Goal: Task Accomplishment & Management: Manage account settings

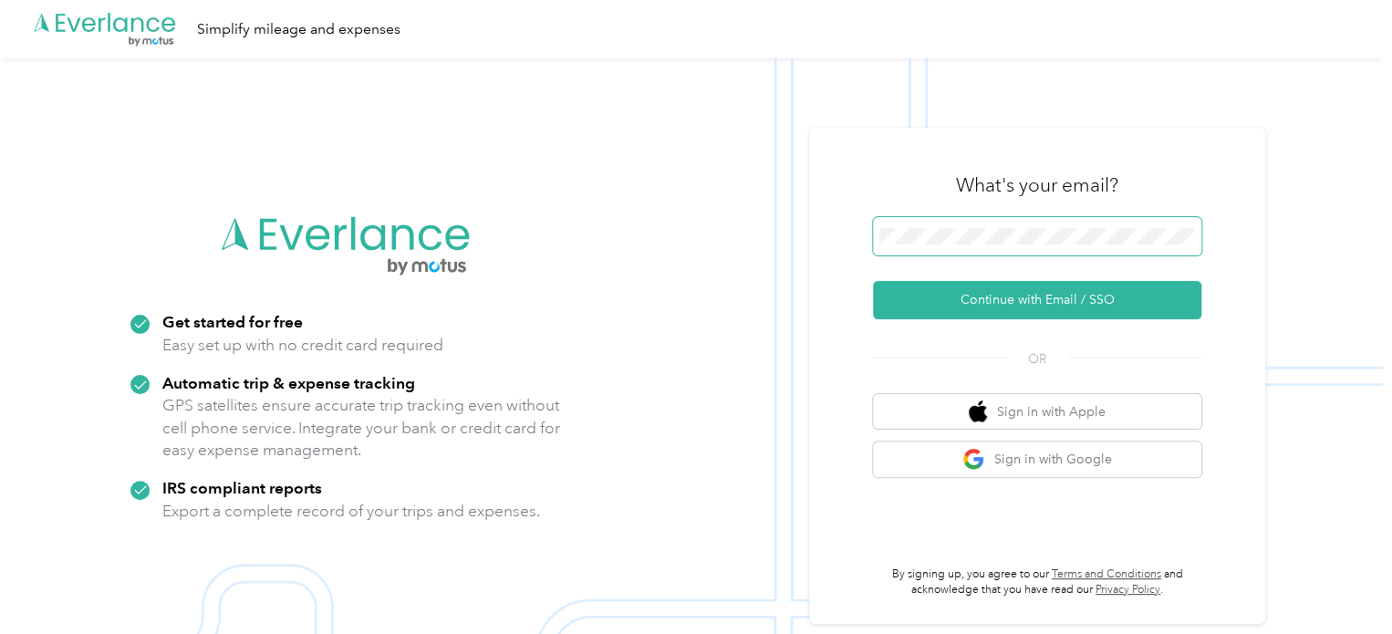
click at [941, 226] on span at bounding box center [1037, 236] width 328 height 38
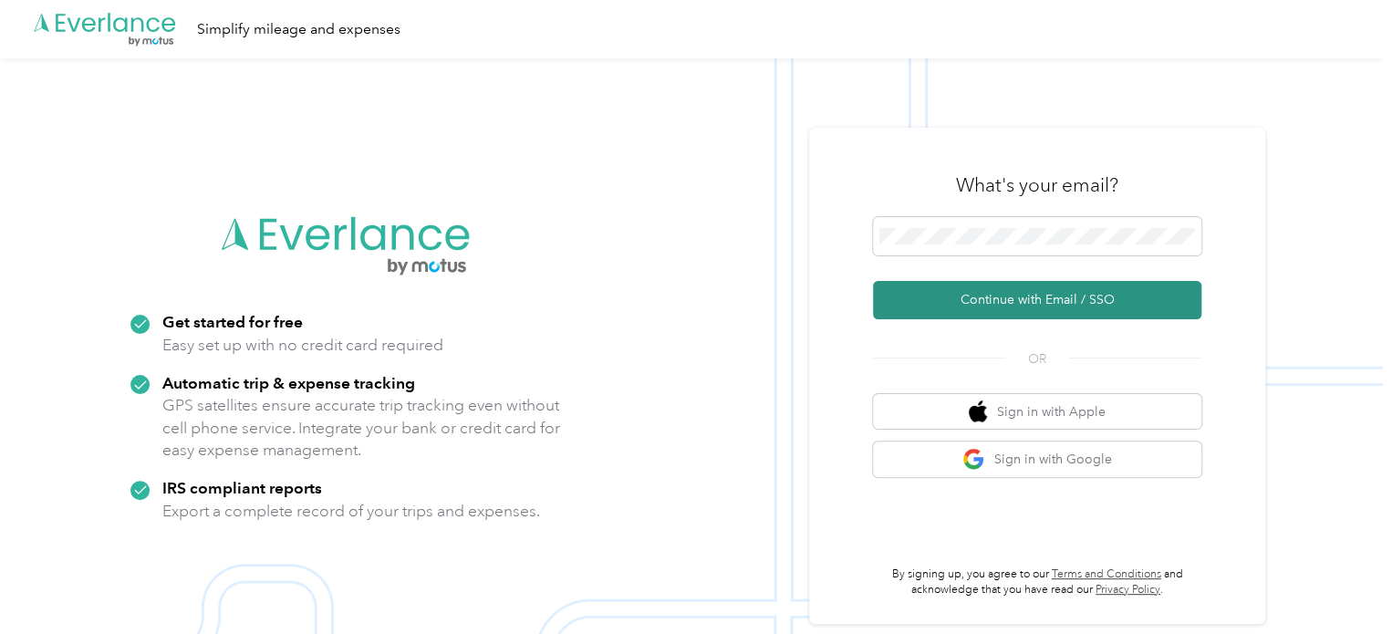
click at [1043, 307] on button "Continue with Email / SSO" at bounding box center [1037, 300] width 328 height 38
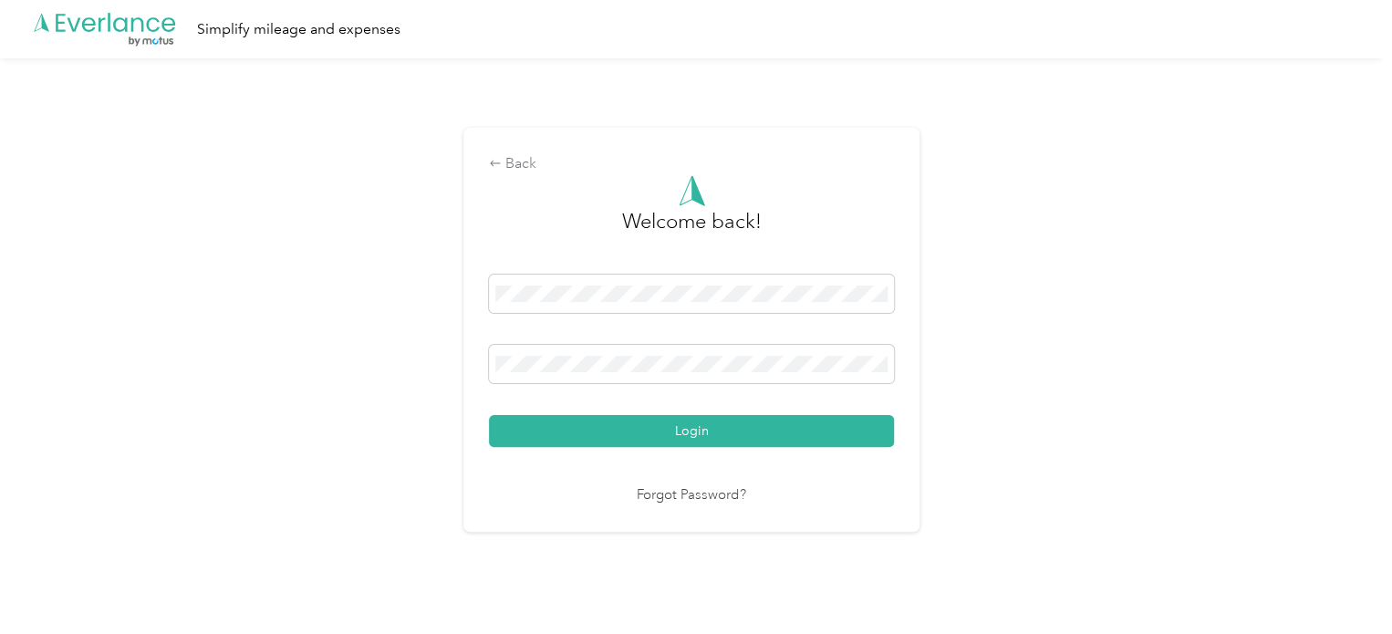
click at [489, 415] on button "Login" at bounding box center [691, 431] width 405 height 32
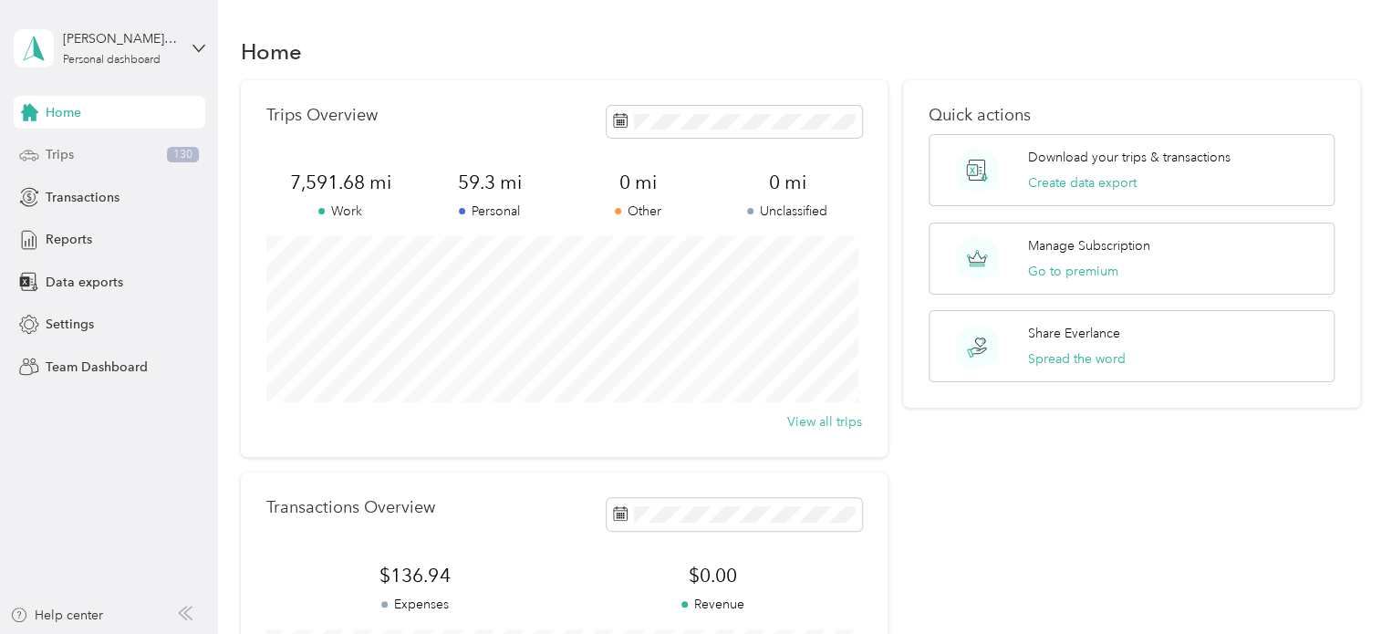
click at [84, 156] on div "Trips 130" at bounding box center [110, 155] width 192 height 33
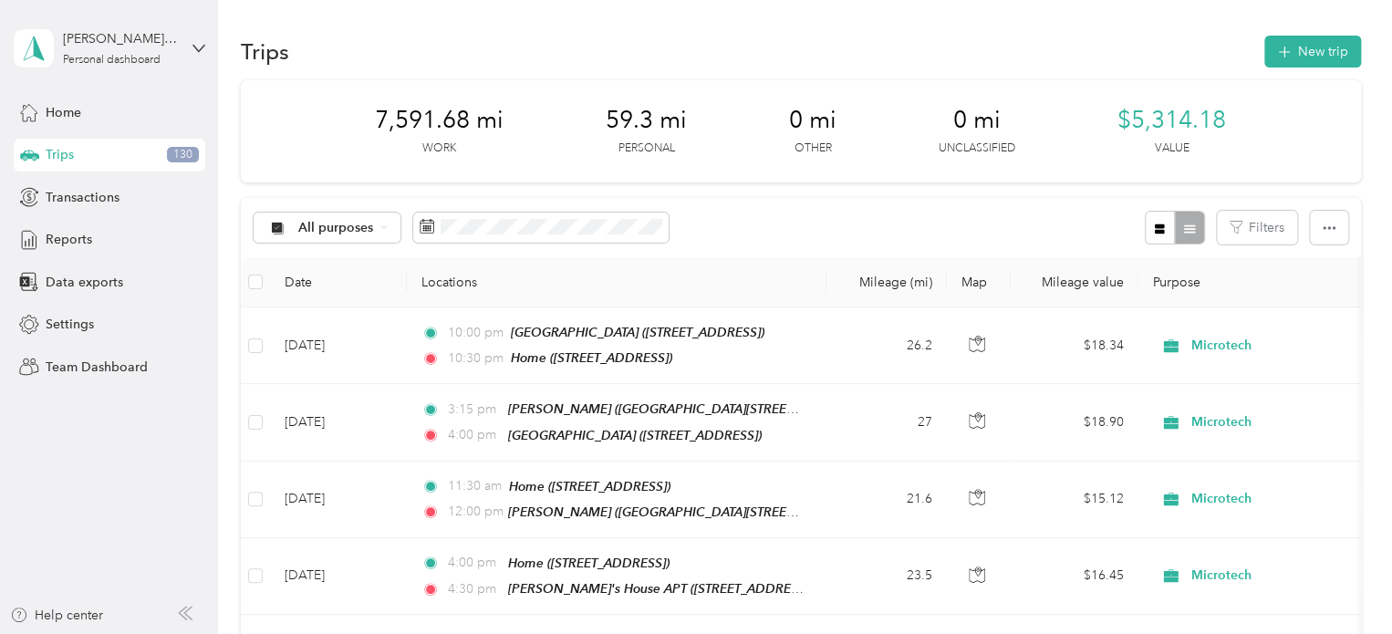
click at [638, 49] on div "Trips New trip" at bounding box center [801, 51] width 1120 height 38
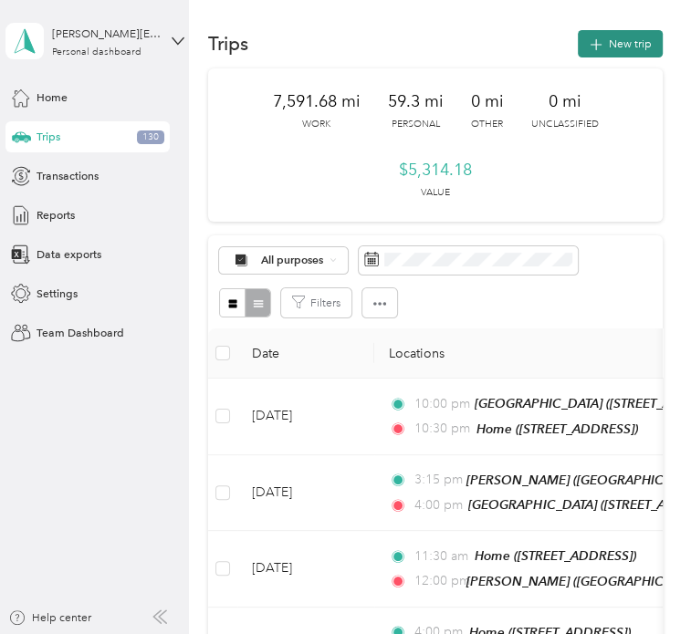
click at [591, 46] on icon "button" at bounding box center [596, 45] width 21 height 21
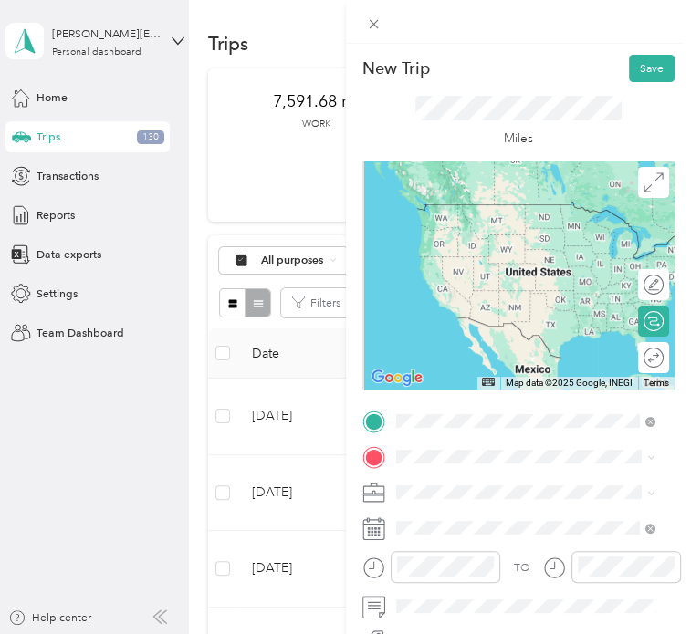
click at [505, 264] on div "Home [STREET_ADDRESS]" at bounding box center [477, 247] width 100 height 33
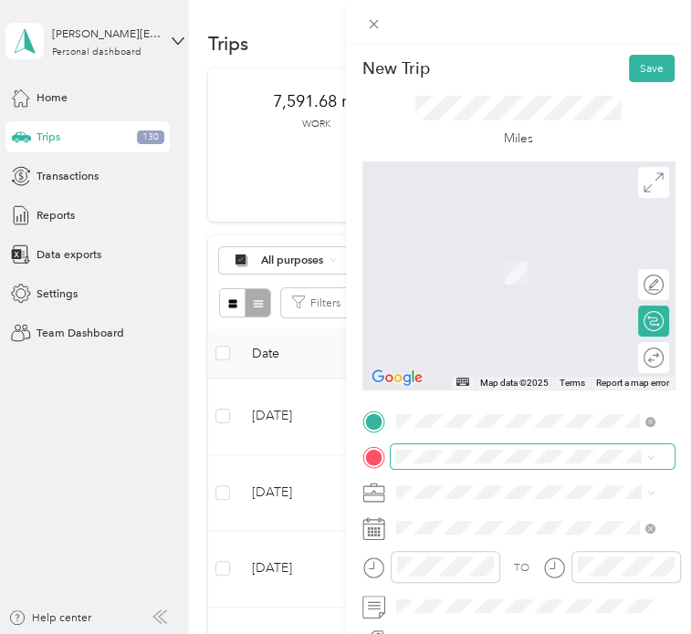
click at [459, 448] on span at bounding box center [533, 456] width 285 height 25
click at [479, 313] on span "[DEMOGRAPHIC_DATA][GEOGRAPHIC_DATA][PERSON_NAME], [STREET_ADDRESS] , [GEOGRAPHI…" at bounding box center [528, 332] width 202 height 96
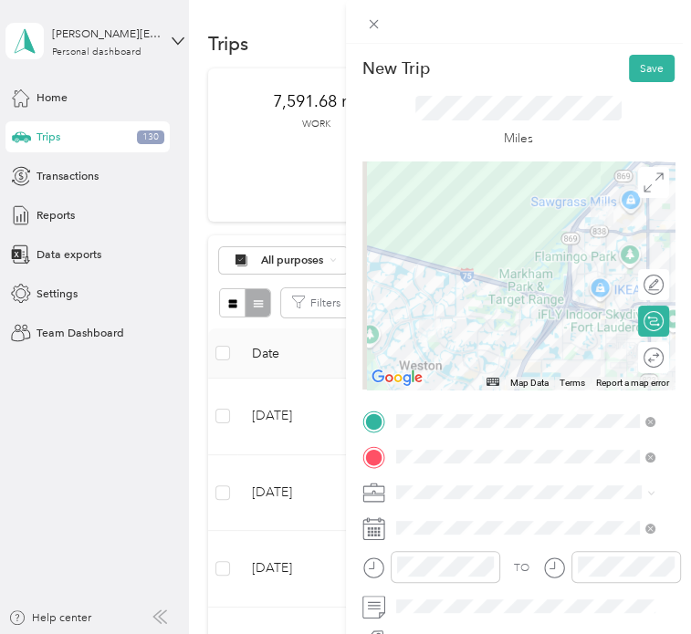
click at [442, 326] on span "Microtech" at bounding box center [426, 322] width 50 height 14
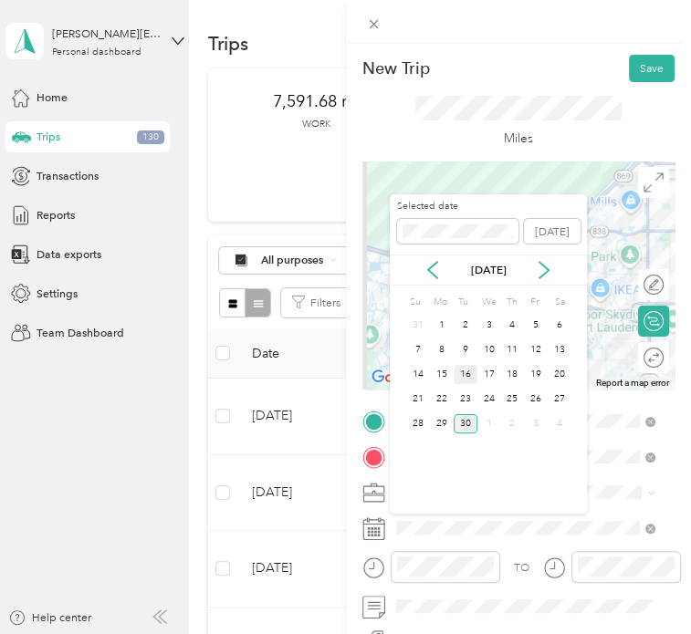
click at [471, 374] on div "16" at bounding box center [465, 374] width 24 height 19
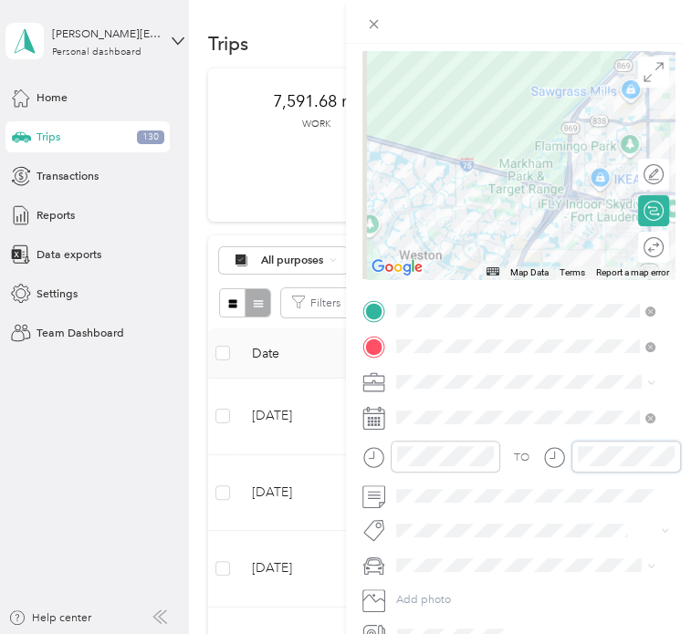
scroll to position [78, 0]
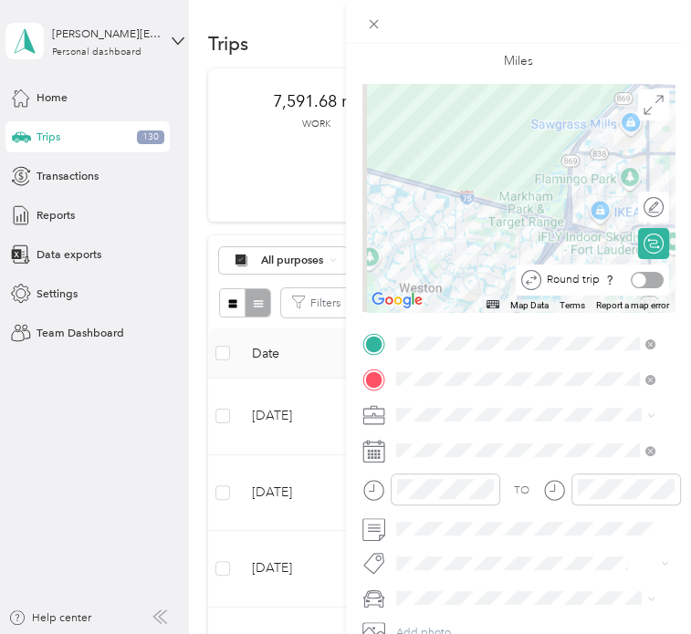
click at [634, 280] on div at bounding box center [646, 280] width 33 height 16
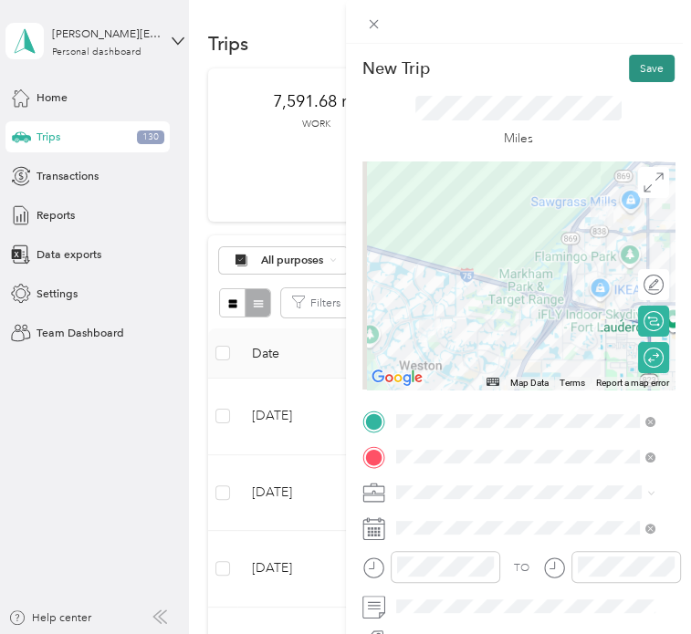
click at [631, 66] on button "Save" at bounding box center [652, 68] width 46 height 27
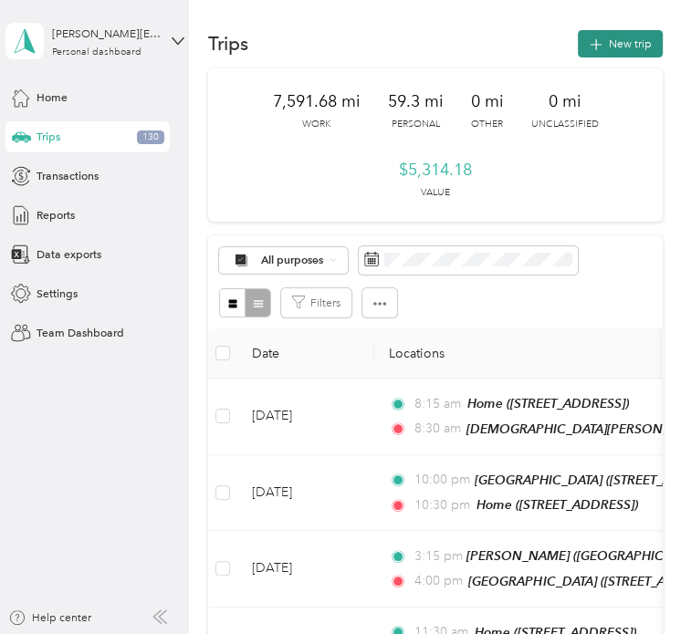
click at [594, 47] on icon "button" at bounding box center [596, 45] width 21 height 21
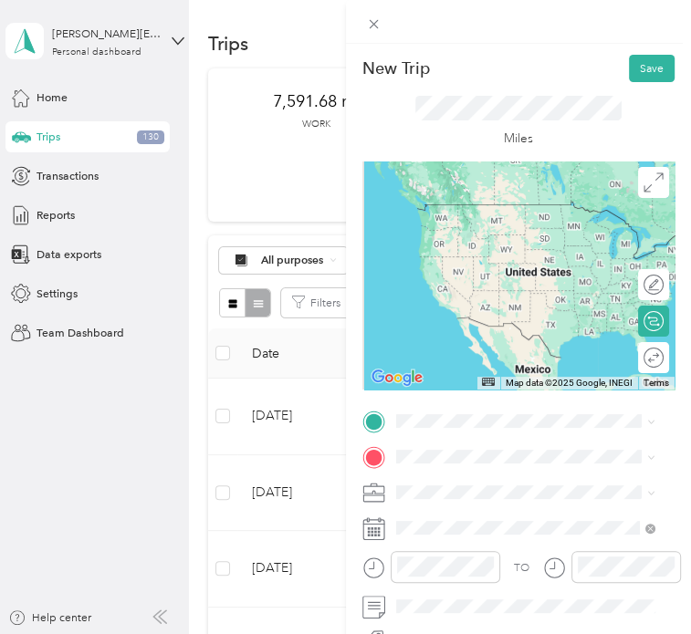
click at [493, 256] on span "[STREET_ADDRESS]" at bounding box center [477, 250] width 100 height 14
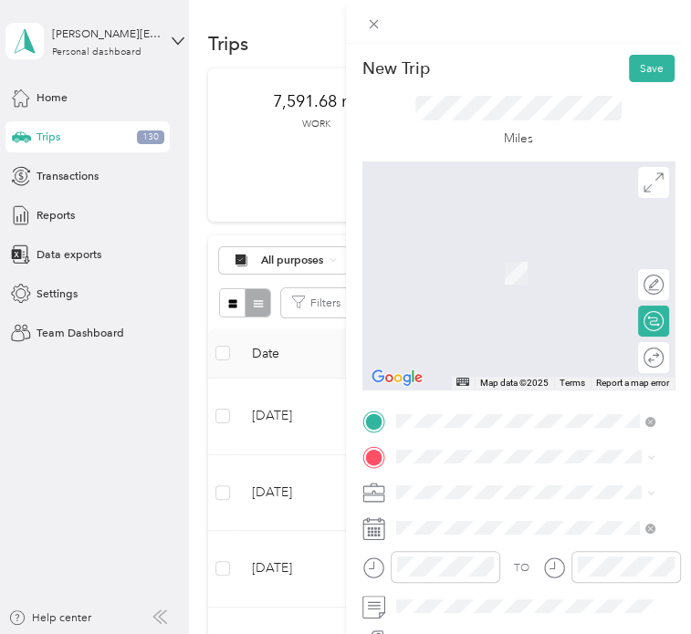
click at [537, 265] on span "2801 Northeast 213th Street Aventura, Florida 33180, United States" at bounding box center [506, 258] width 159 height 14
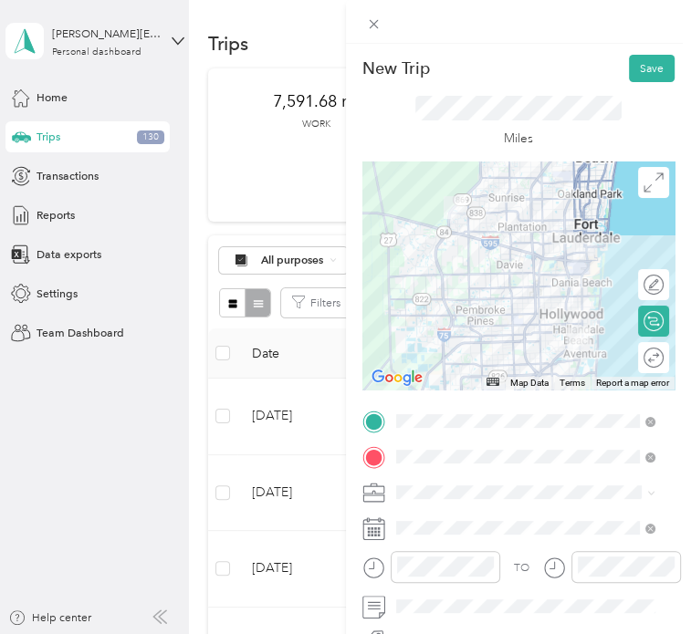
click at [451, 330] on li "Microtech" at bounding box center [525, 323] width 270 height 27
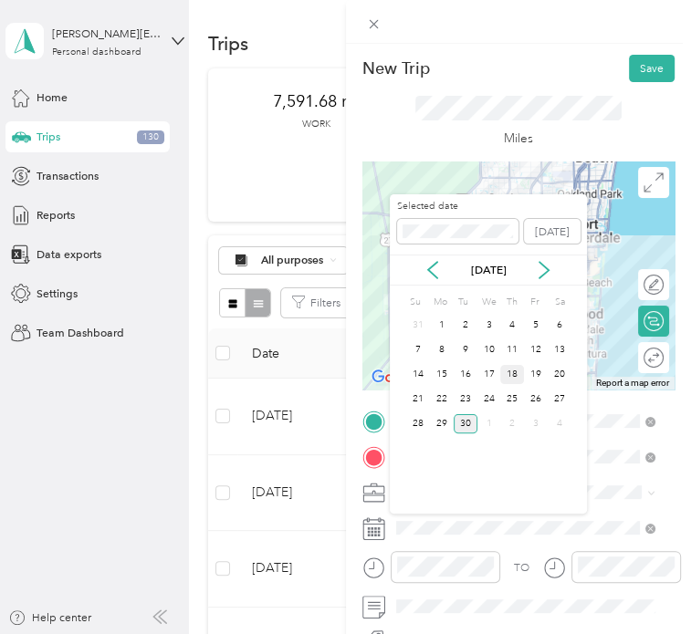
click at [515, 371] on div "18" at bounding box center [512, 374] width 24 height 19
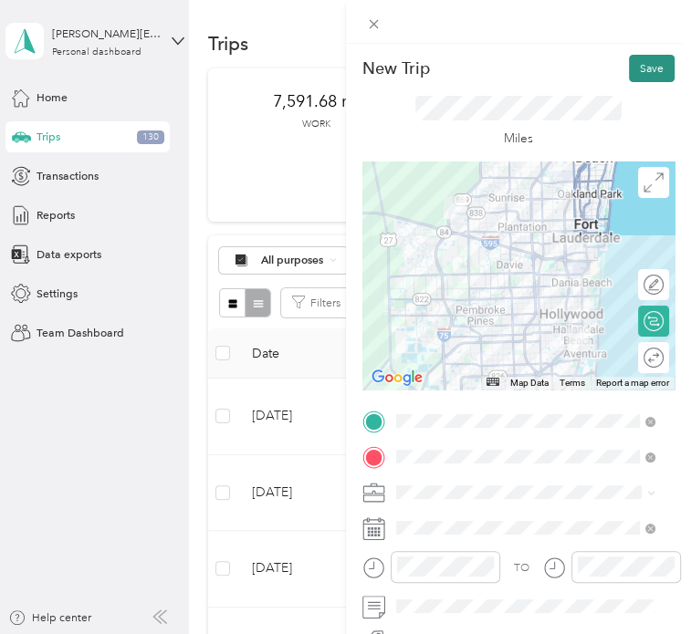
click at [634, 71] on button "Save" at bounding box center [652, 68] width 46 height 27
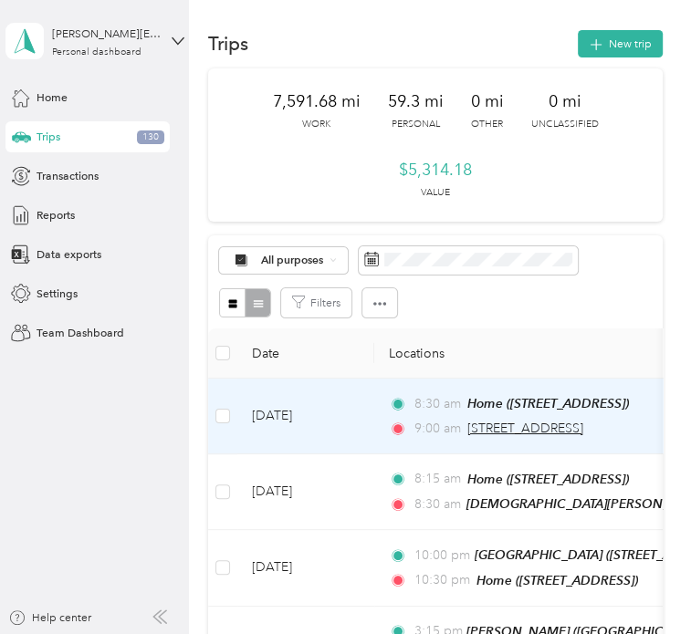
click at [540, 428] on span "2801 Northeast 213th Street, Aventura" at bounding box center [525, 429] width 116 height 16
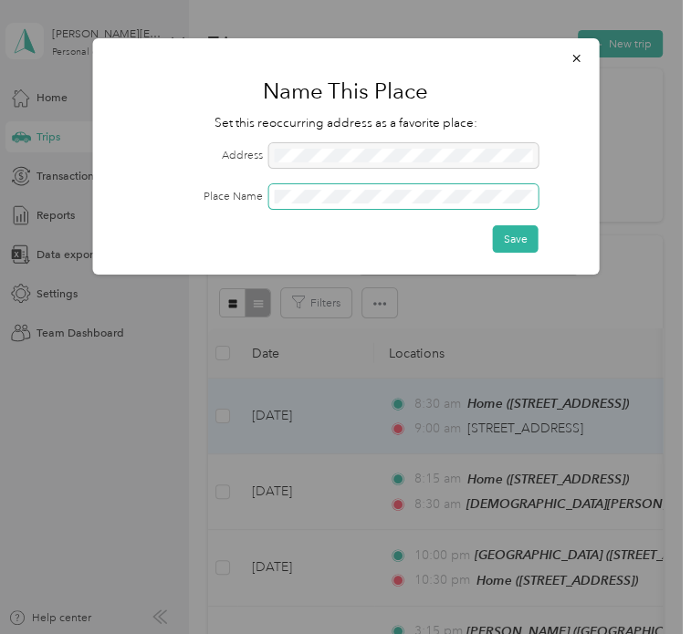
click at [348, 203] on span at bounding box center [403, 196] width 270 height 25
drag, startPoint x: 307, startPoint y: 203, endPoint x: 248, endPoint y: 247, distance: 73.0
click at [248, 247] on div "Save" at bounding box center [345, 238] width 463 height 27
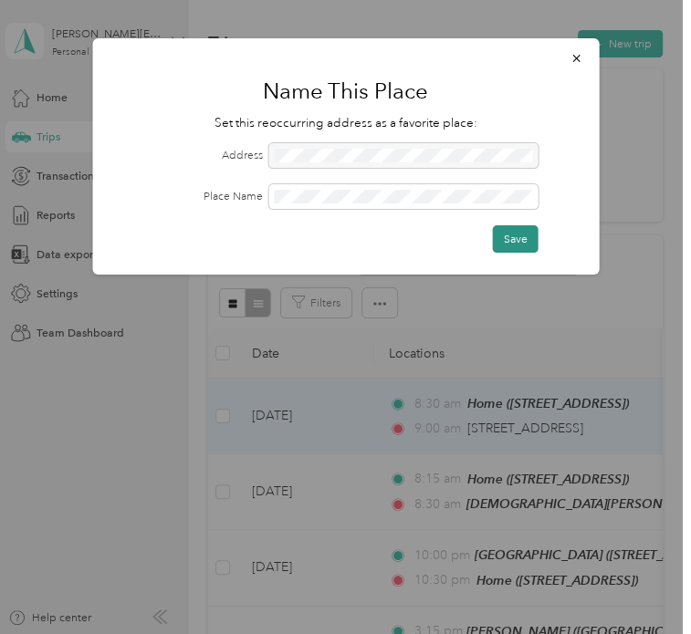
click at [510, 246] on button "Save" at bounding box center [516, 238] width 46 height 27
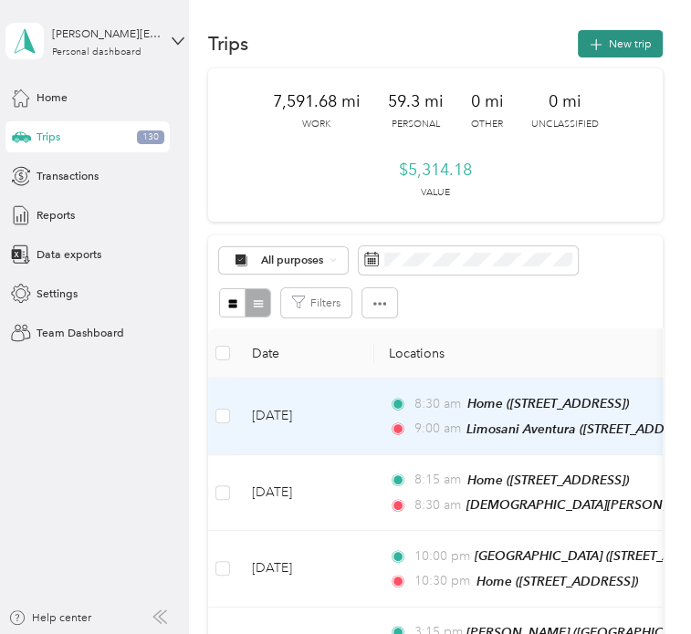
click at [593, 48] on icon "button" at bounding box center [596, 45] width 21 height 21
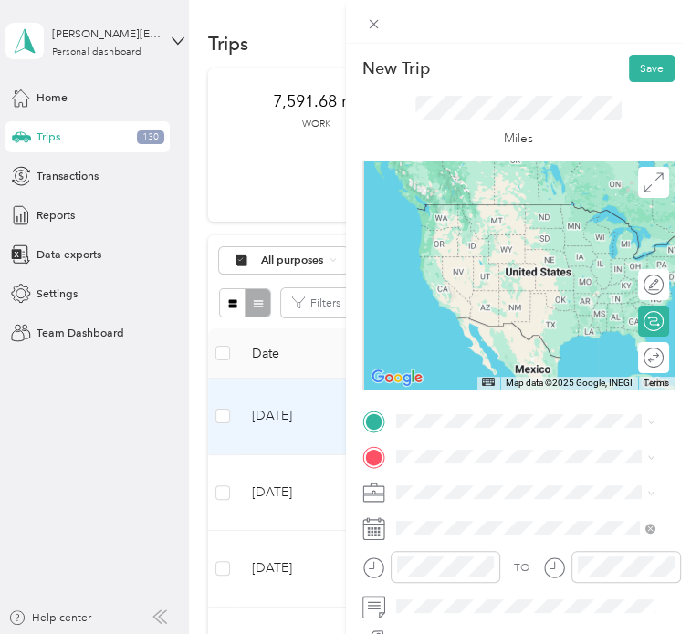
click at [497, 326] on span "[STREET_ADDRESS][US_STATE]" at bounding box center [506, 319] width 159 height 14
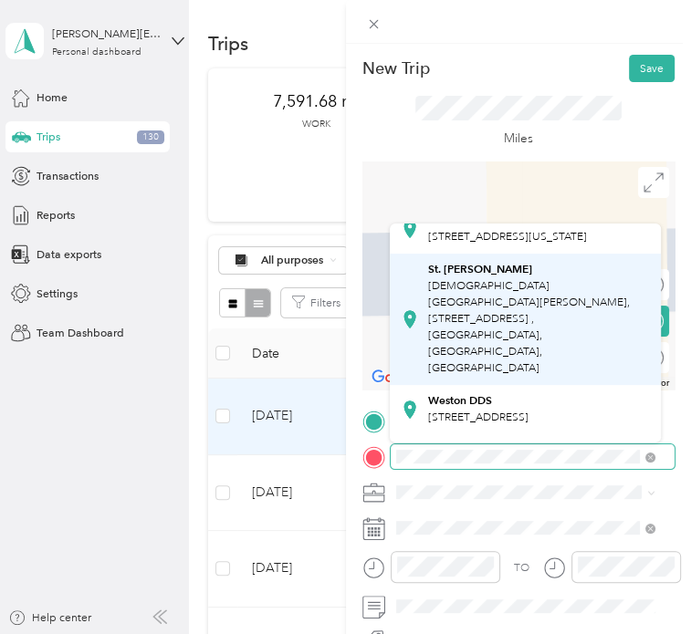
scroll to position [55, 0]
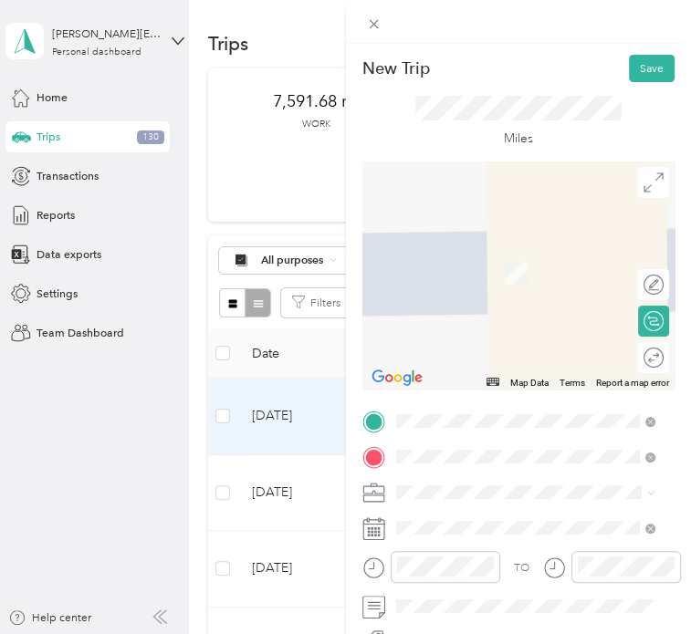
click at [476, 392] on div "Weston DDS 1605 Town Center Blvd, Weston, FL, United States , 33326, Weston, FL…" at bounding box center [477, 408] width 100 height 33
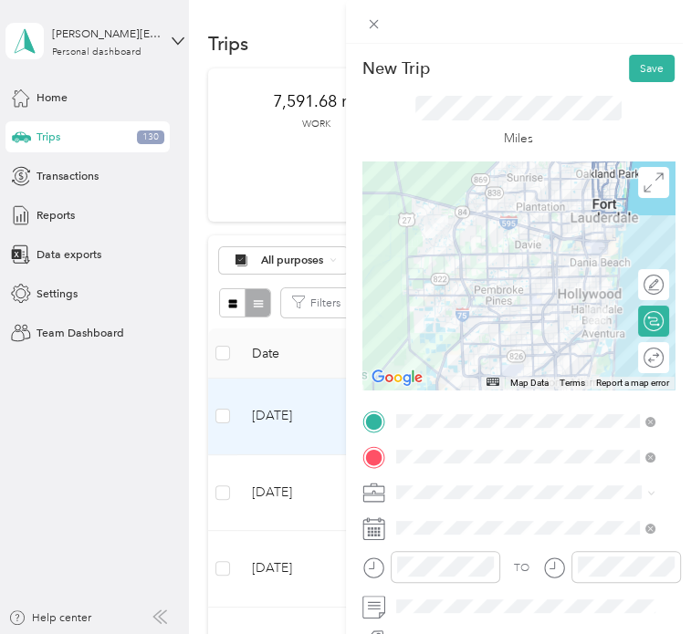
click at [437, 328] on div "Microtech" at bounding box center [525, 326] width 248 height 16
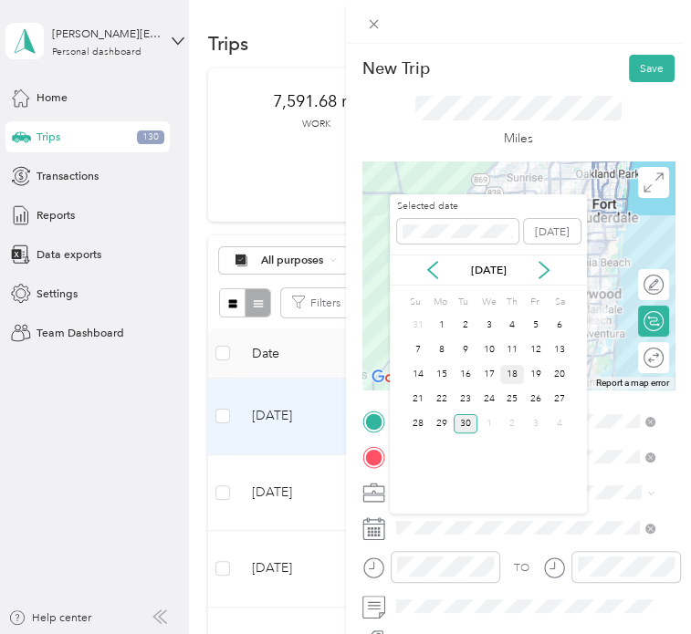
click at [512, 370] on div "18" at bounding box center [512, 374] width 24 height 19
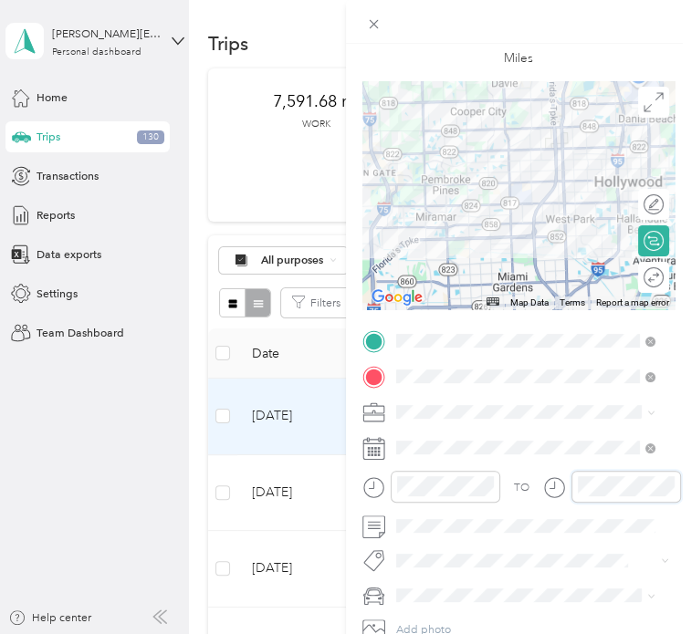
scroll to position [0, 0]
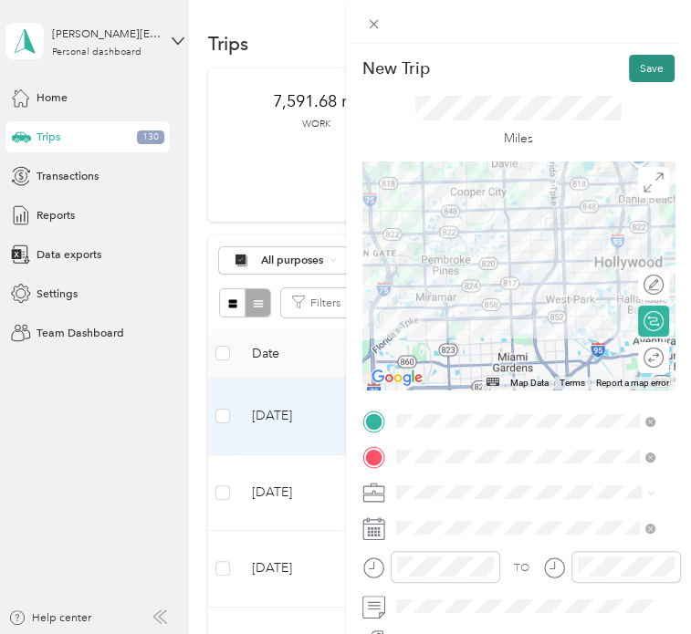
click at [632, 78] on button "Save" at bounding box center [652, 68] width 46 height 27
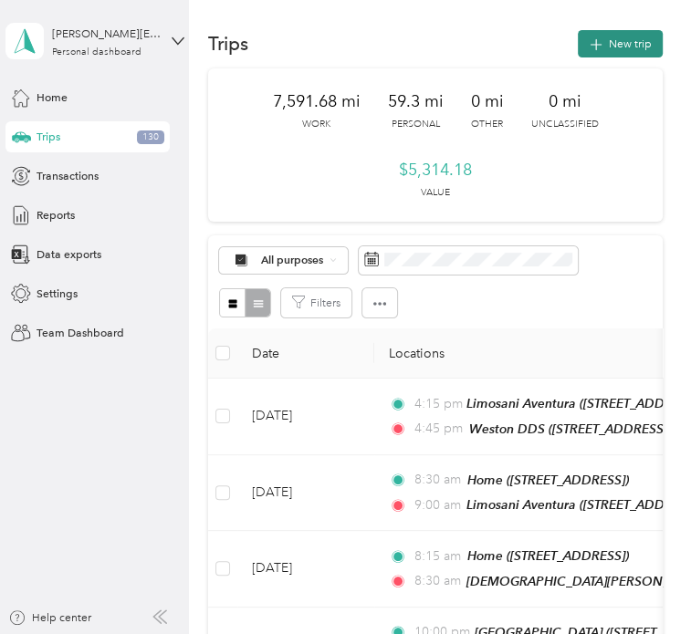
click at [601, 41] on button "New trip" at bounding box center [620, 43] width 85 height 27
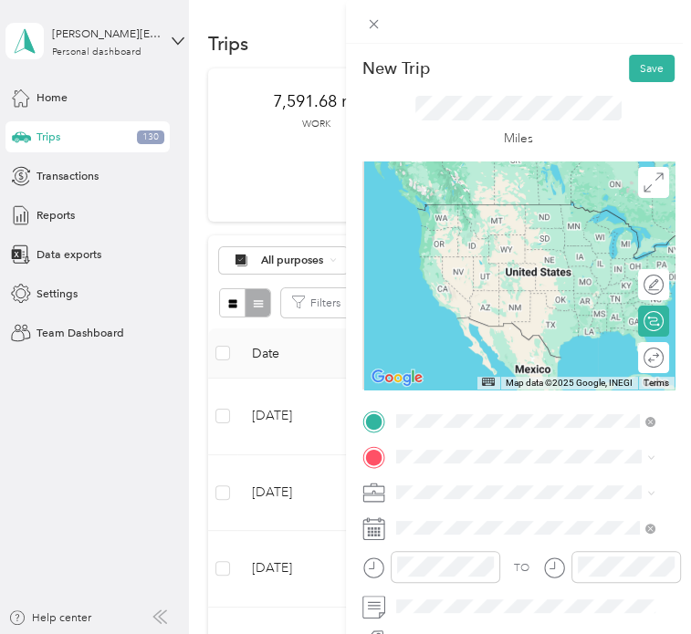
click at [488, 633] on div "New Trip Save This trip cannot be edited because it is either under review, app…" at bounding box center [341, 634] width 682 height 0
click at [452, 412] on strong "Weston DDS" at bounding box center [459, 419] width 64 height 14
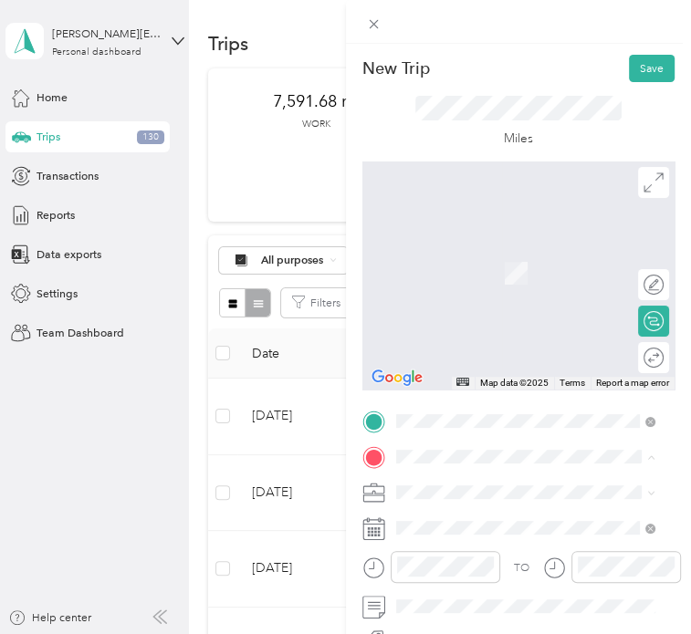
click at [480, 297] on span "[STREET_ADDRESS]" at bounding box center [477, 291] width 100 height 14
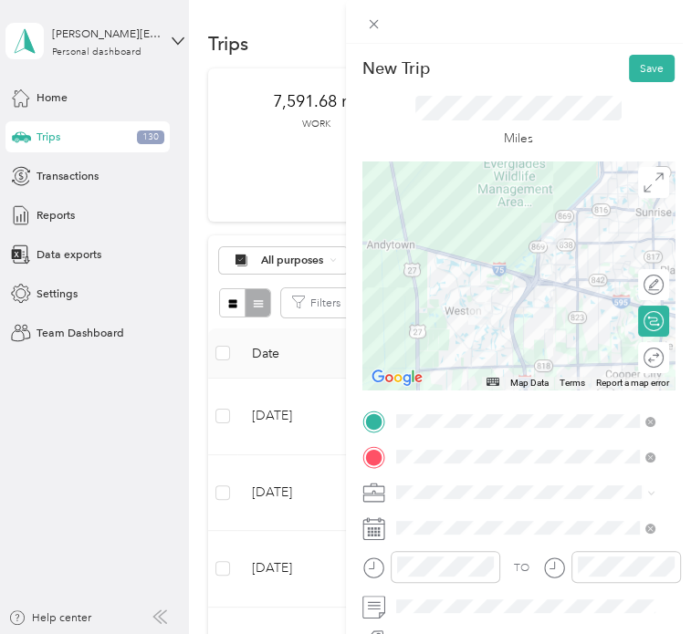
click at [423, 484] on span at bounding box center [533, 492] width 285 height 25
click at [430, 335] on ol "Work Personal Microtech Other Charity Medical Moving Commute" at bounding box center [525, 368] width 270 height 219
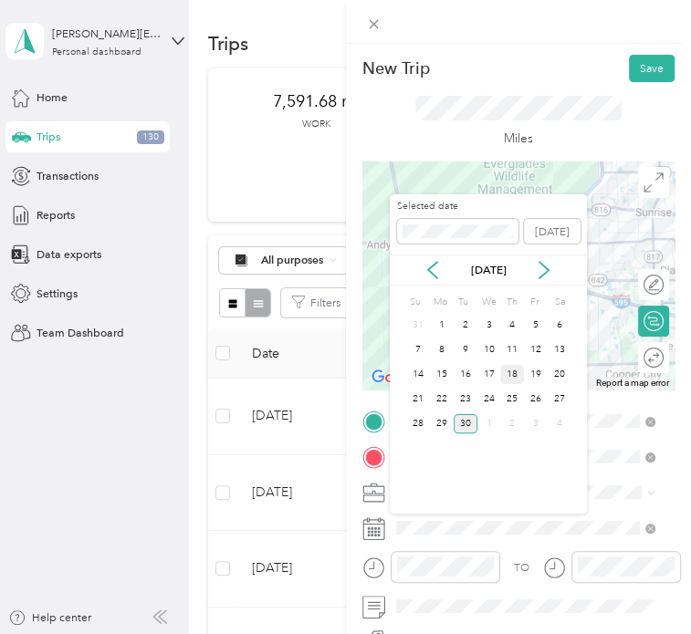
click at [511, 376] on div "18" at bounding box center [512, 374] width 24 height 19
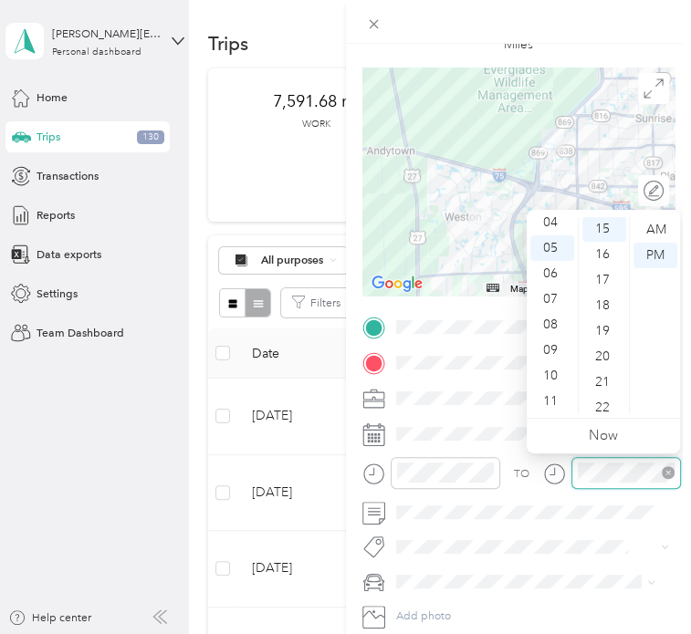
scroll to position [383, 0]
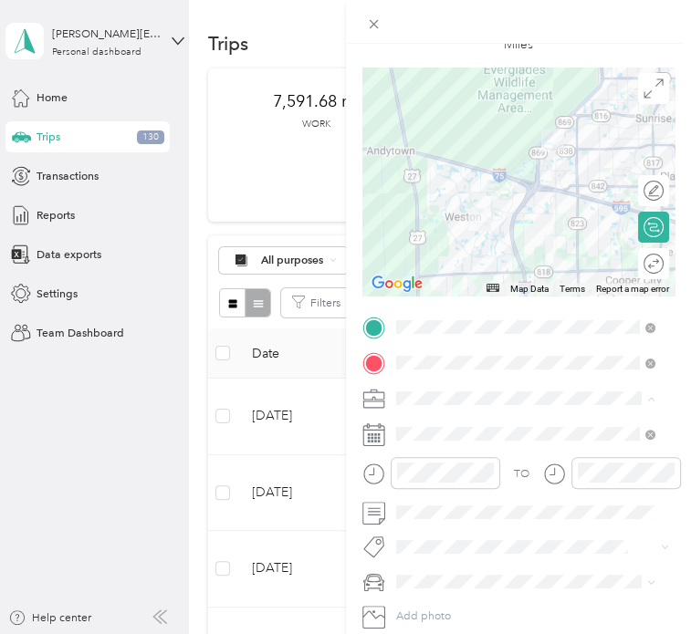
click at [426, 482] on span "Microtech" at bounding box center [426, 481] width 50 height 14
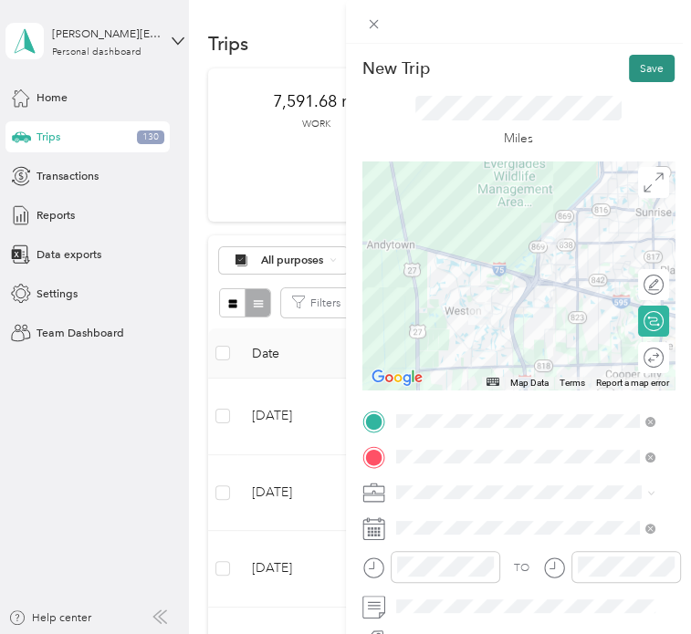
click at [629, 71] on button "Save" at bounding box center [652, 68] width 46 height 27
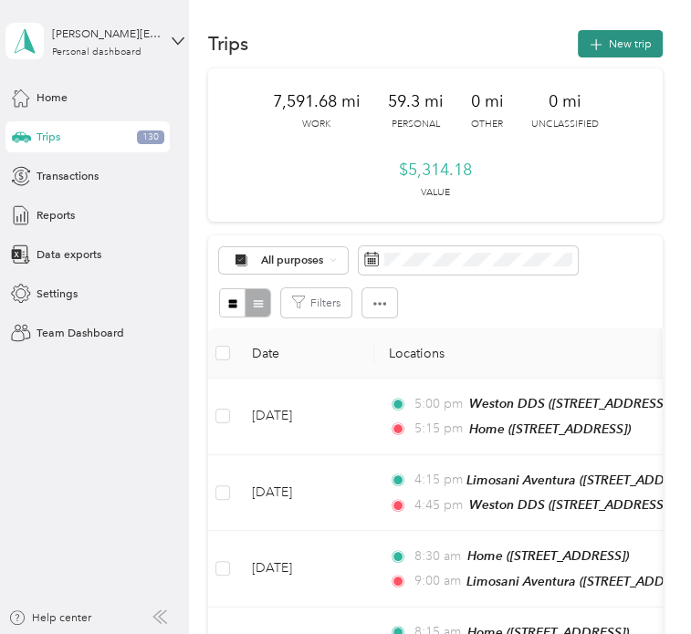
click at [591, 52] on icon "button" at bounding box center [596, 45] width 21 height 21
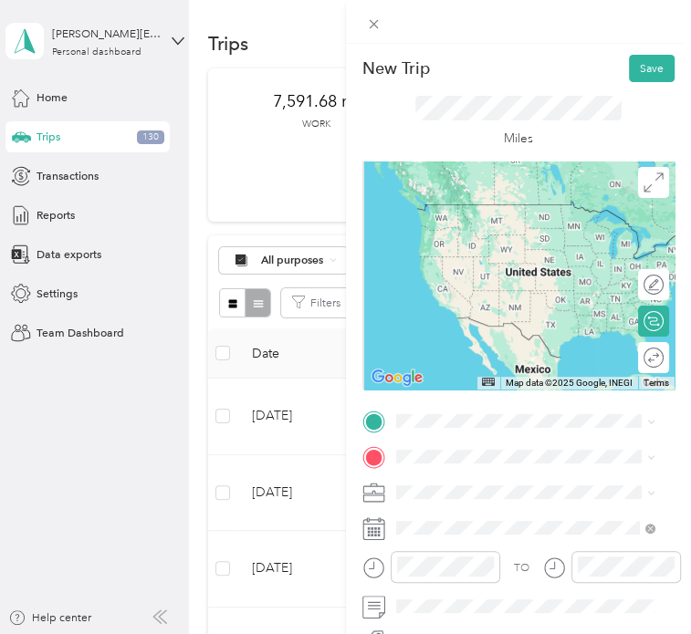
click at [495, 248] on span "[STREET_ADDRESS]" at bounding box center [477, 246] width 100 height 14
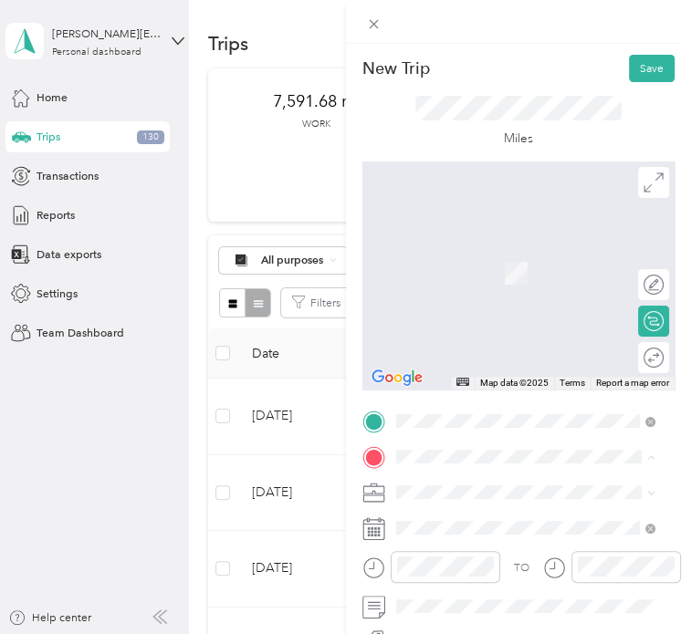
click at [457, 269] on span "4302 Alton Road Miami Beach, Florida 33140, United States" at bounding box center [538, 272] width 222 height 27
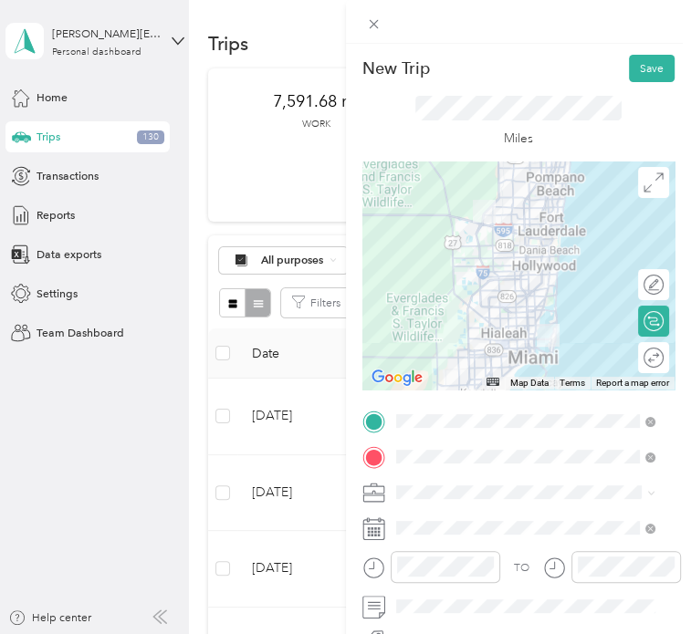
click at [449, 328] on li "Microtech" at bounding box center [525, 321] width 270 height 27
click at [434, 518] on span at bounding box center [533, 528] width 285 height 25
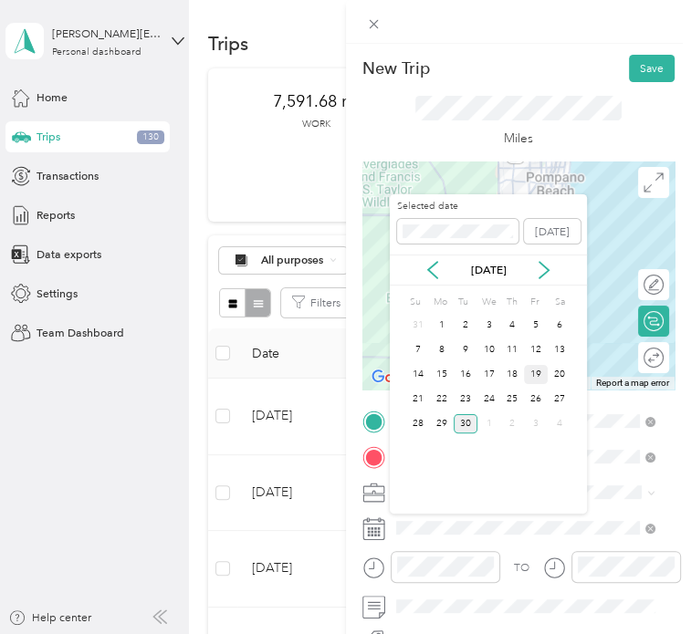
click at [532, 376] on div "19" at bounding box center [536, 374] width 24 height 19
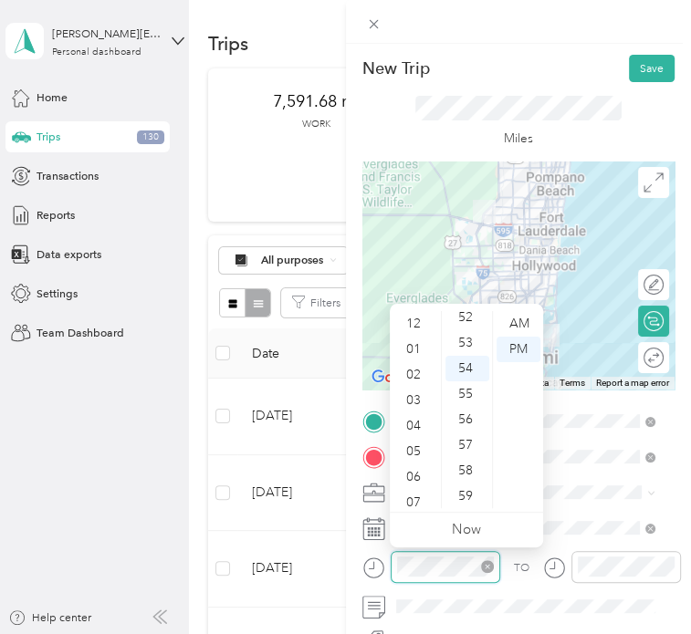
scroll to position [109, 0]
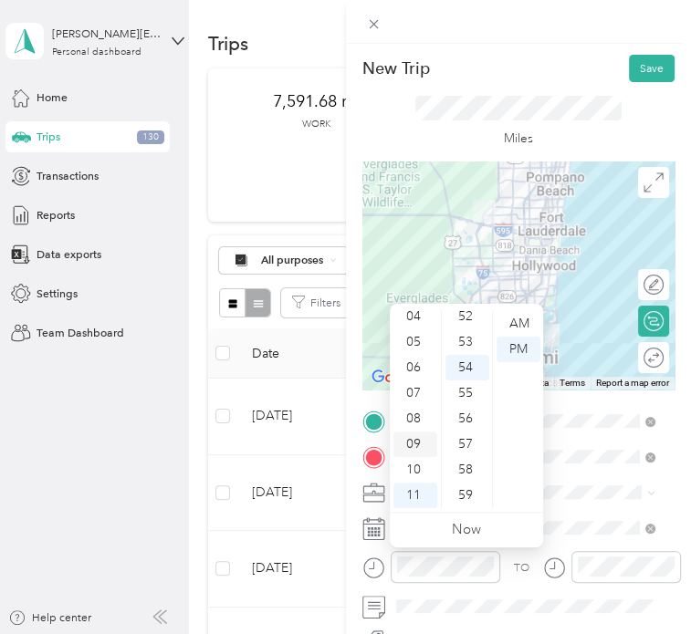
click at [419, 434] on div "09" at bounding box center [415, 445] width 44 height 26
click at [412, 444] on div "09" at bounding box center [415, 445] width 44 height 26
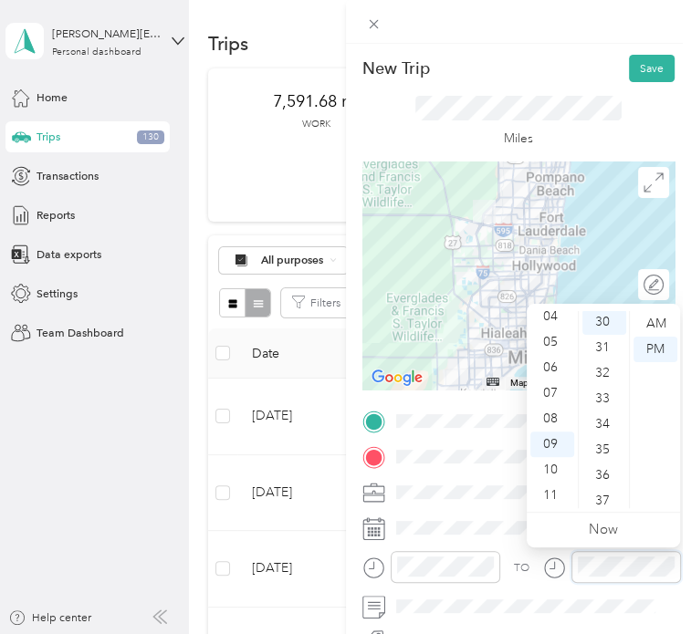
scroll to position [766, 0]
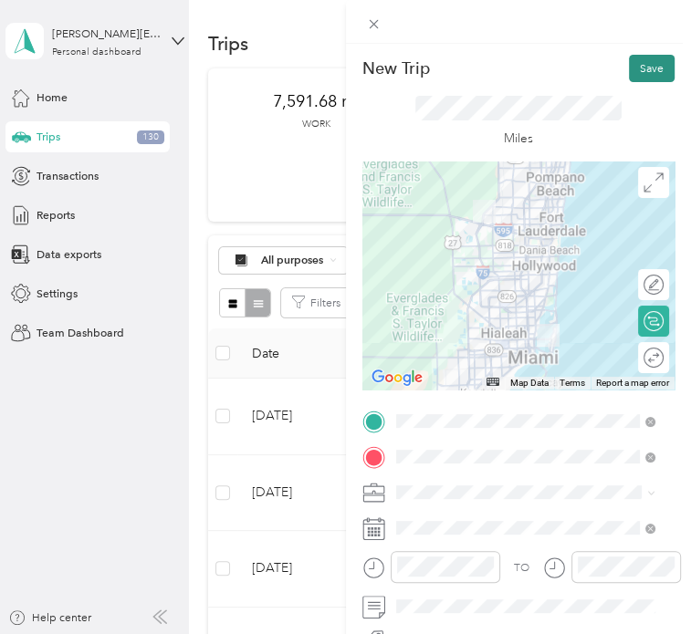
click at [639, 77] on button "Save" at bounding box center [652, 68] width 46 height 27
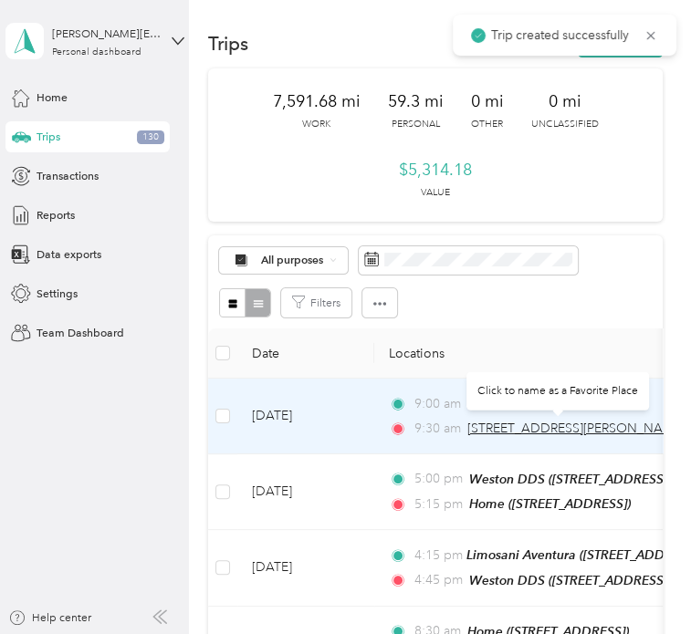
click at [514, 423] on span "4302 Alton Road, Miami Beach" at bounding box center [575, 429] width 217 height 16
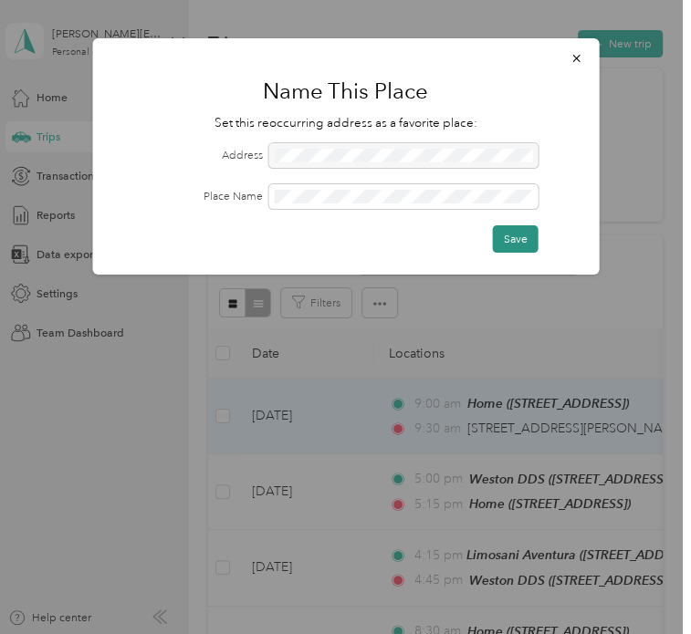
click at [505, 234] on button "Save" at bounding box center [516, 238] width 46 height 27
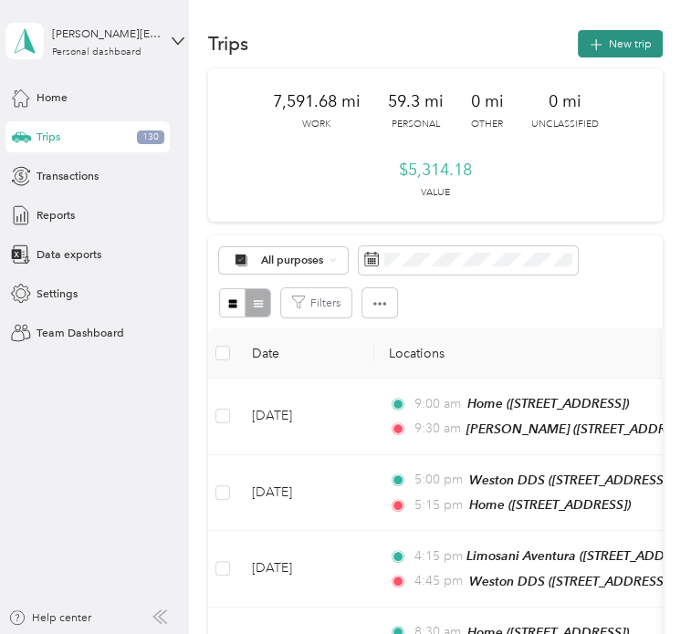
click at [602, 43] on button "New trip" at bounding box center [620, 43] width 85 height 27
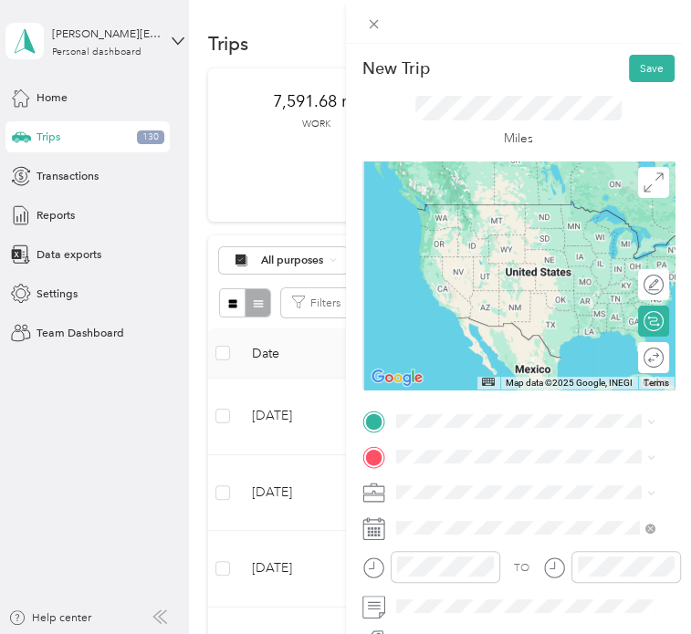
click at [526, 263] on div "Gary Rosenbaum 4302 Alton Road, Miami Beach, 33140, Miami Beach, Florida, Unite…" at bounding box center [538, 249] width 222 height 49
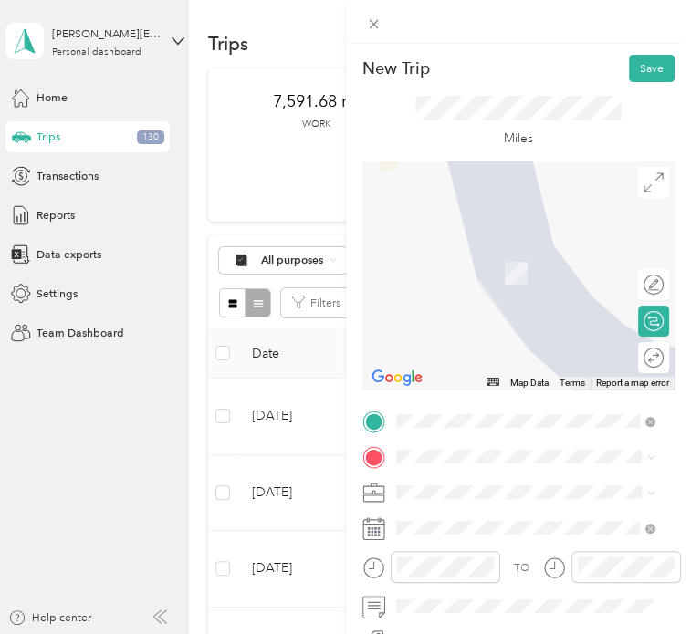
click at [516, 393] on div "[GEOGRAPHIC_DATA]" at bounding box center [482, 387] width 111 height 14
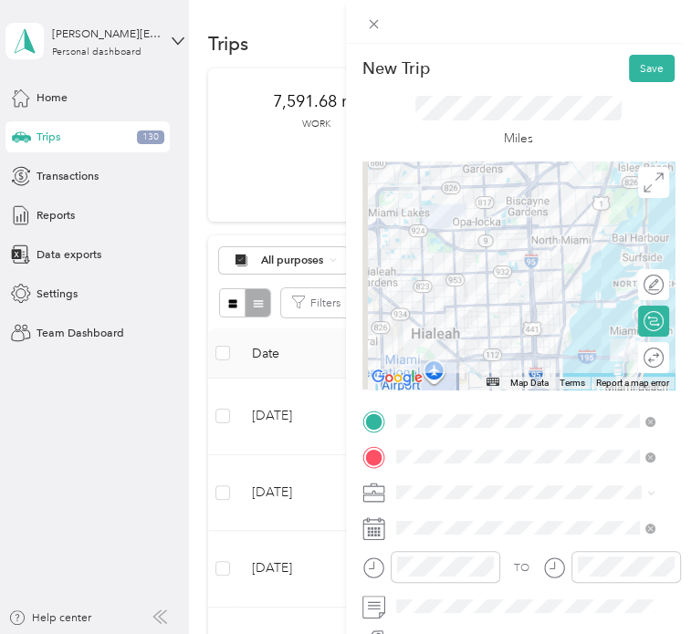
click at [453, 327] on li "Microtech" at bounding box center [525, 321] width 270 height 27
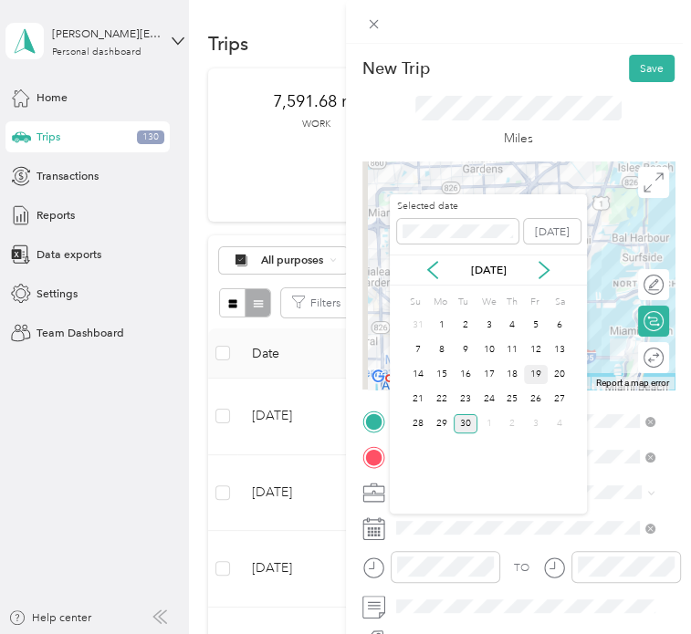
click at [540, 374] on div "19" at bounding box center [536, 374] width 24 height 19
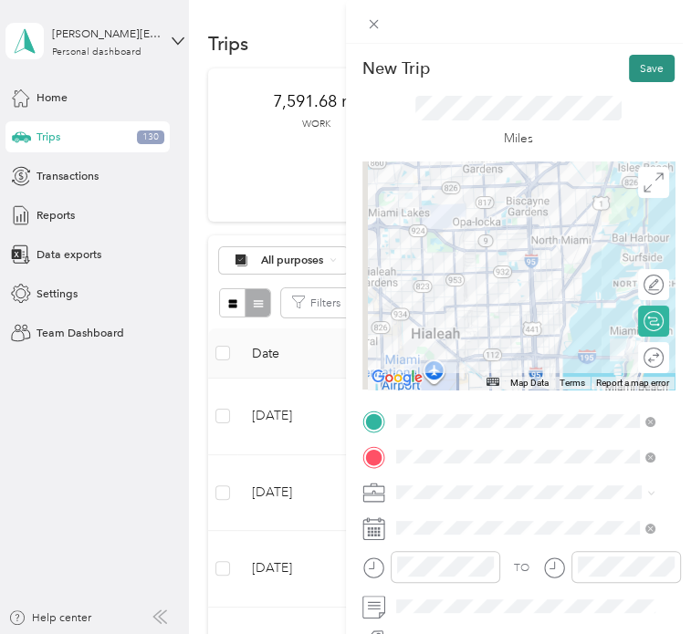
click at [631, 70] on button "Save" at bounding box center [652, 68] width 46 height 27
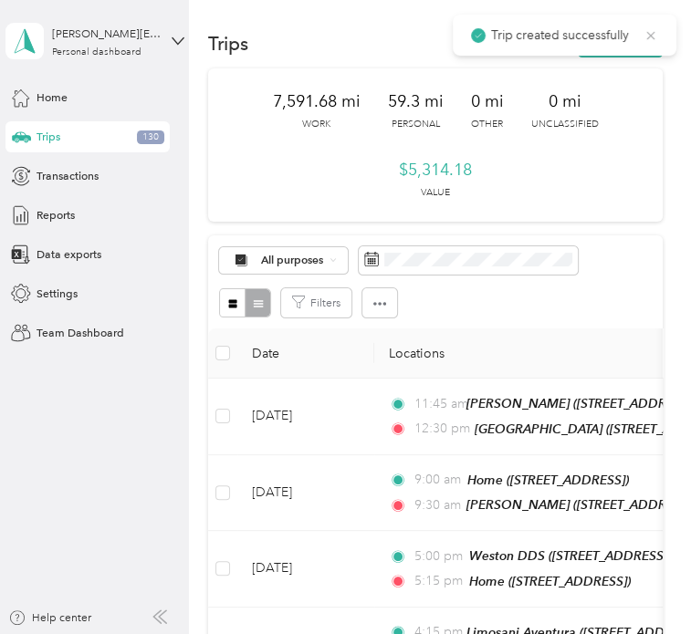
click at [653, 32] on icon at bounding box center [651, 35] width 8 height 8
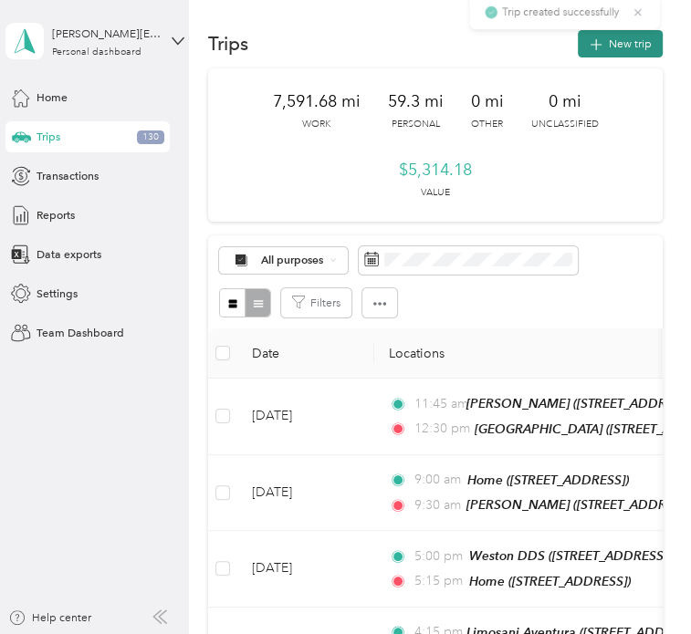
click at [617, 48] on button "New trip" at bounding box center [620, 43] width 85 height 27
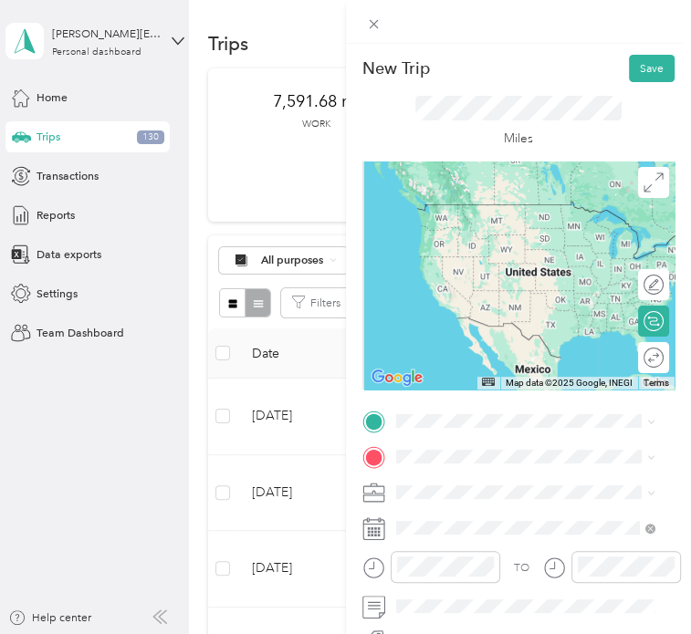
click at [525, 377] on div "Park West Gallery 16000 NW 59th Ave, Miami Lakes, FL, United States , 33014, Mi…" at bounding box center [482, 360] width 111 height 33
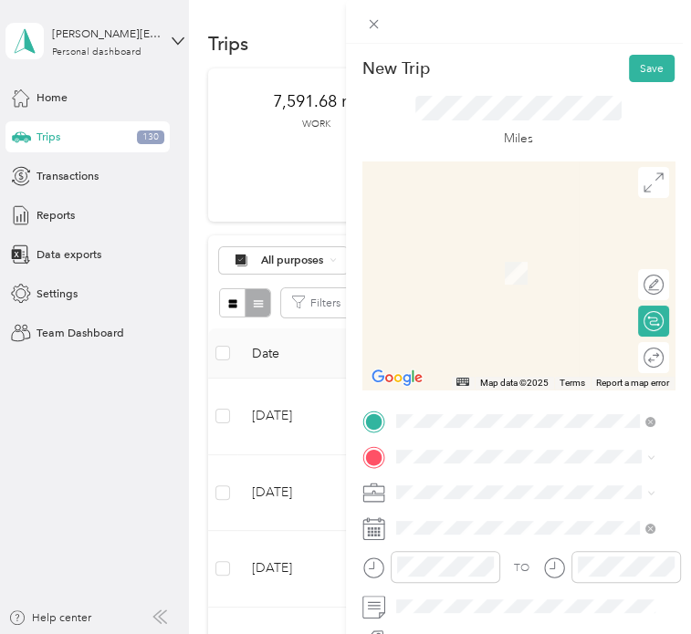
click at [527, 287] on span "[STREET_ADDRESS]" at bounding box center [477, 281] width 100 height 14
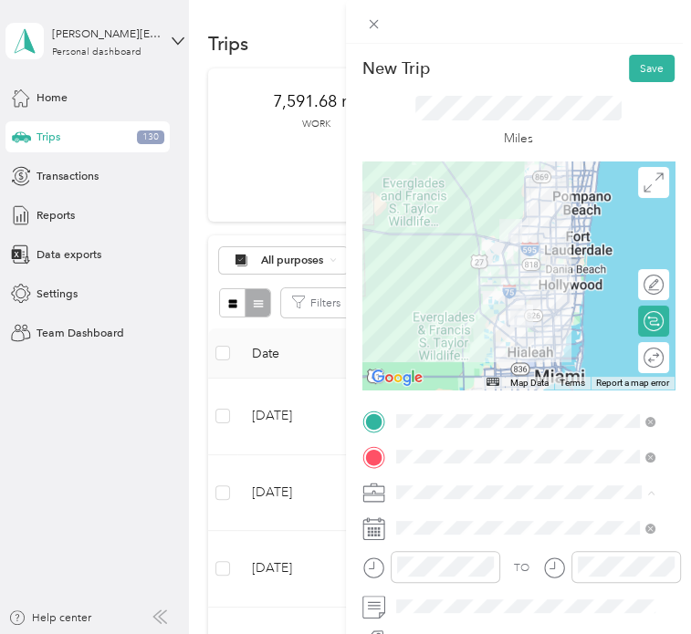
click at [443, 328] on li "Microtech" at bounding box center [525, 327] width 270 height 27
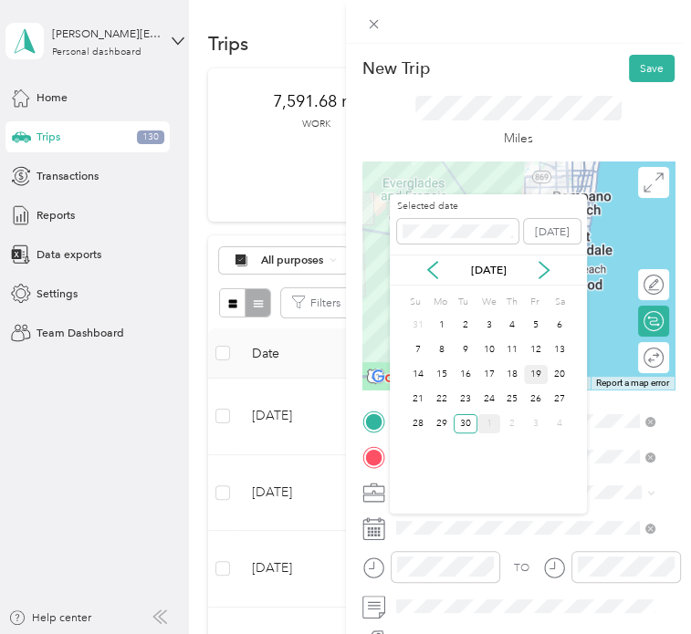
click at [539, 367] on div "19" at bounding box center [536, 374] width 24 height 19
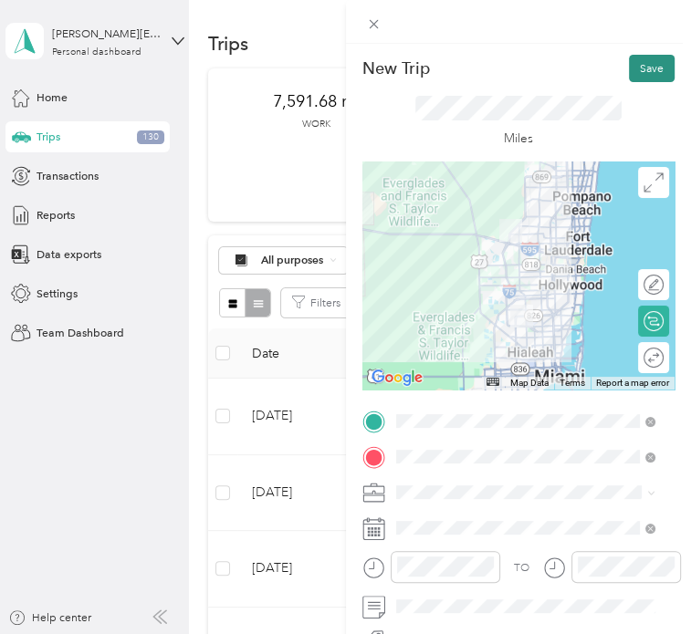
click at [642, 73] on button "Save" at bounding box center [652, 68] width 46 height 27
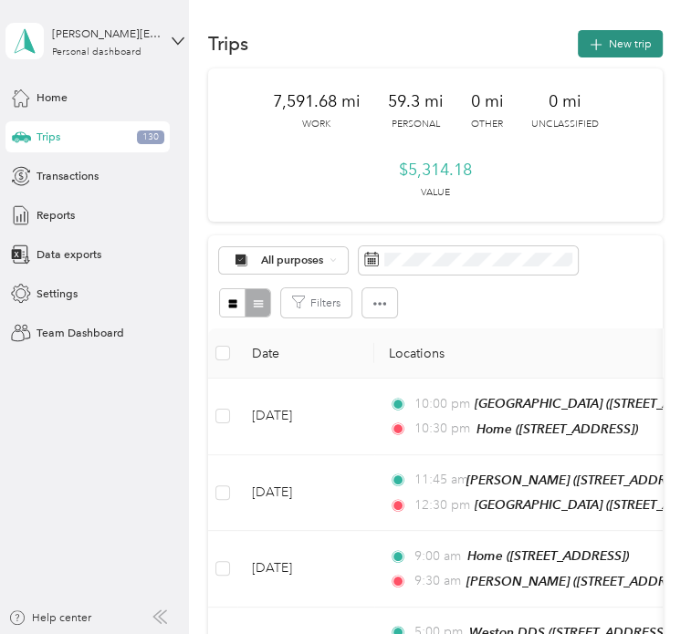
click at [615, 50] on button "New trip" at bounding box center [620, 43] width 85 height 27
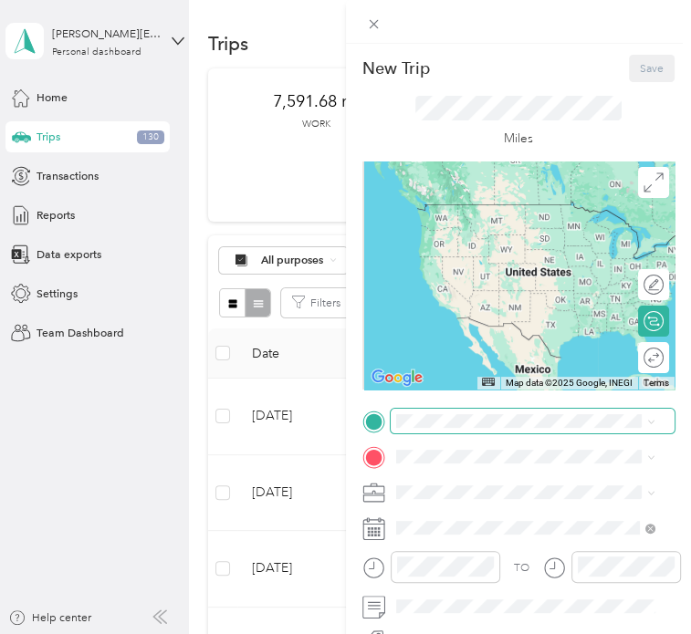
click at [426, 428] on span at bounding box center [533, 421] width 285 height 25
click at [473, 244] on div "Home [STREET_ADDRESS]" at bounding box center [477, 247] width 100 height 33
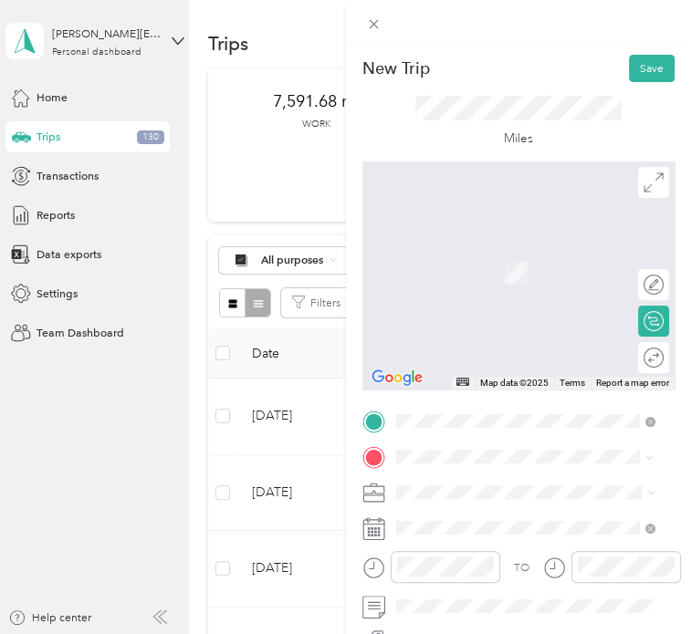
scroll to position [0, 0]
click at [518, 319] on span "[STREET_ADDRESS][US_STATE]" at bounding box center [506, 313] width 159 height 14
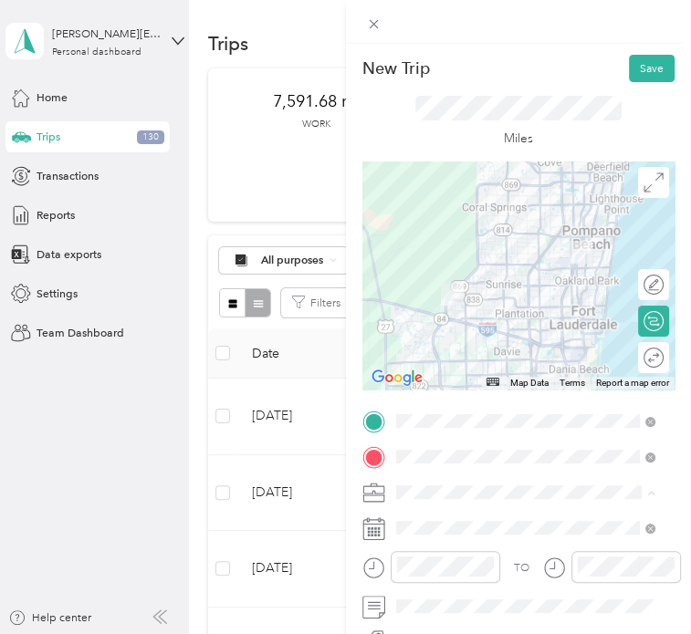
click at [450, 338] on ol "Work Personal Microtech Other Charity Medical Moving Commute" at bounding box center [525, 368] width 270 height 219
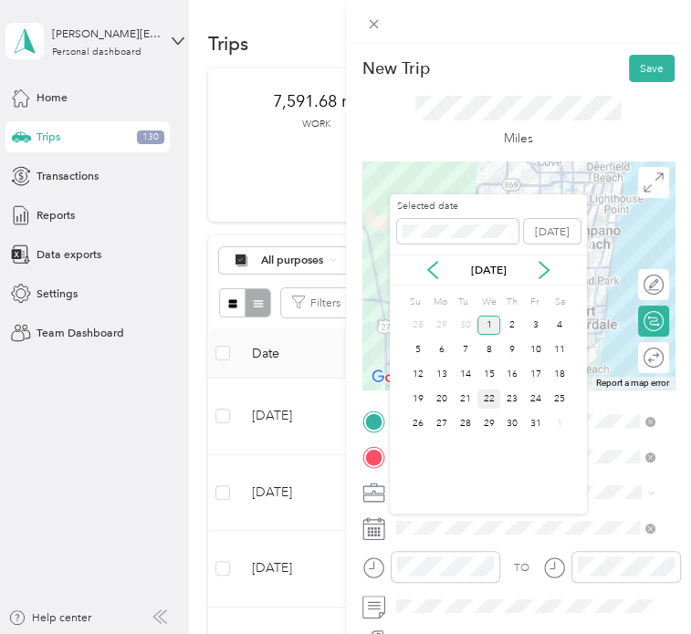
click at [492, 395] on div "22" at bounding box center [489, 399] width 24 height 19
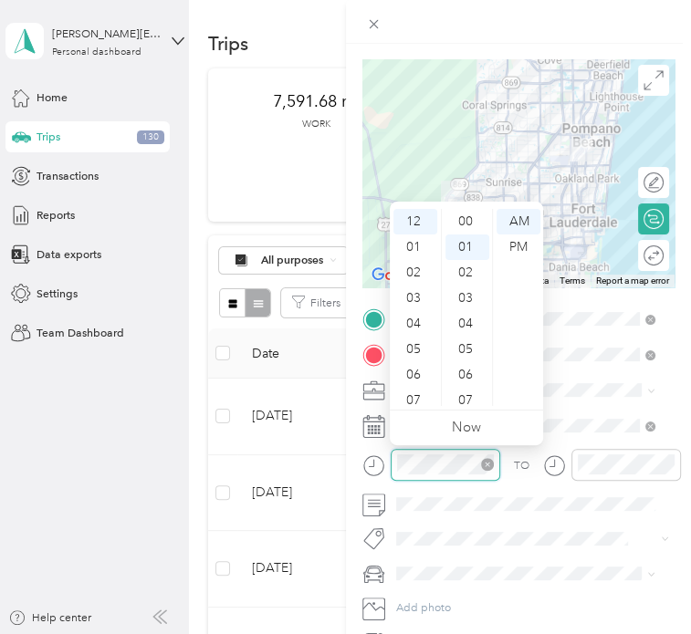
scroll to position [26, 0]
click at [417, 394] on div "07" at bounding box center [415, 401] width 44 height 26
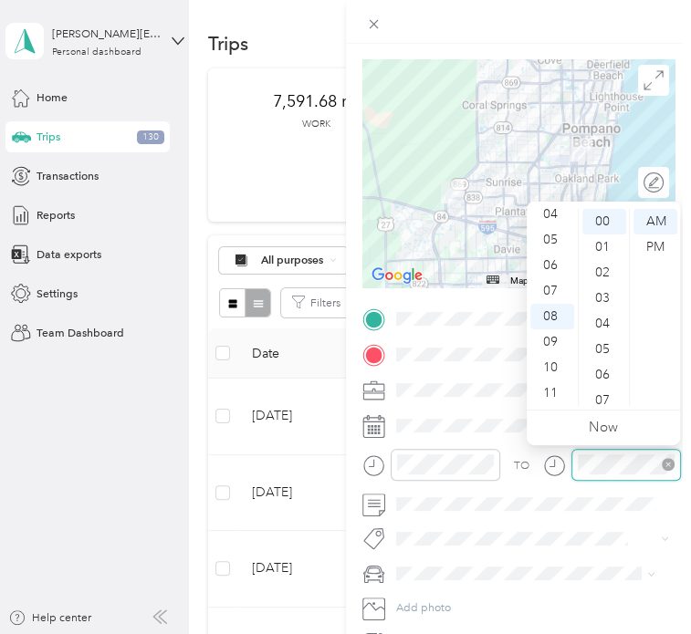
scroll to position [0, 0]
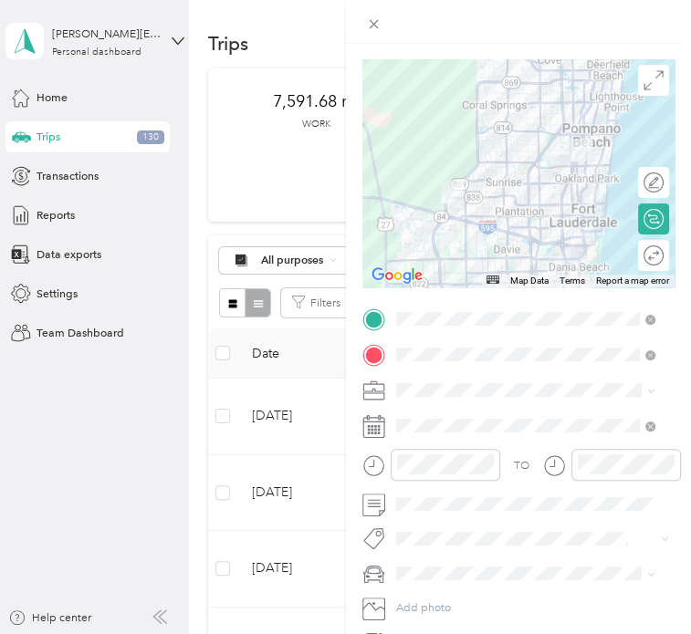
click at [436, 473] on li "Microtech" at bounding box center [525, 462] width 270 height 27
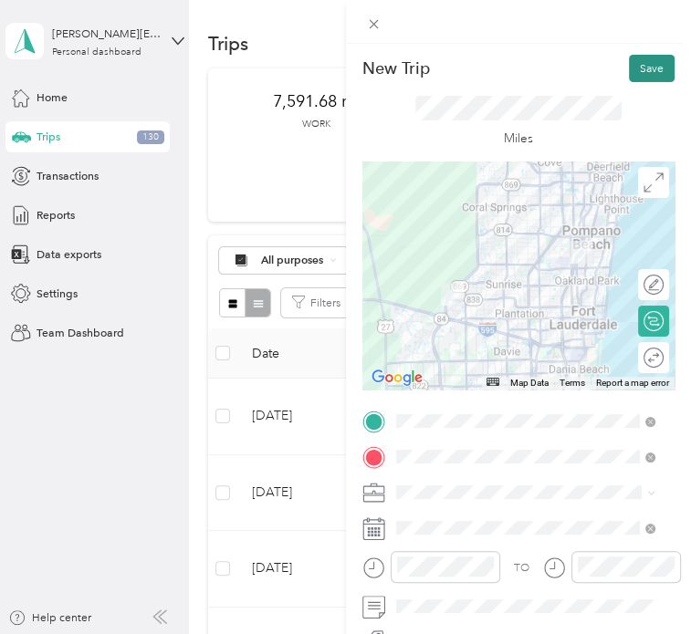
click at [629, 61] on button "Save" at bounding box center [652, 68] width 46 height 27
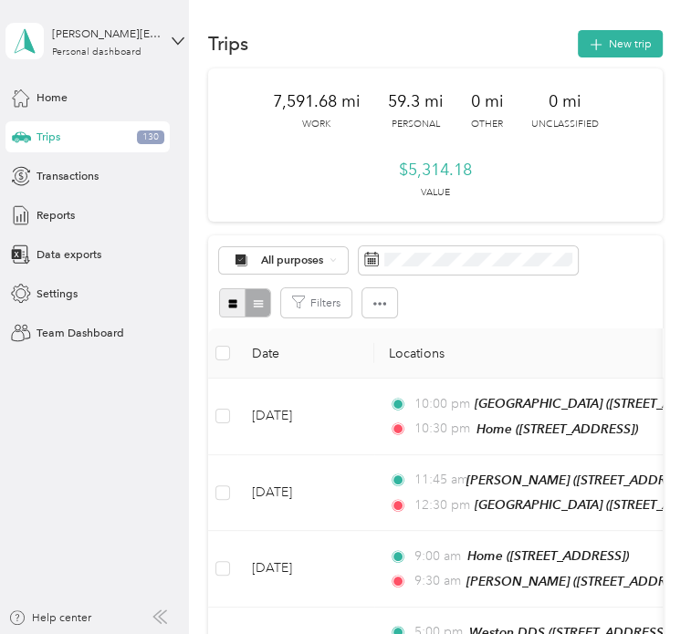
click at [226, 299] on button "button" at bounding box center [232, 302] width 26 height 29
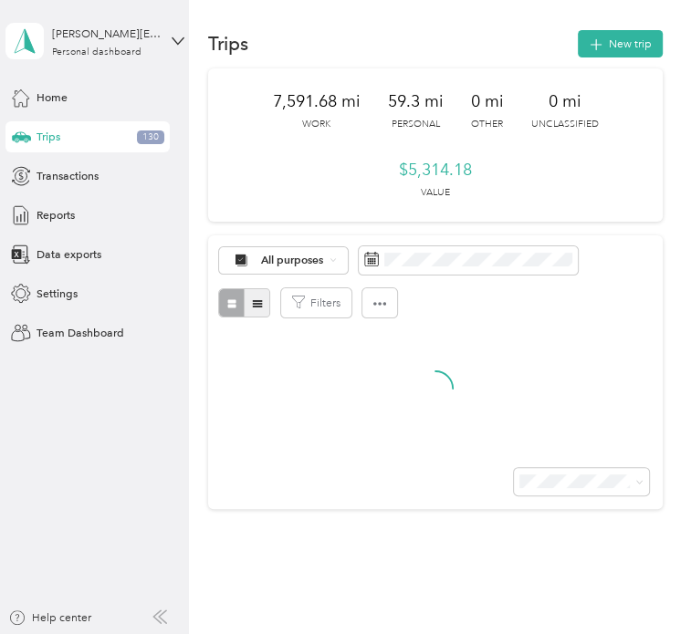
click at [250, 300] on button "button" at bounding box center [257, 302] width 26 height 29
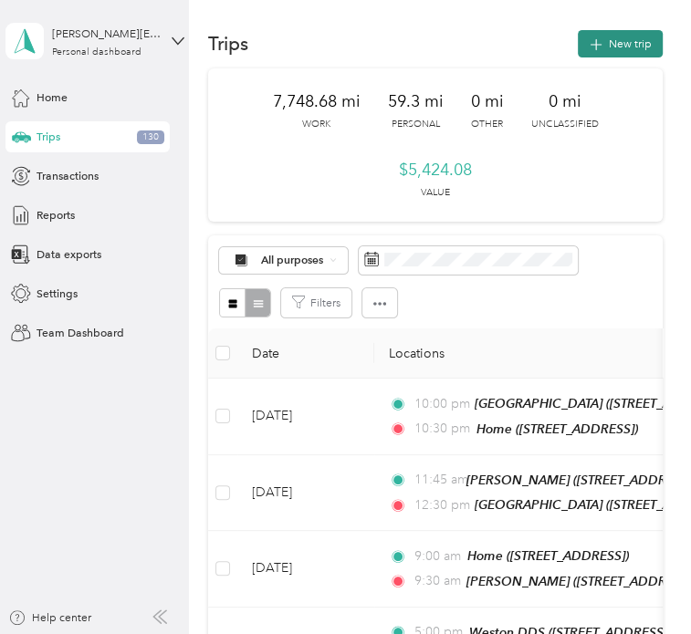
click at [591, 46] on icon "button" at bounding box center [595, 44] width 12 height 12
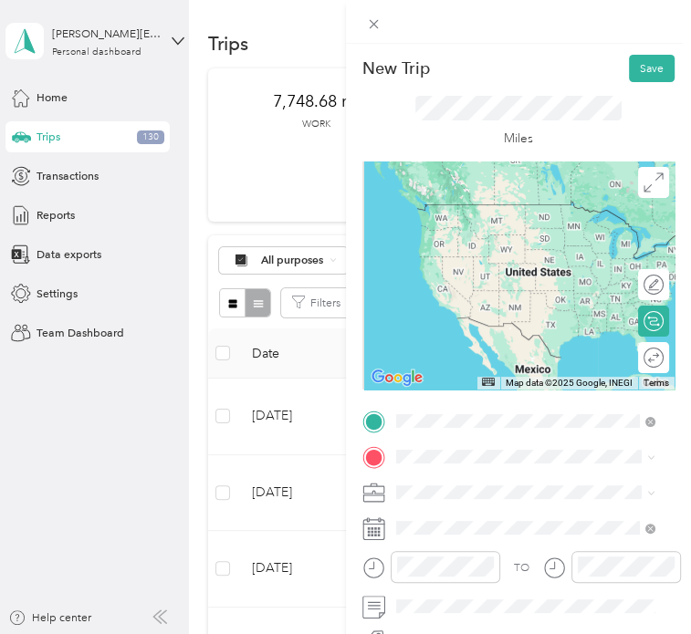
click at [467, 272] on li "Home [STREET_ADDRESS]" at bounding box center [525, 247] width 270 height 49
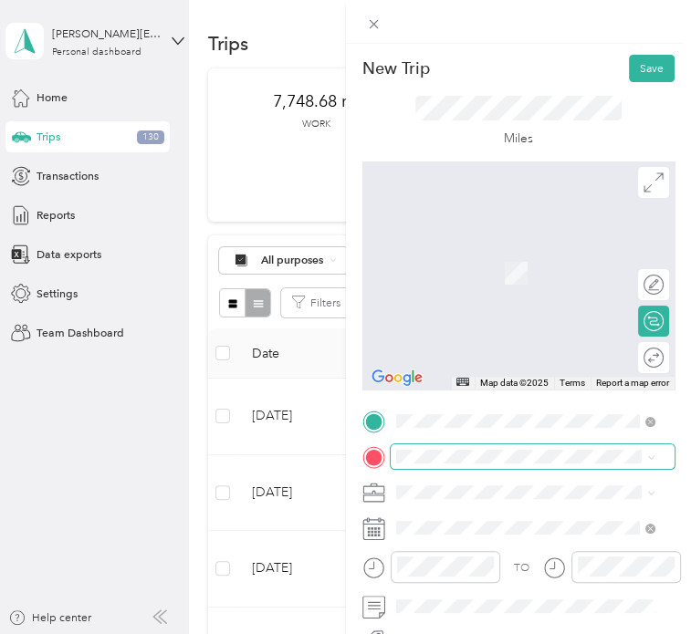
click at [431, 446] on span at bounding box center [533, 456] width 285 height 25
click at [420, 464] on span at bounding box center [533, 456] width 285 height 25
click at [479, 309] on span "[STREET_ADDRESS][US_STATE]" at bounding box center [506, 303] width 159 height 14
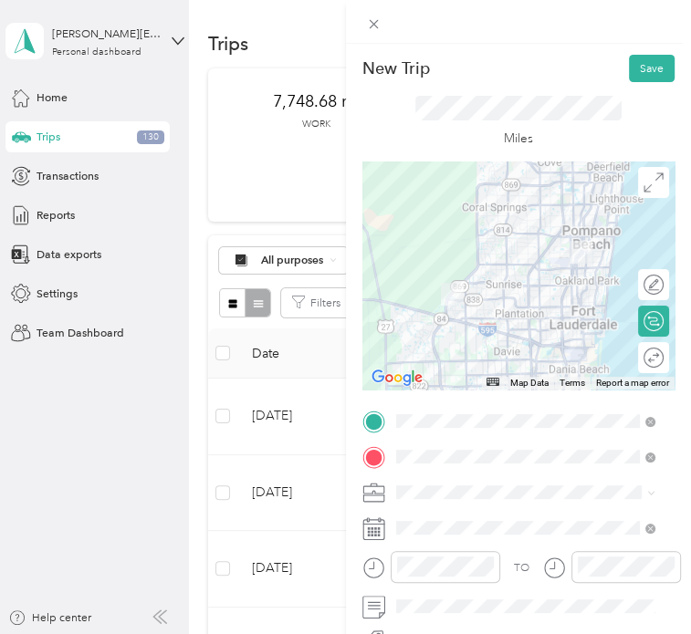
click at [442, 334] on ol "Work Personal Microtech Other Charity Medical Moving Commute" at bounding box center [525, 358] width 270 height 219
click at [442, 328] on li "Microtech" at bounding box center [525, 327] width 270 height 27
click at [415, 520] on span at bounding box center [533, 528] width 285 height 25
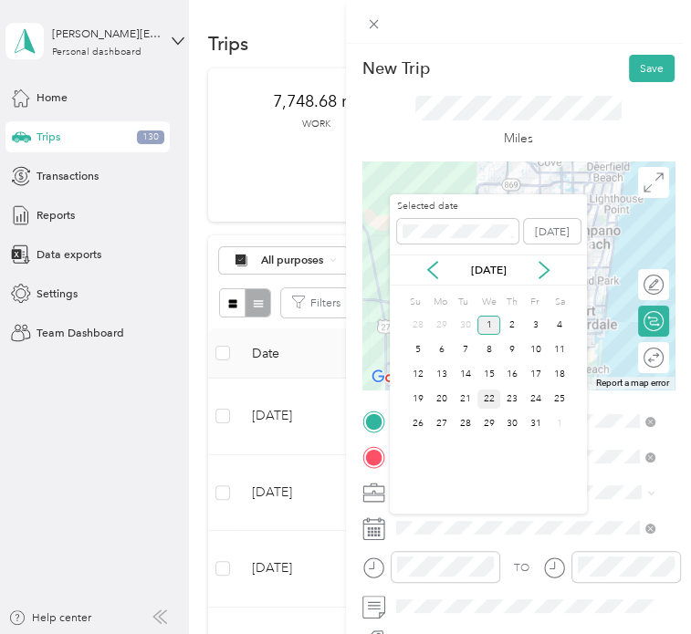
click at [493, 401] on div "22" at bounding box center [489, 399] width 24 height 19
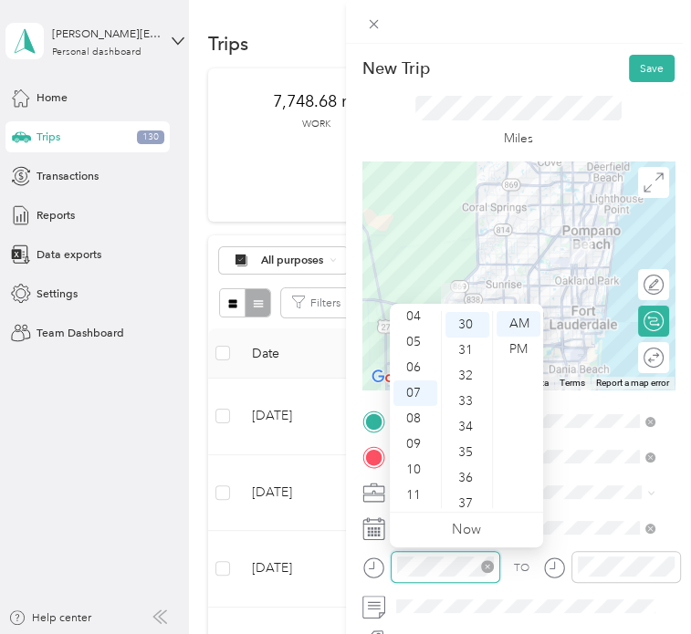
scroll to position [766, 0]
click at [578, 564] on div "TO" at bounding box center [518, 572] width 313 height 43
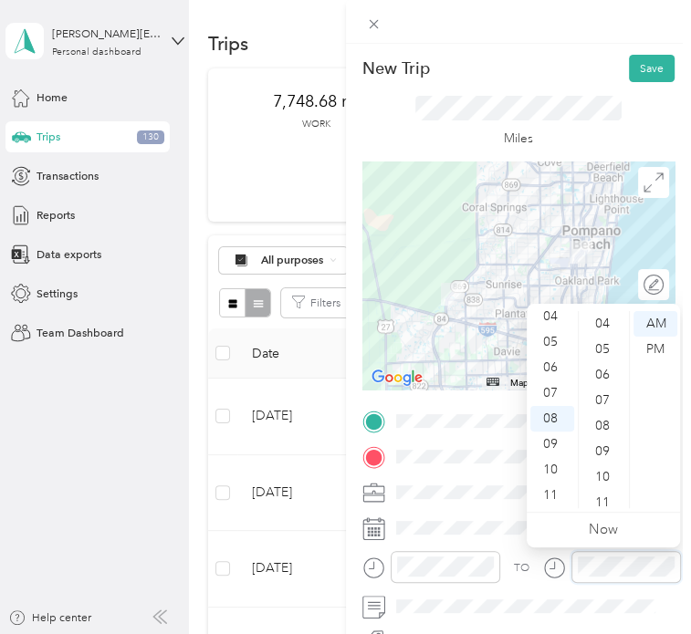
scroll to position [0, 0]
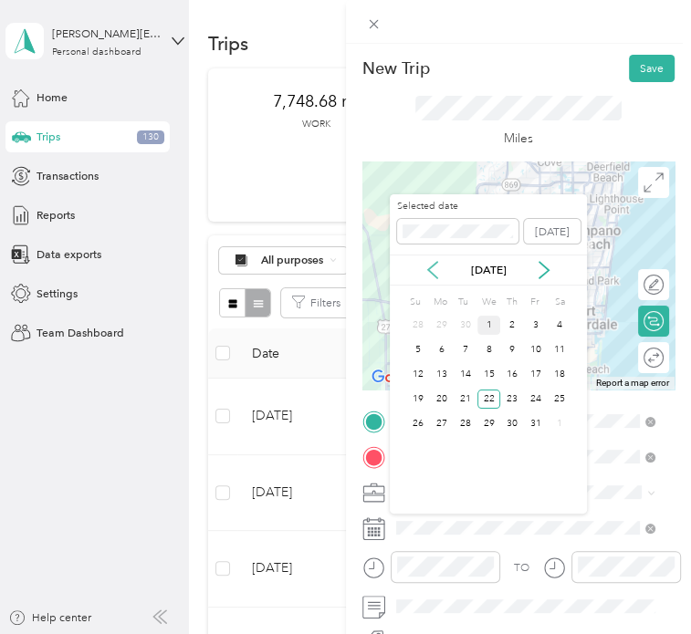
click at [438, 275] on icon at bounding box center [432, 270] width 18 height 18
click at [452, 396] on div "22" at bounding box center [442, 399] width 24 height 19
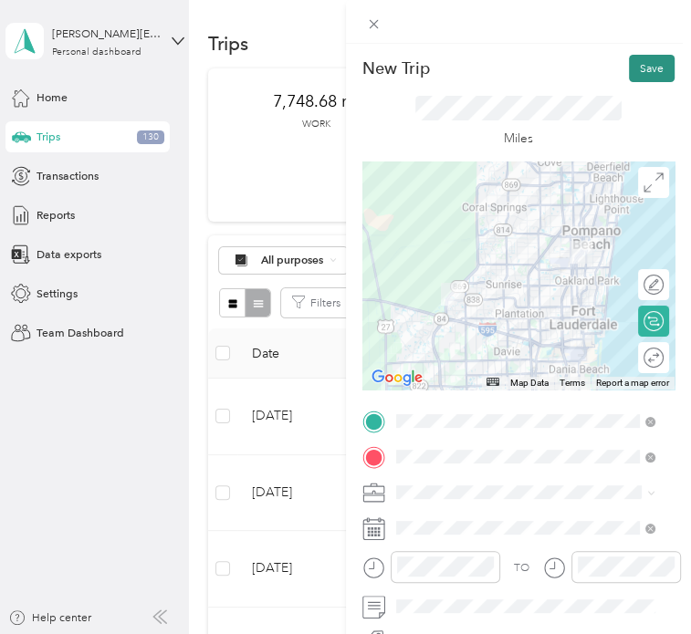
click at [641, 66] on button "Save" at bounding box center [652, 68] width 46 height 27
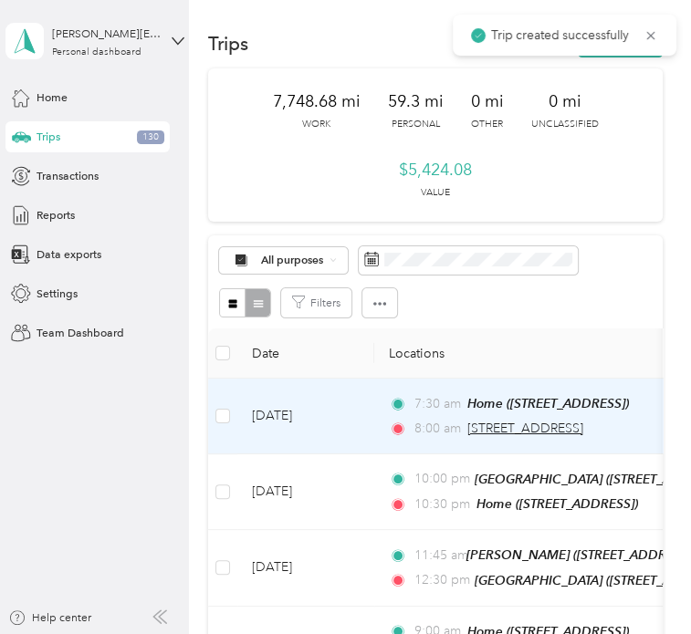
click at [505, 427] on span "[STREET_ADDRESS]" at bounding box center [525, 429] width 116 height 16
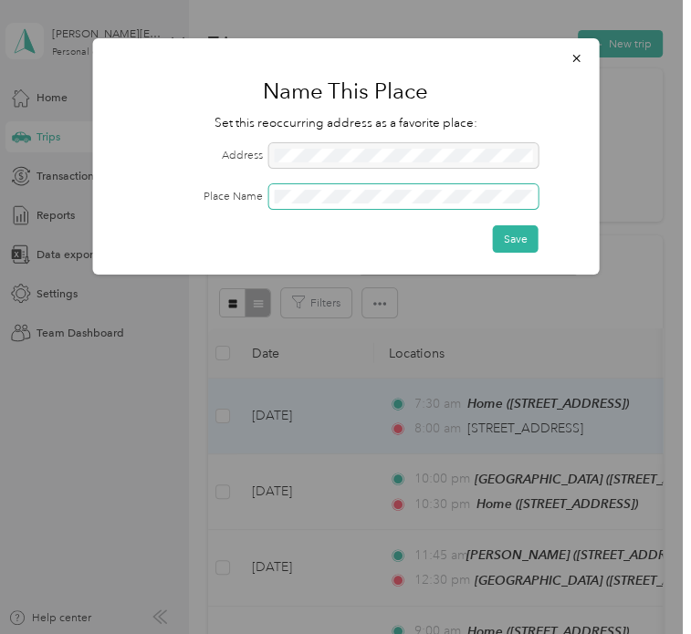
click at [324, 207] on span at bounding box center [403, 196] width 270 height 25
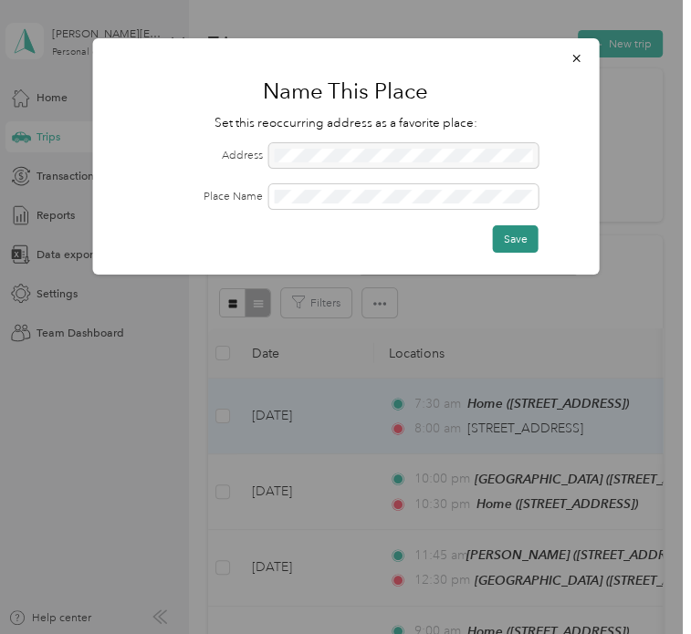
click at [515, 229] on button "Save" at bounding box center [516, 238] width 46 height 27
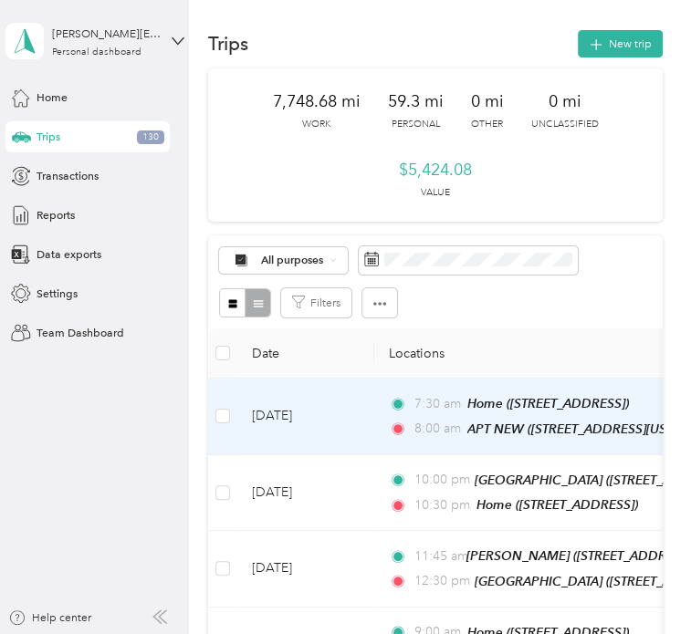
click at [370, 408] on td "[DATE]" at bounding box center [305, 417] width 137 height 77
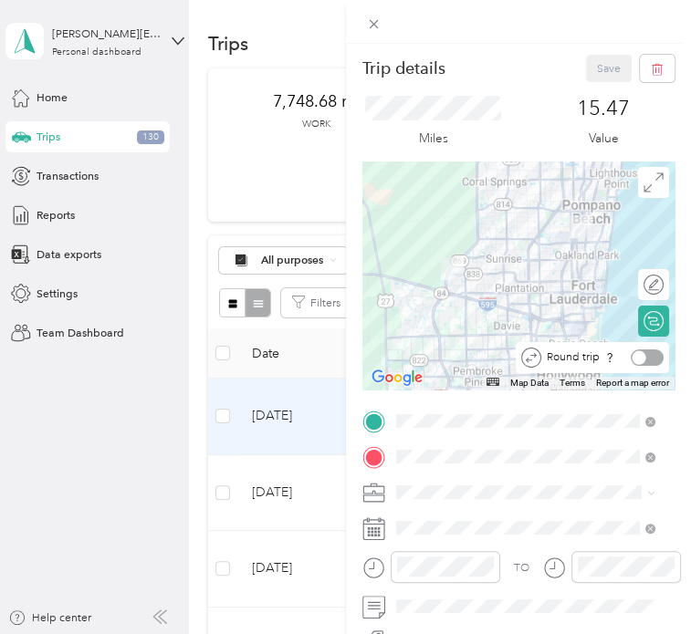
click at [637, 357] on div at bounding box center [646, 357] width 33 height 16
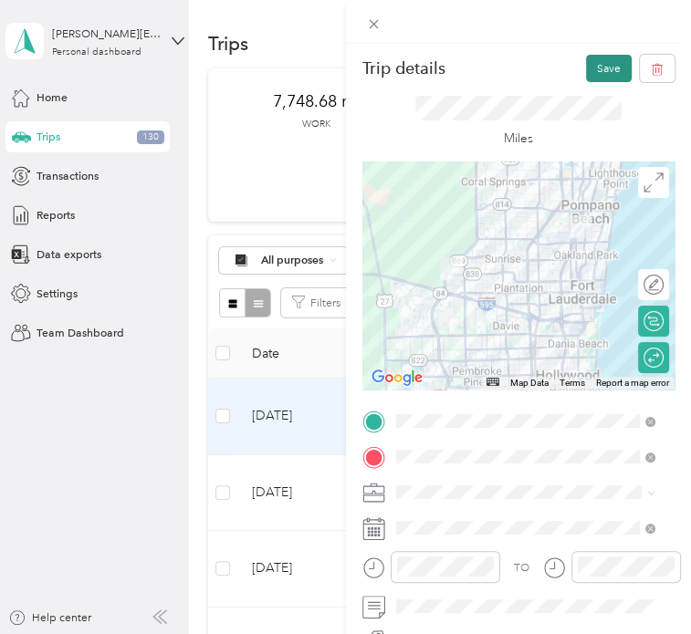
click at [589, 68] on button "Save" at bounding box center [609, 68] width 46 height 27
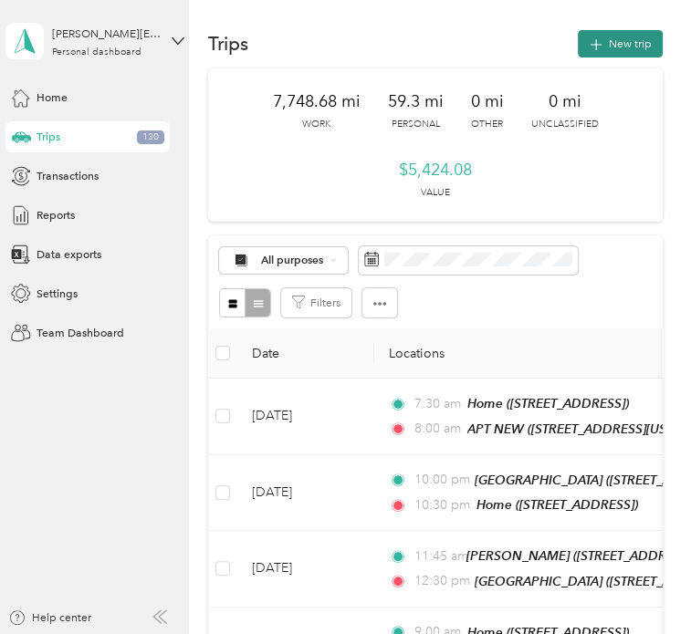
click at [628, 48] on button "New trip" at bounding box center [620, 43] width 85 height 27
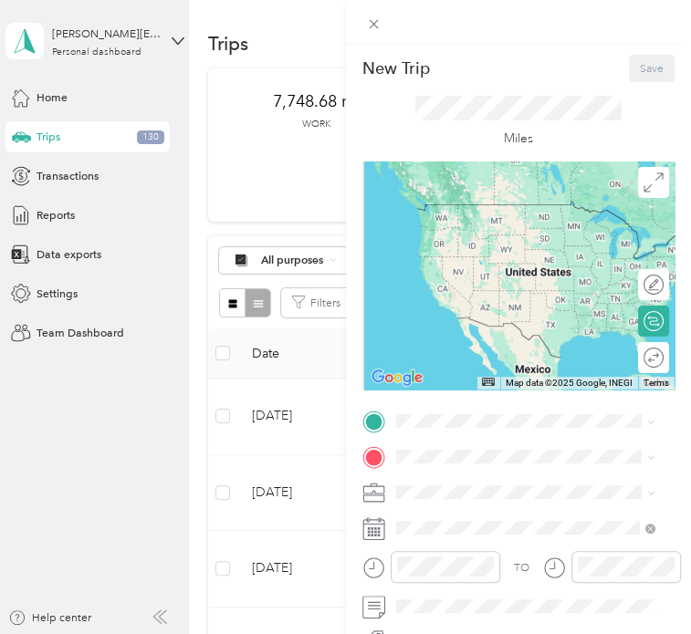
click at [489, 260] on span "[STREET_ADDRESS]" at bounding box center [477, 253] width 100 height 14
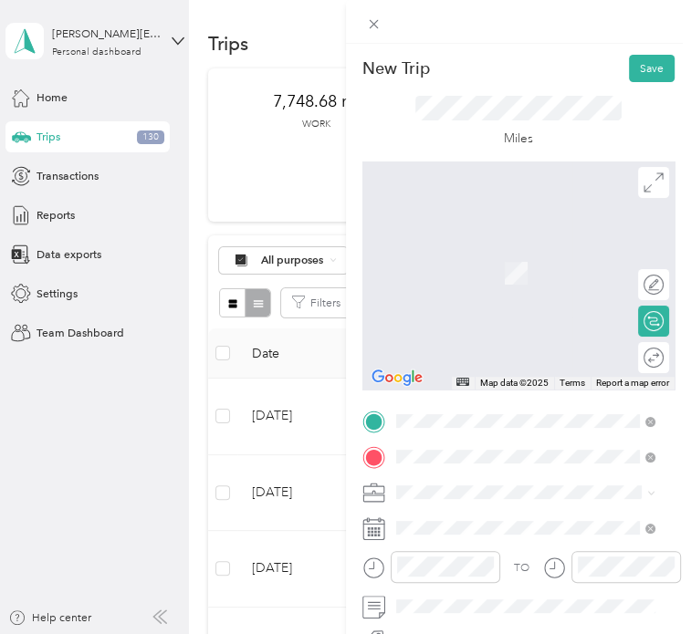
click at [474, 345] on div "St. Rose [STREET_ADDRESS]" at bounding box center [477, 332] width 100 height 33
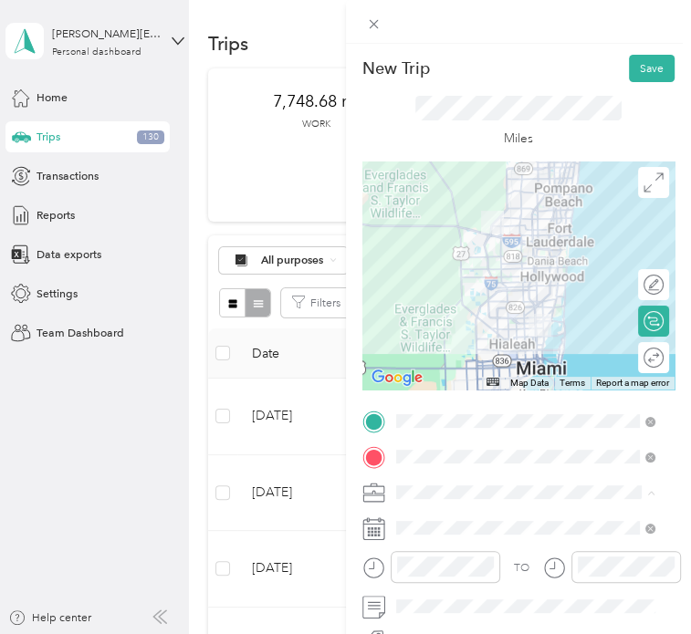
click at [441, 332] on ol "Work Personal Microtech Other Charity Medical Moving Commute" at bounding box center [525, 368] width 270 height 219
click at [443, 325] on div "Microtech" at bounding box center [525, 324] width 248 height 16
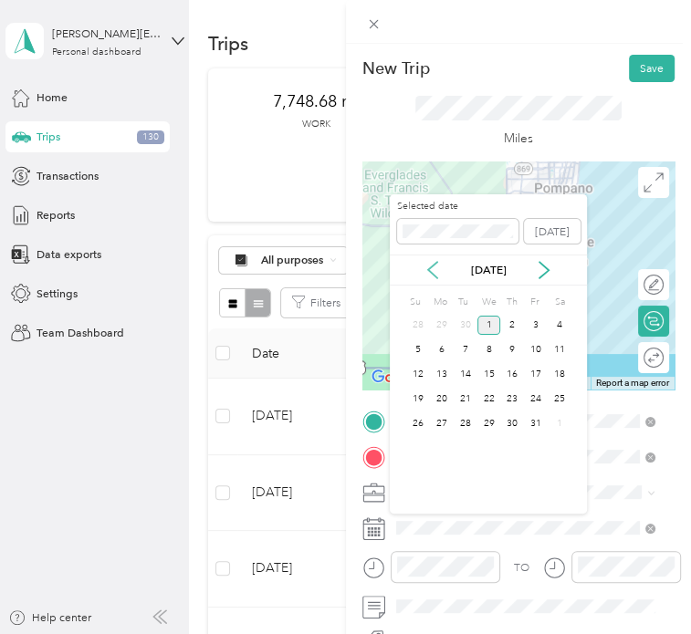
click at [434, 266] on icon at bounding box center [432, 270] width 18 height 18
click at [471, 396] on div "23" at bounding box center [465, 399] width 24 height 19
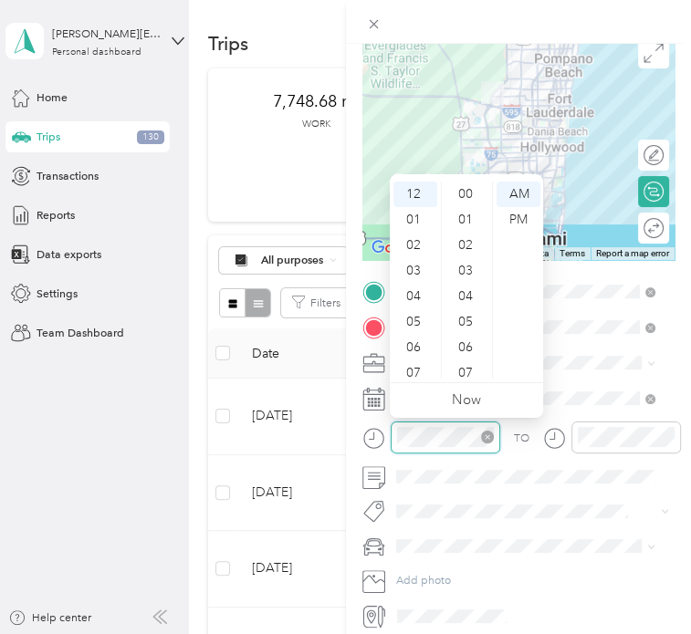
scroll to position [204, 0]
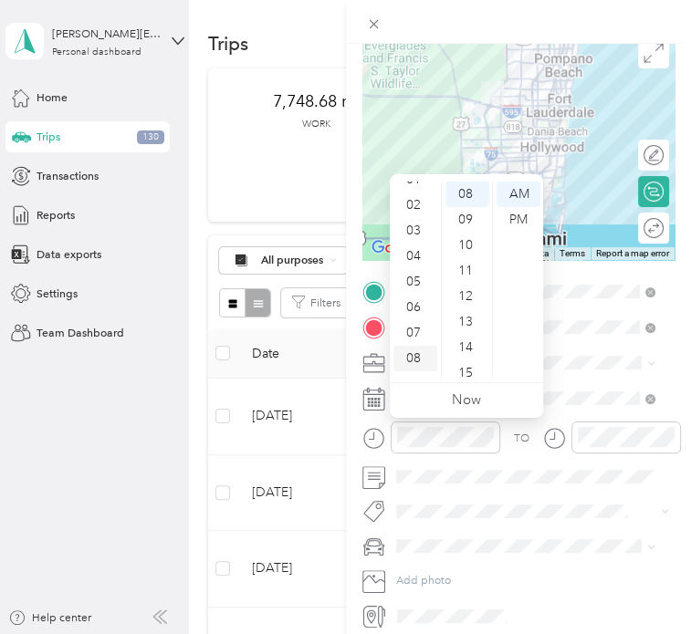
click at [415, 362] on div "08" at bounding box center [415, 359] width 44 height 26
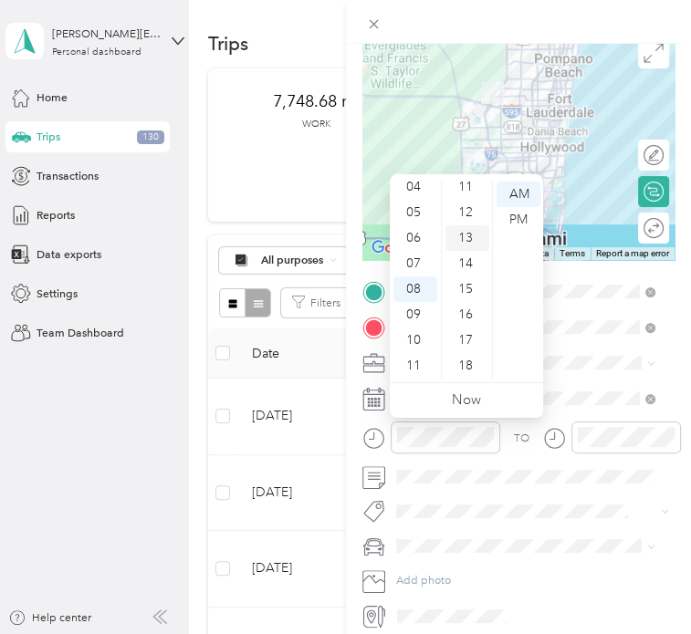
scroll to position [292, 0]
click at [466, 285] on div "15" at bounding box center [467, 286] width 44 height 26
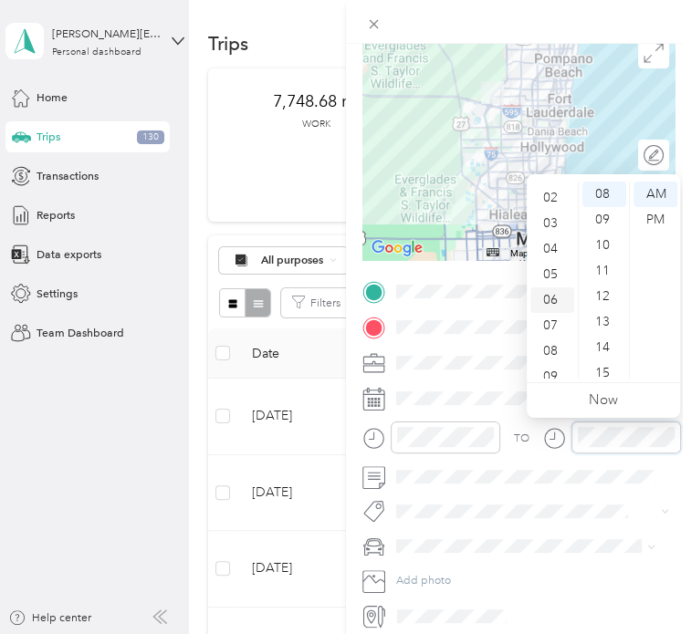
scroll to position [49, 0]
click at [552, 348] on div "08" at bounding box center [552, 350] width 44 height 26
click at [552, 321] on div "09" at bounding box center [552, 315] width 44 height 26
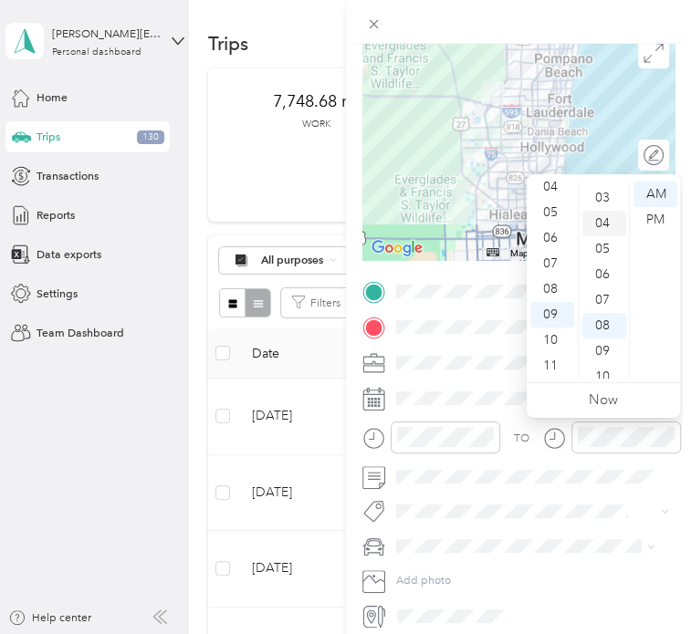
scroll to position [0, 0]
click at [600, 189] on div "00" at bounding box center [604, 195] width 44 height 26
click at [602, 200] on div "00" at bounding box center [604, 195] width 44 height 26
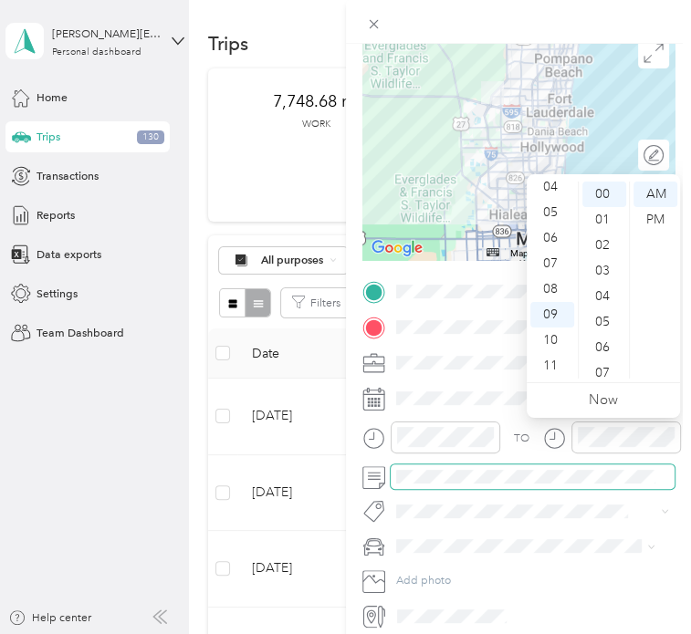
click at [600, 468] on span at bounding box center [533, 476] width 285 height 25
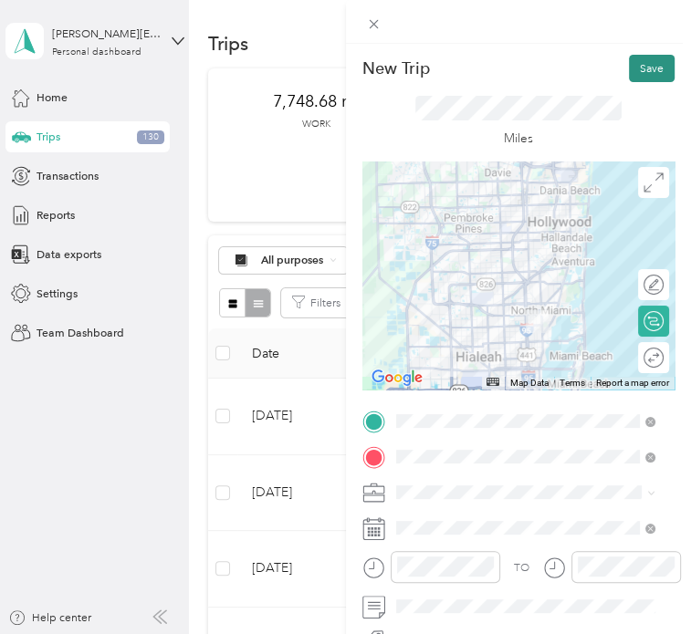
click at [639, 77] on button "Save" at bounding box center [652, 68] width 46 height 27
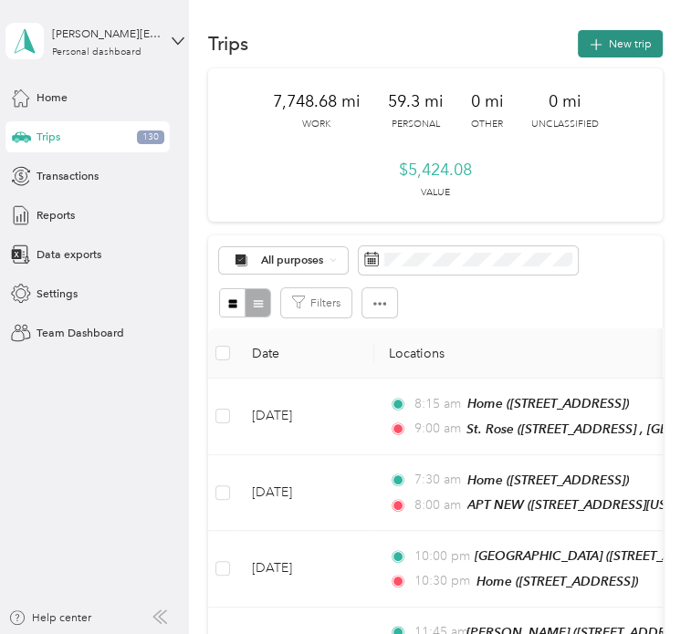
click at [591, 49] on icon "button" at bounding box center [595, 44] width 12 height 12
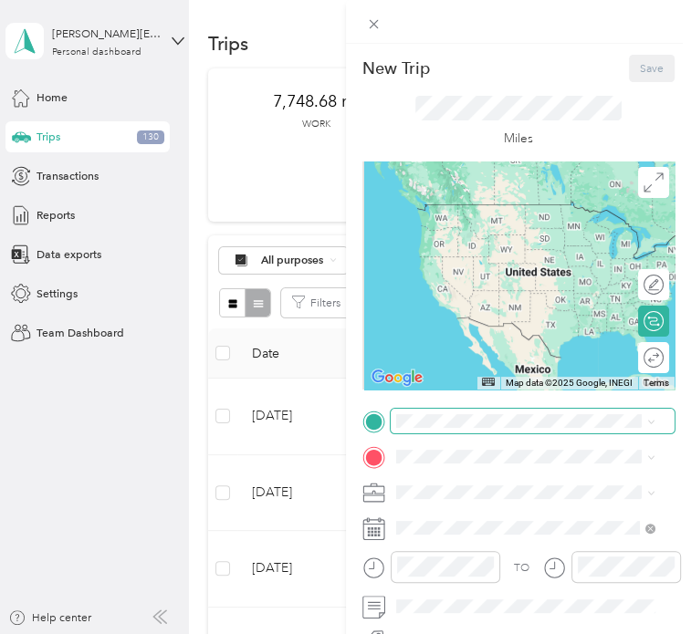
click at [422, 428] on span at bounding box center [533, 421] width 285 height 25
click at [478, 321] on li "St. Rose [STREET_ADDRESS]" at bounding box center [525, 296] width 270 height 49
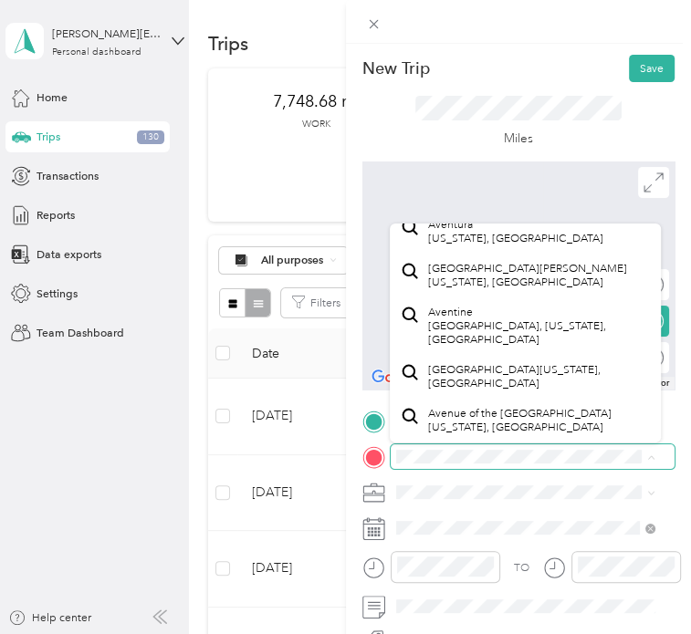
scroll to position [522, 0]
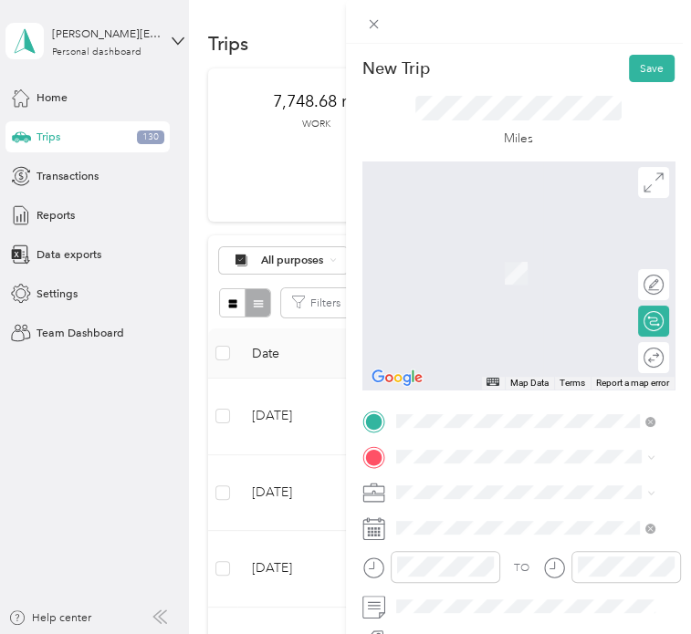
click at [495, 288] on span "[STREET_ADDRESS][US_STATE]" at bounding box center [506, 282] width 159 height 14
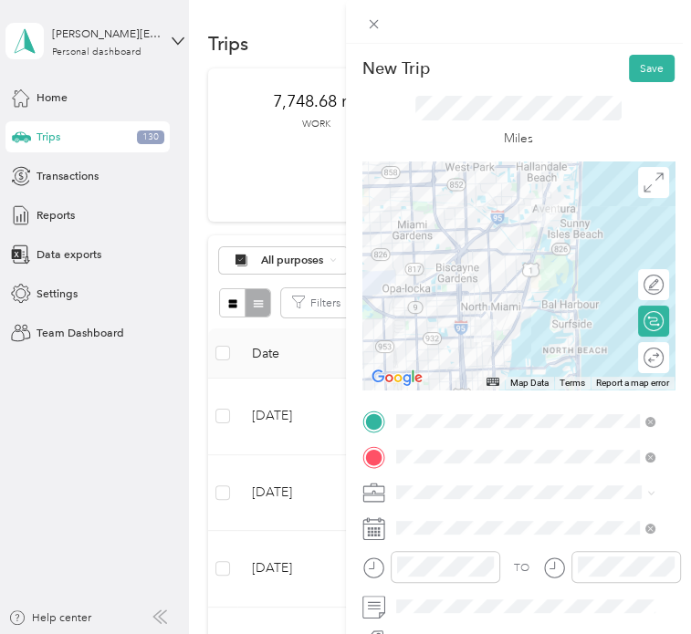
click at [440, 331] on ol "Work Personal Microtech Other Charity Medical Moving Commute" at bounding box center [525, 364] width 270 height 219
click at [434, 536] on span at bounding box center [533, 528] width 285 height 25
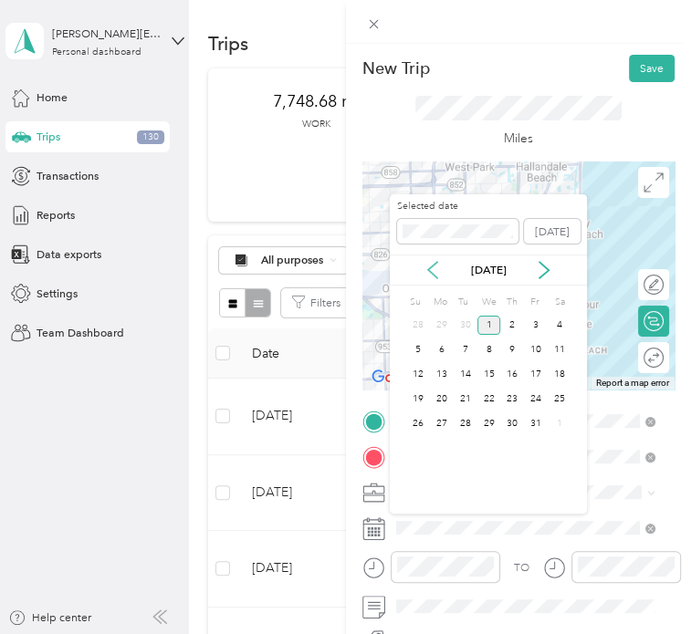
click at [430, 269] on icon at bounding box center [432, 270] width 9 height 16
click at [466, 401] on div "23" at bounding box center [465, 399] width 24 height 19
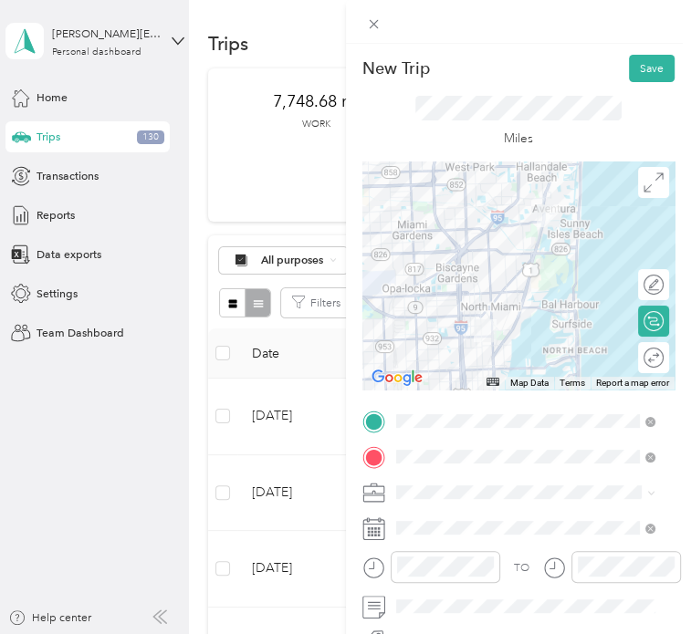
click at [448, 342] on li "Other" at bounding box center [525, 354] width 270 height 27
click at [443, 332] on ol "Work Personal Microtech Other Charity Medical Moving Commute" at bounding box center [525, 368] width 270 height 219
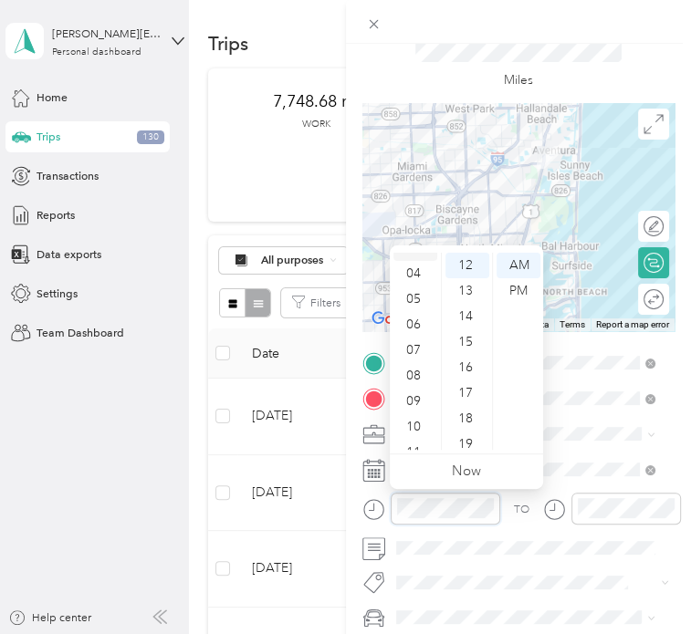
scroll to position [100, 0]
click at [411, 441] on div "11" at bounding box center [415, 446] width 44 height 26
click at [469, 307] on div "30" at bounding box center [467, 315] width 44 height 26
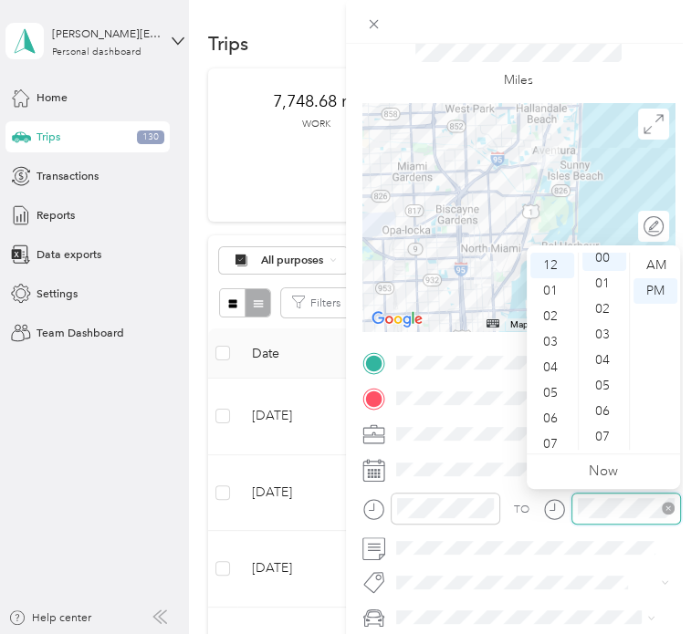
scroll to position [0, 0]
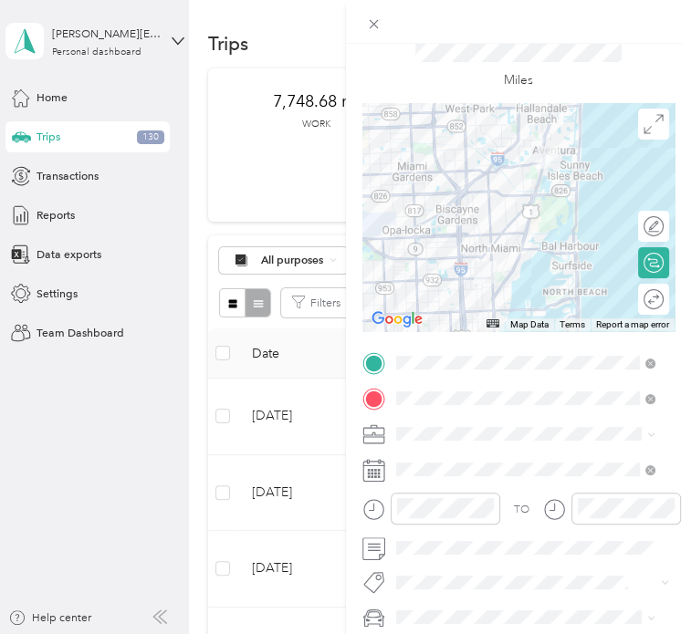
click at [427, 269] on li "Microtech" at bounding box center [525, 268] width 270 height 27
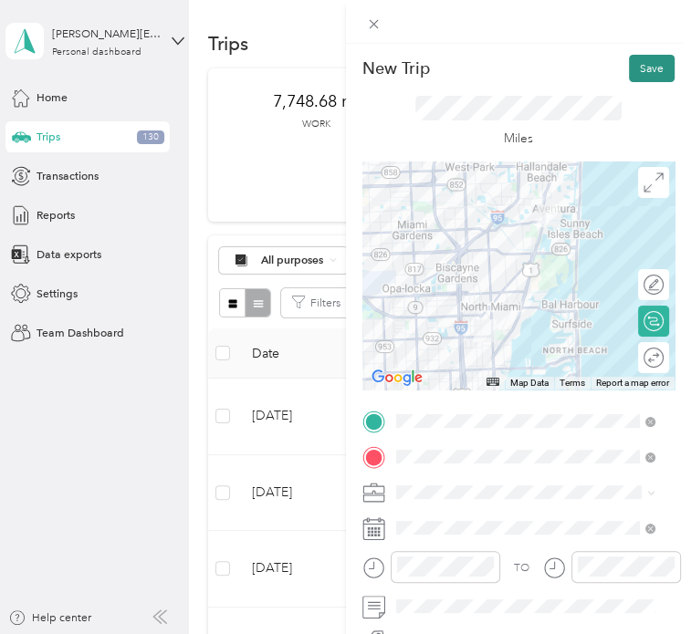
click at [629, 57] on button "Save" at bounding box center [652, 68] width 46 height 27
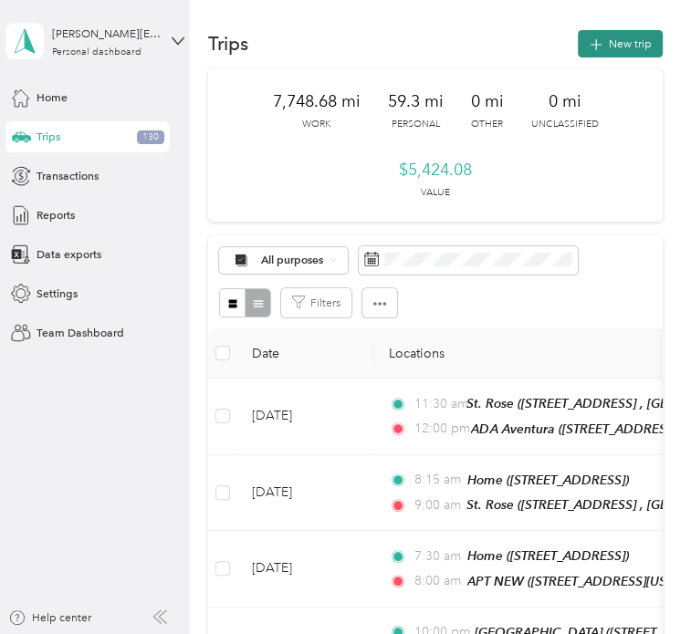
click at [592, 36] on icon "button" at bounding box center [596, 45] width 21 height 21
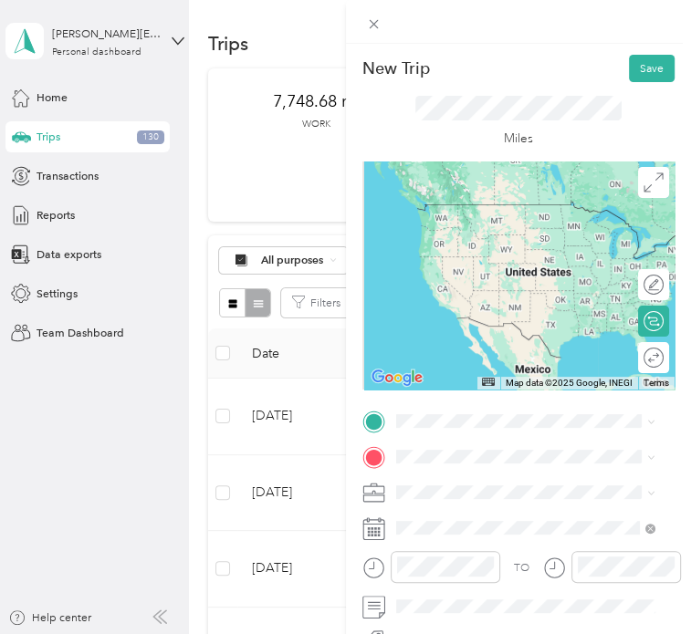
click at [466, 254] on div "ADA Aventura [STREET_ADDRESS][US_STATE]" at bounding box center [506, 245] width 159 height 33
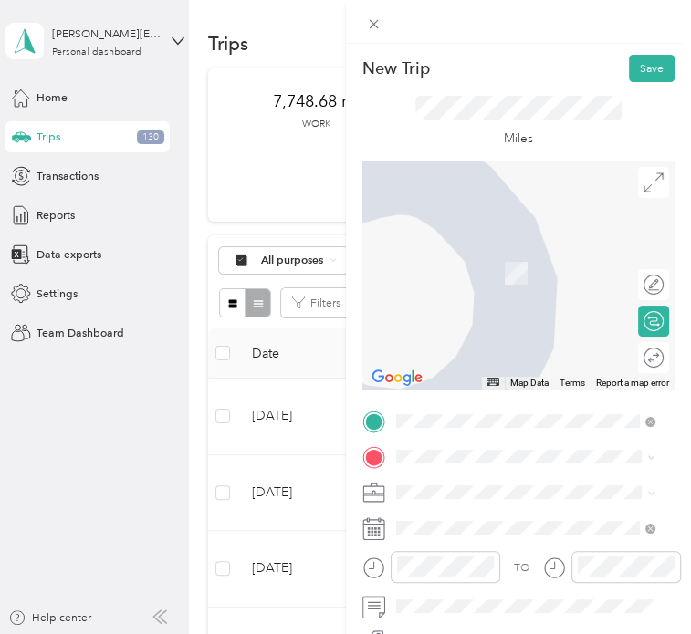
click at [467, 293] on div "Home [STREET_ADDRESS]" at bounding box center [477, 276] width 100 height 33
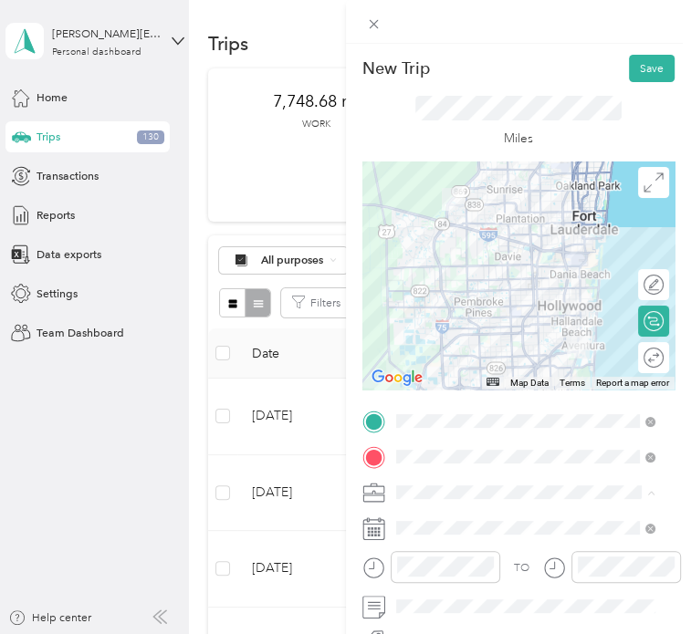
click at [440, 331] on li "Microtech" at bounding box center [525, 327] width 270 height 27
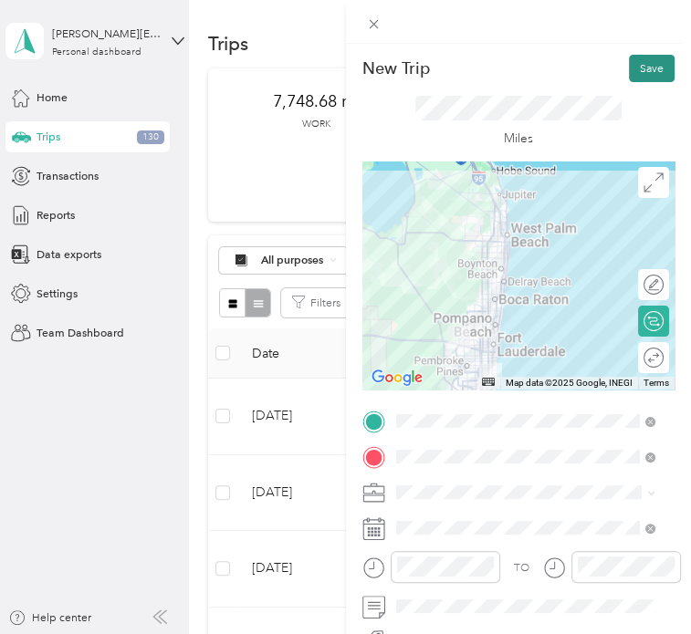
click at [642, 77] on button "Save" at bounding box center [652, 68] width 46 height 27
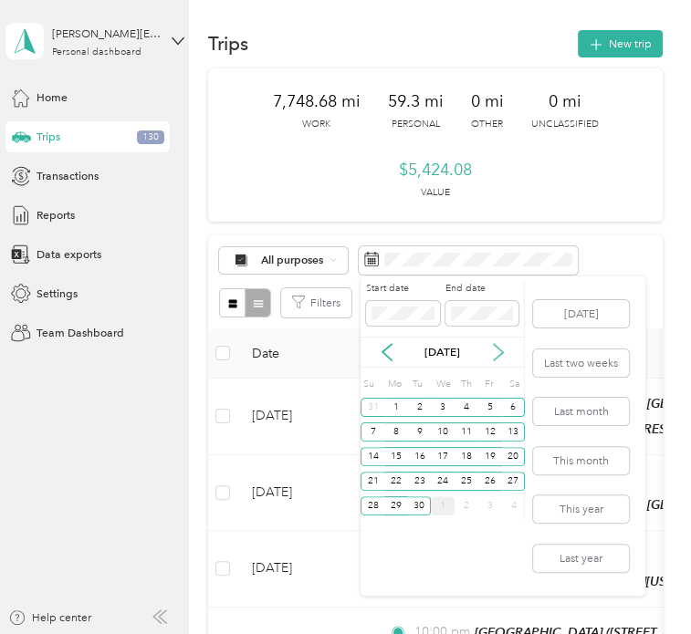
click at [503, 349] on icon at bounding box center [498, 352] width 18 height 18
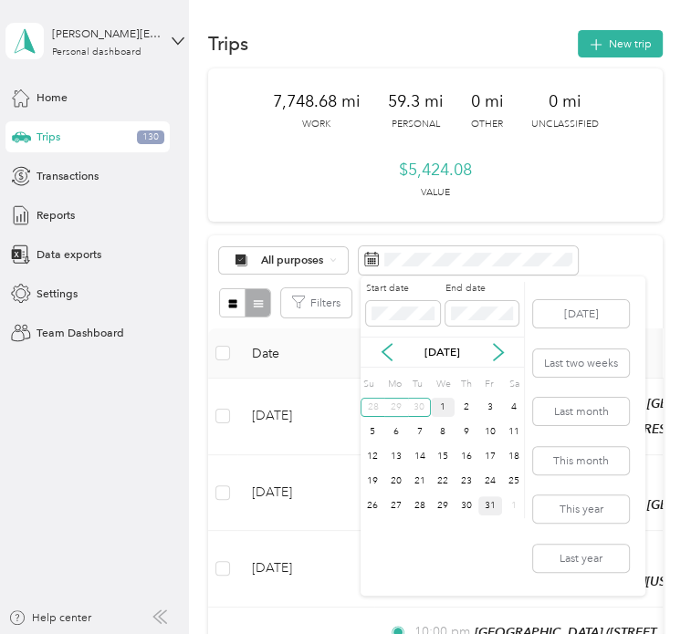
click at [485, 499] on div "31" at bounding box center [490, 505] width 24 height 19
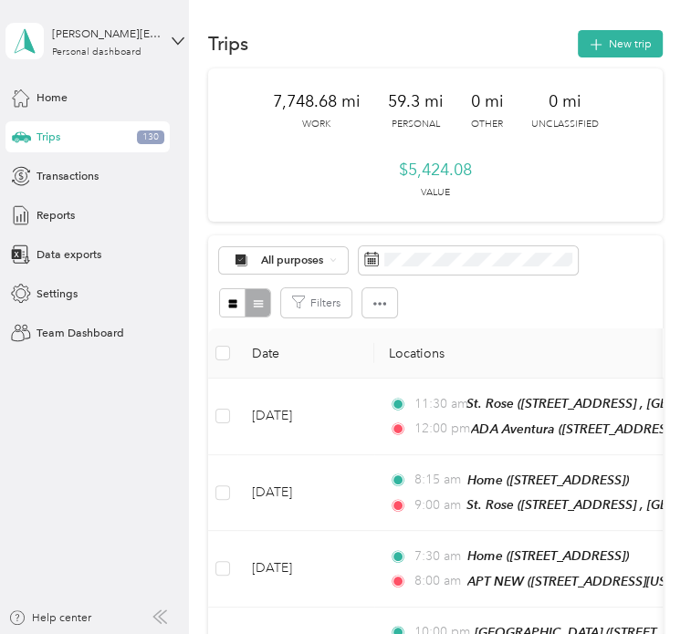
click at [588, 182] on div "7,748.68 mi Work 59.3 mi Personal 0 mi Other 0 mi Unclassified $5,424.08 Value" at bounding box center [435, 144] width 454 height 153
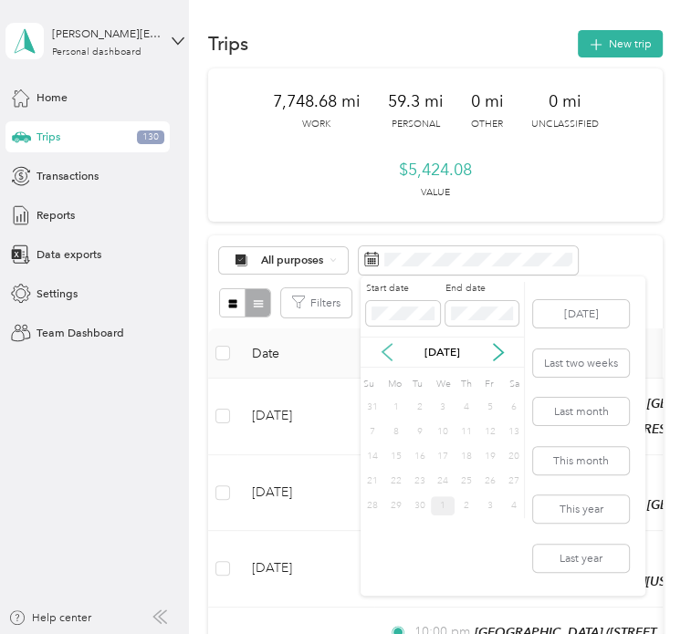
click at [391, 353] on icon at bounding box center [387, 352] width 18 height 18
click at [491, 361] on div "[DATE]" at bounding box center [441, 352] width 163 height 31
click at [493, 359] on icon at bounding box center [498, 352] width 18 height 18
click at [591, 415] on button "Last month" at bounding box center [581, 411] width 96 height 27
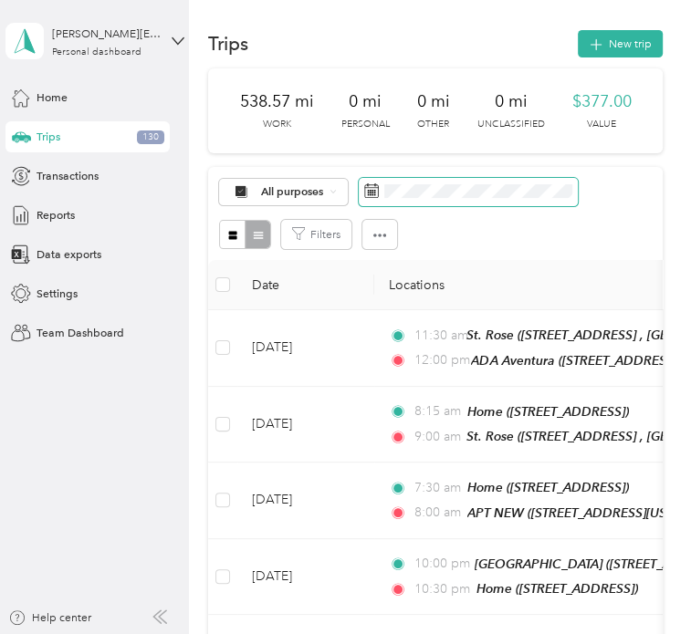
click at [496, 202] on span at bounding box center [468, 192] width 219 height 28
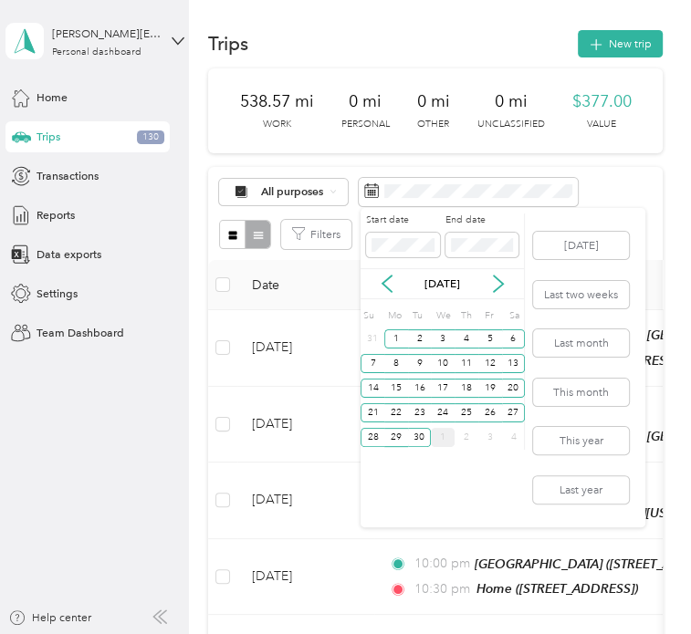
click at [432, 437] on div "1" at bounding box center [443, 437] width 24 height 19
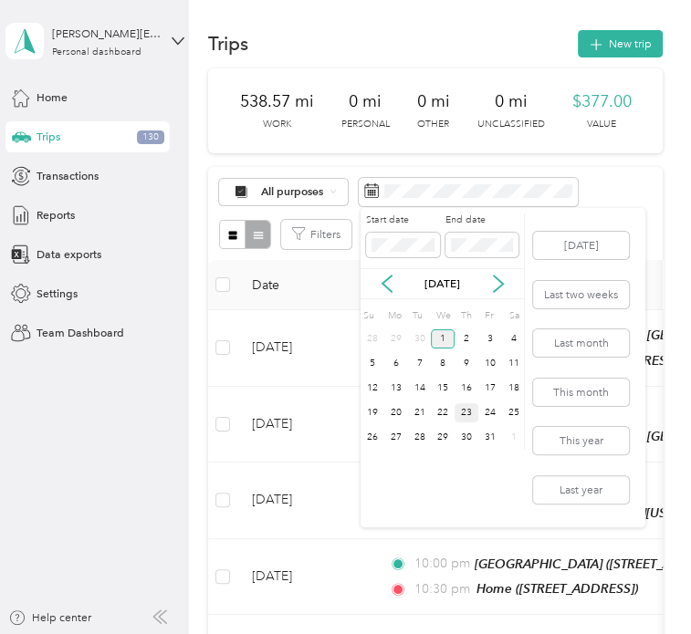
click at [460, 419] on div "23" at bounding box center [466, 412] width 24 height 19
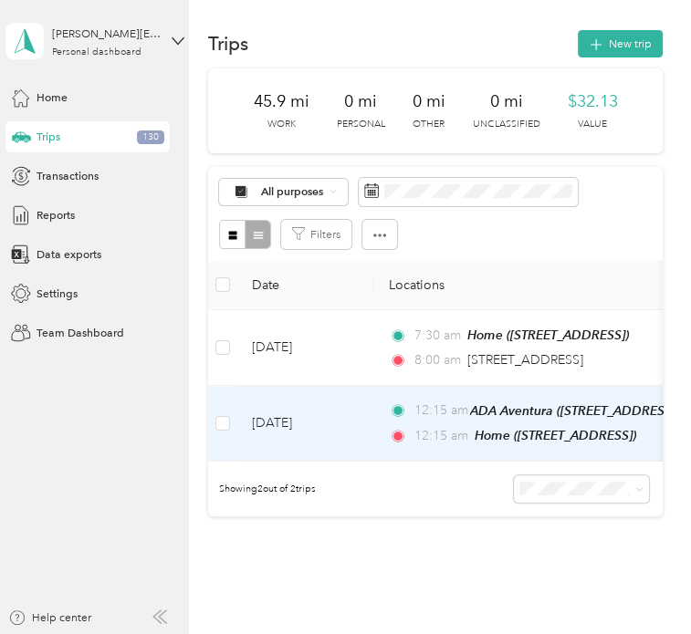
click at [333, 410] on td "[DATE]" at bounding box center [305, 424] width 137 height 77
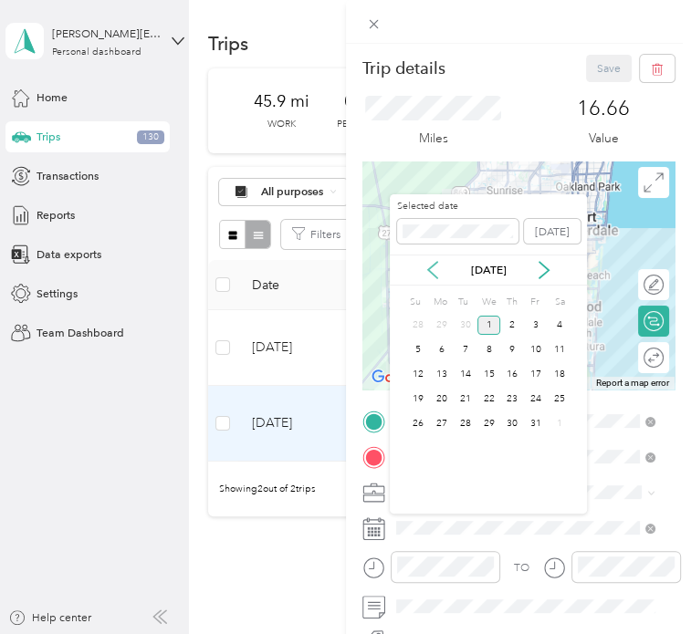
click at [433, 261] on icon at bounding box center [432, 270] width 18 height 18
click at [463, 401] on div "23" at bounding box center [465, 399] width 24 height 19
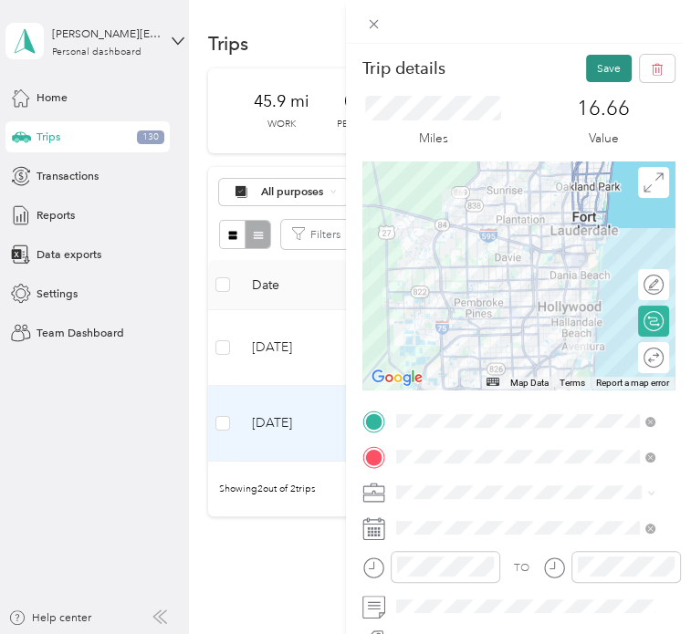
click at [586, 78] on button "Save" at bounding box center [609, 68] width 46 height 27
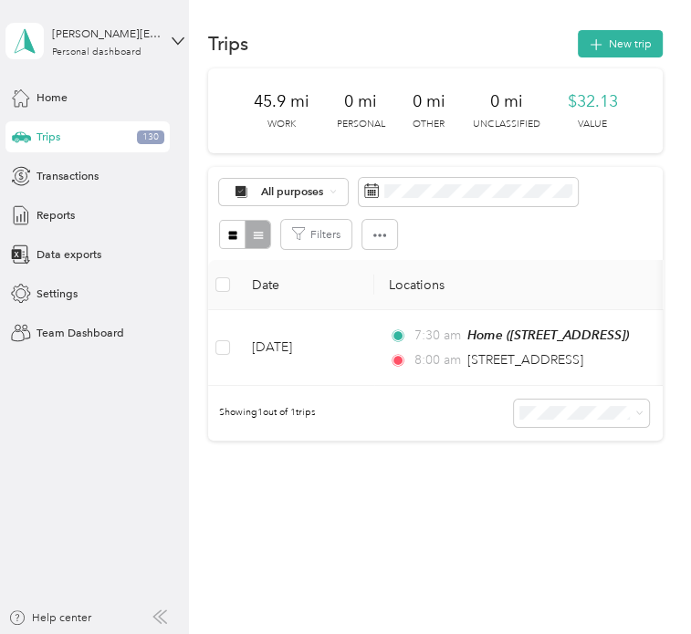
click at [607, 28] on div "Trips New trip" at bounding box center [435, 43] width 454 height 33
click at [592, 40] on icon "button" at bounding box center [596, 45] width 21 height 21
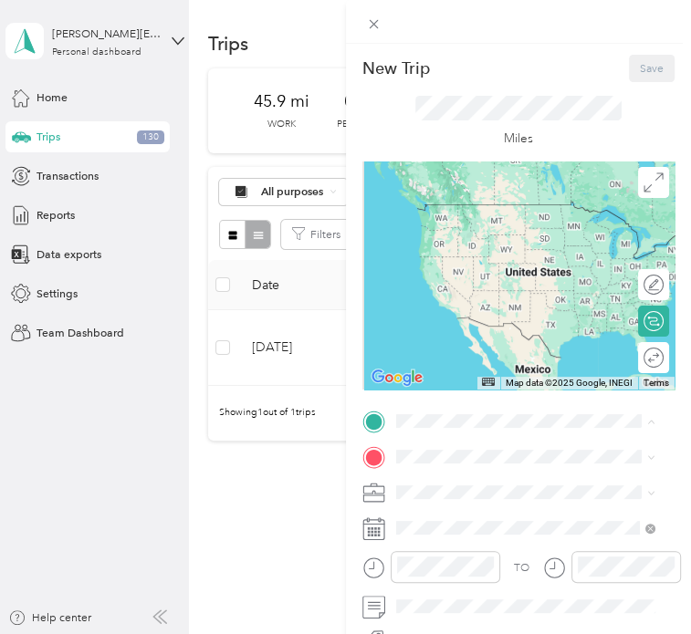
click at [474, 245] on div "Home [STREET_ADDRESS]" at bounding box center [477, 247] width 100 height 33
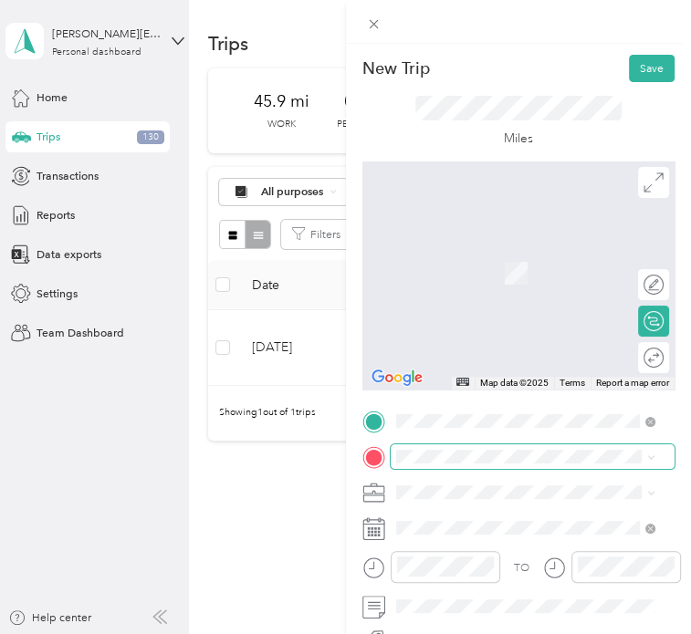
click at [412, 446] on span at bounding box center [533, 456] width 285 height 25
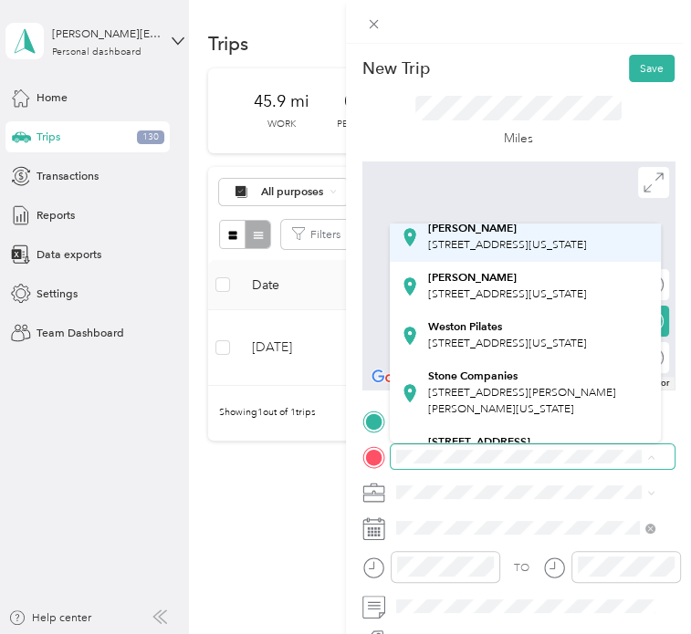
scroll to position [324, 0]
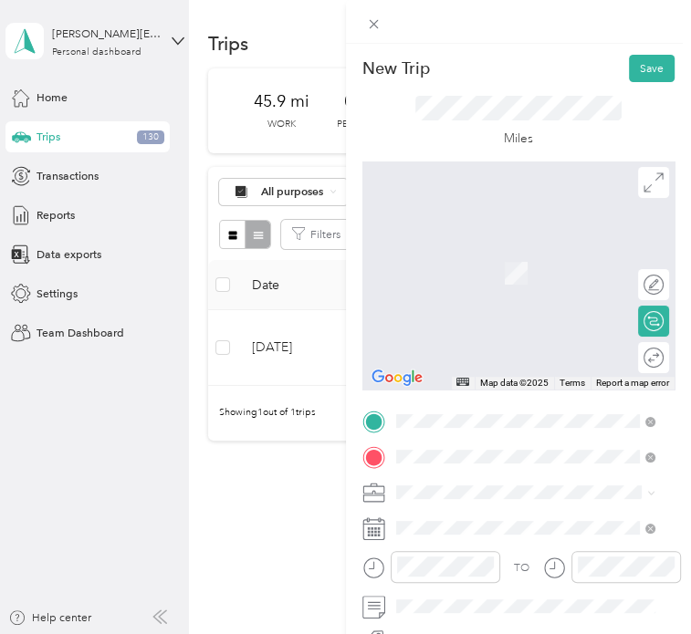
click at [515, 363] on span "[STREET_ADDRESS][US_STATE]" at bounding box center [506, 356] width 159 height 14
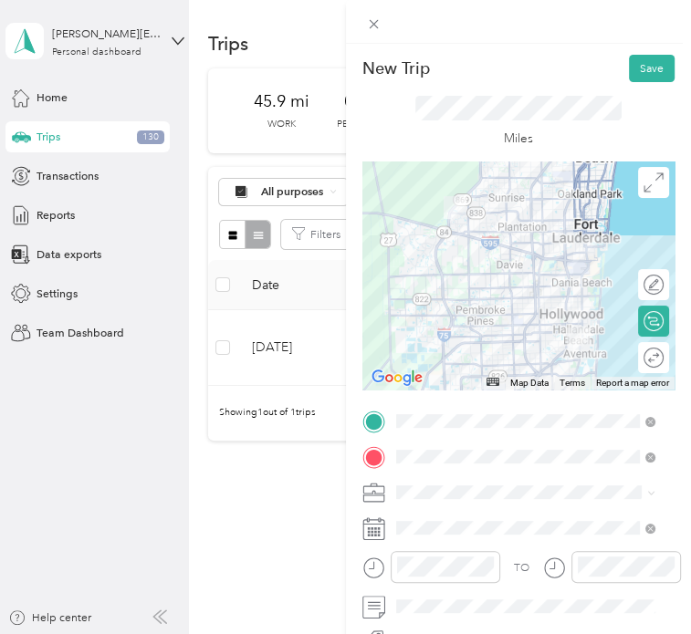
click at [439, 320] on span "Microtech" at bounding box center [426, 323] width 50 height 14
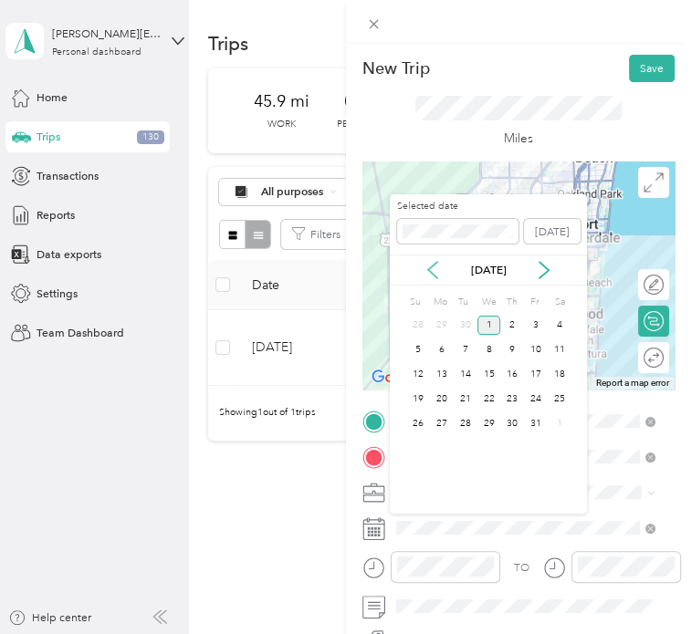
click at [438, 276] on icon at bounding box center [432, 270] width 18 height 18
click at [517, 401] on div "25" at bounding box center [512, 399] width 24 height 19
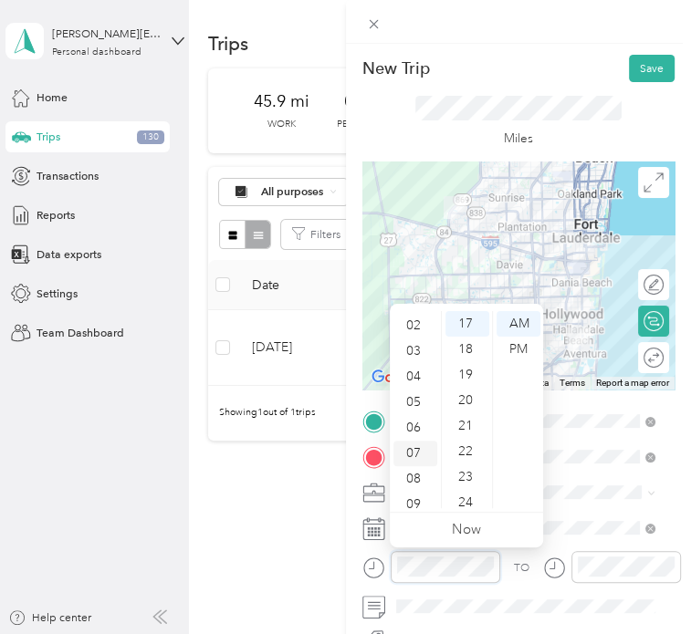
scroll to position [58, 0]
click at [416, 472] on div "08" at bounding box center [415, 470] width 44 height 26
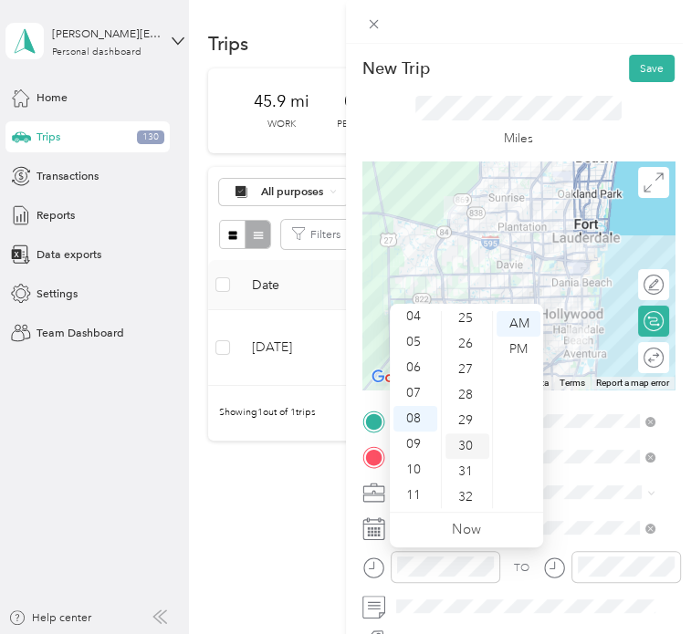
click at [464, 449] on div "30" at bounding box center [467, 446] width 44 height 26
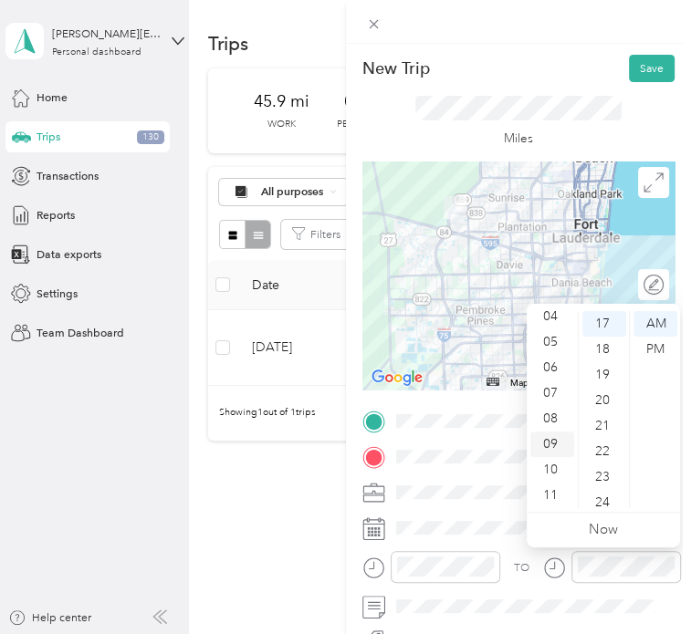
click at [551, 434] on div "09" at bounding box center [552, 445] width 44 height 26
click at [551, 436] on div "09" at bounding box center [552, 445] width 44 height 26
click at [551, 447] on div "09" at bounding box center [552, 445] width 44 height 26
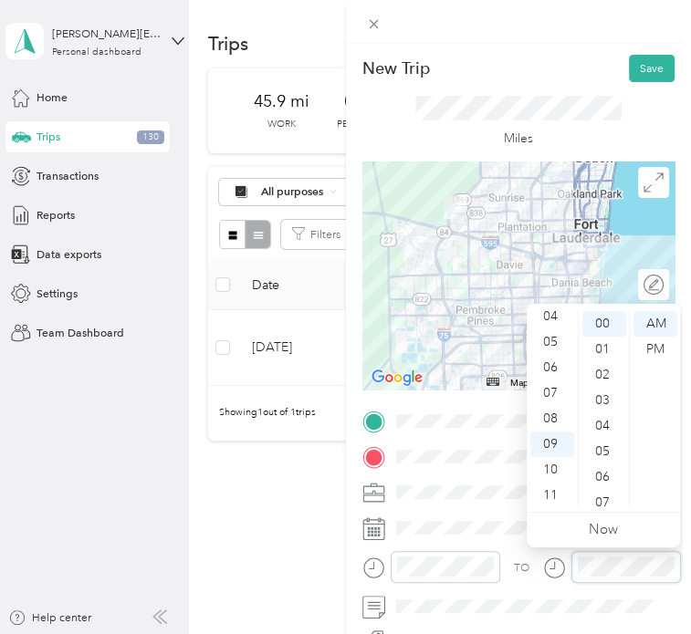
scroll to position [0, 0]
click at [621, 82] on div "Miles" at bounding box center [518, 121] width 313 height 79
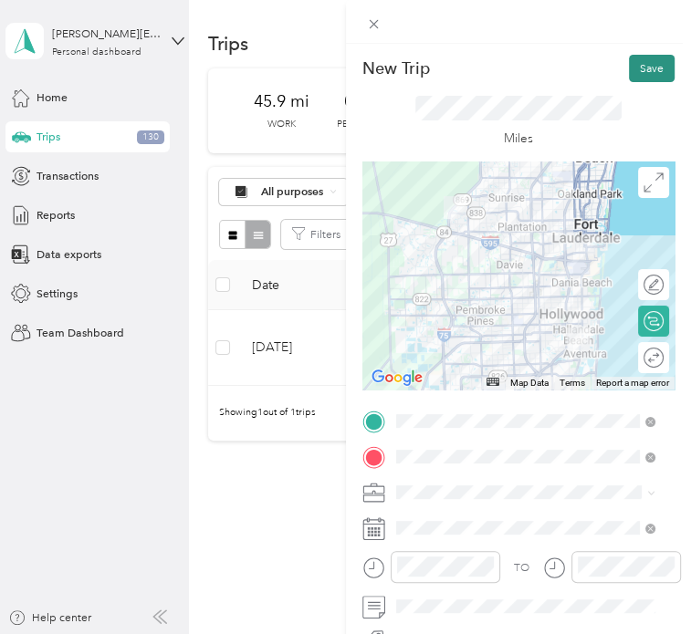
click at [629, 69] on button "Save" at bounding box center [652, 68] width 46 height 27
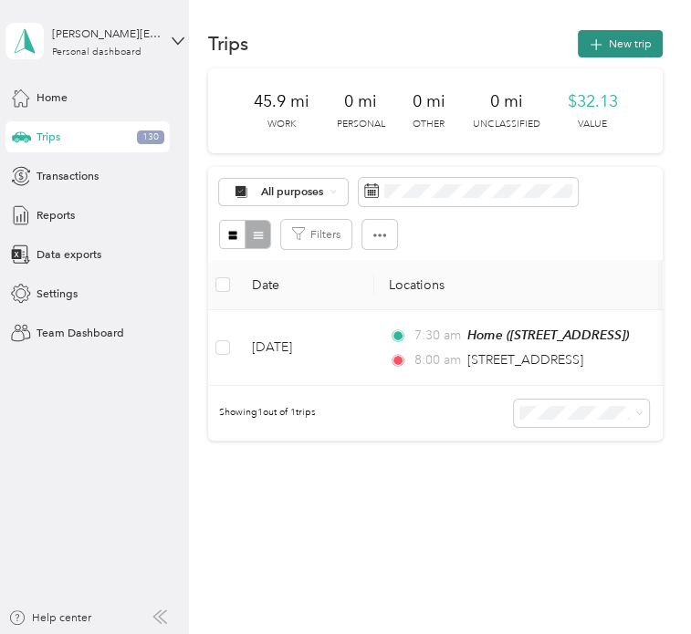
click at [631, 47] on button "New trip" at bounding box center [620, 43] width 85 height 27
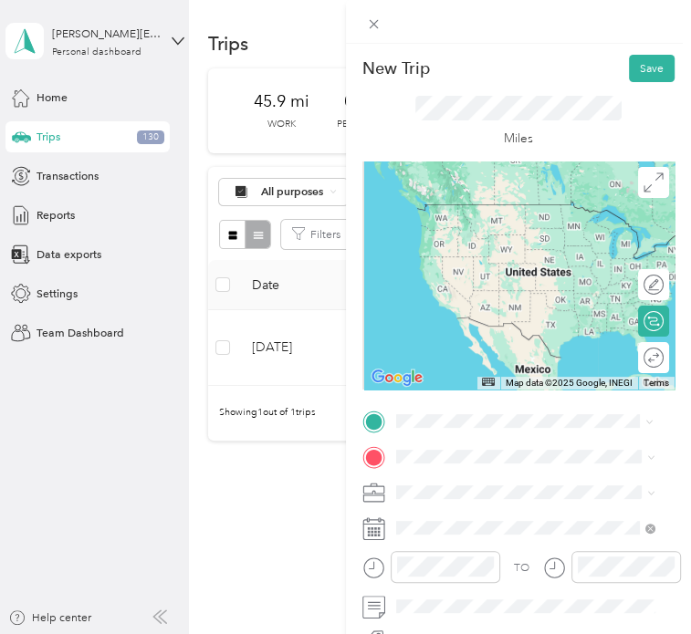
click at [515, 328] on span "[STREET_ADDRESS][US_STATE]" at bounding box center [506, 321] width 159 height 14
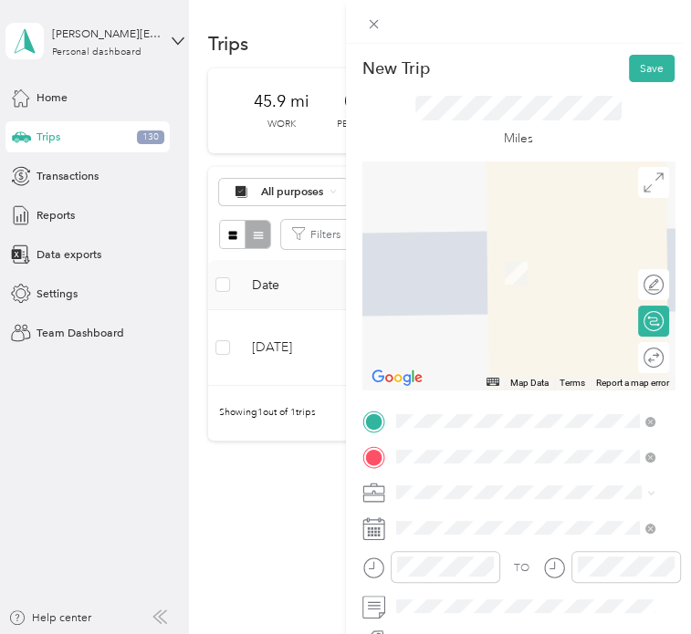
click at [481, 315] on div "[PERSON_NAME][GEOGRAPHIC_DATA][STREET_ADDRESS], [GEOGRAPHIC_DATA], [GEOGRAPHIC_…" at bounding box center [538, 299] width 222 height 66
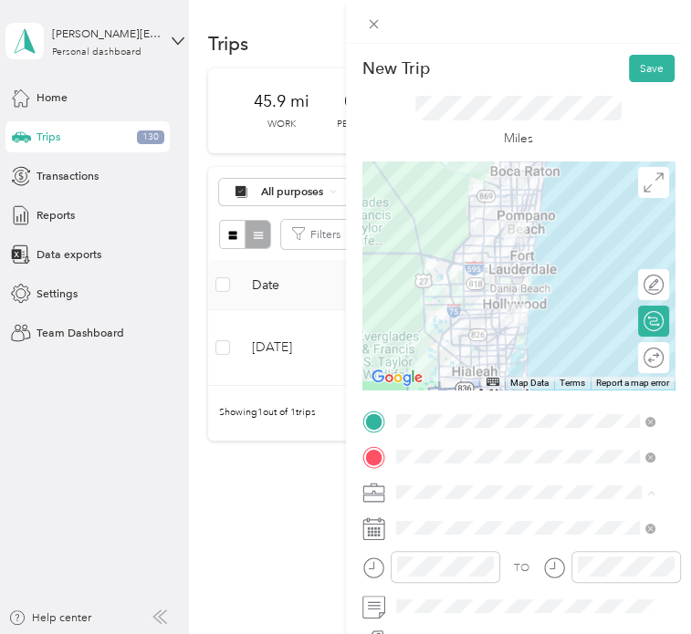
click at [431, 327] on div "Microtech" at bounding box center [525, 327] width 248 height 16
click at [439, 535] on span at bounding box center [533, 528] width 285 height 25
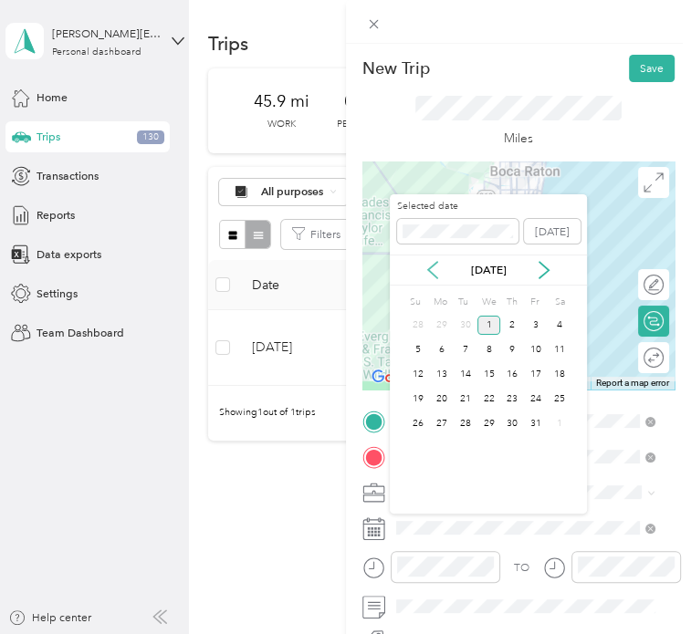
click at [438, 275] on icon at bounding box center [432, 270] width 18 height 18
click at [507, 401] on div "25" at bounding box center [512, 399] width 24 height 19
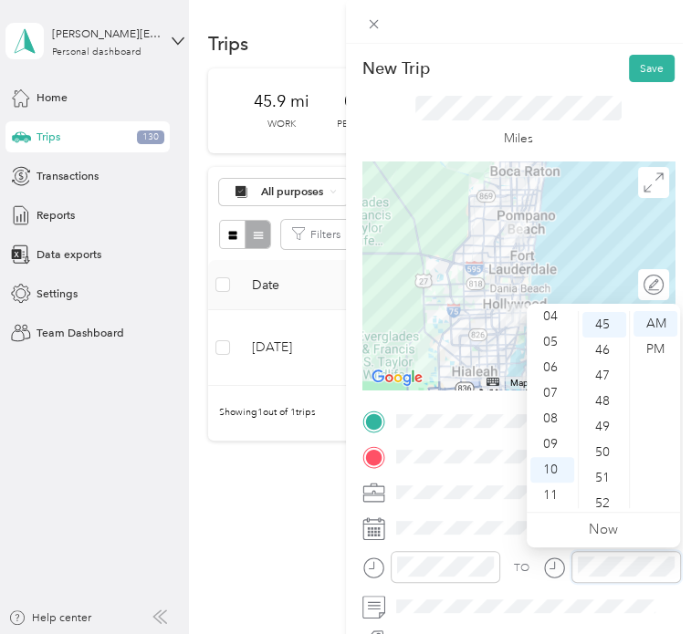
scroll to position [1150, 0]
click at [646, 352] on div "PM" at bounding box center [655, 350] width 44 height 26
click at [653, 352] on div "PM" at bounding box center [655, 350] width 44 height 26
click at [653, 327] on div "AM" at bounding box center [655, 324] width 44 height 26
click at [492, 563] on icon "close-circle" at bounding box center [487, 566] width 13 height 13
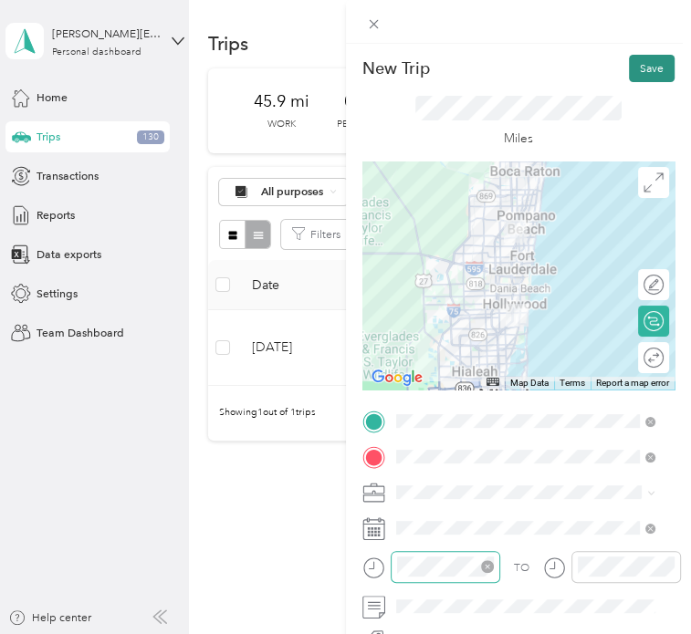
click at [629, 76] on button "Save" at bounding box center [652, 68] width 46 height 27
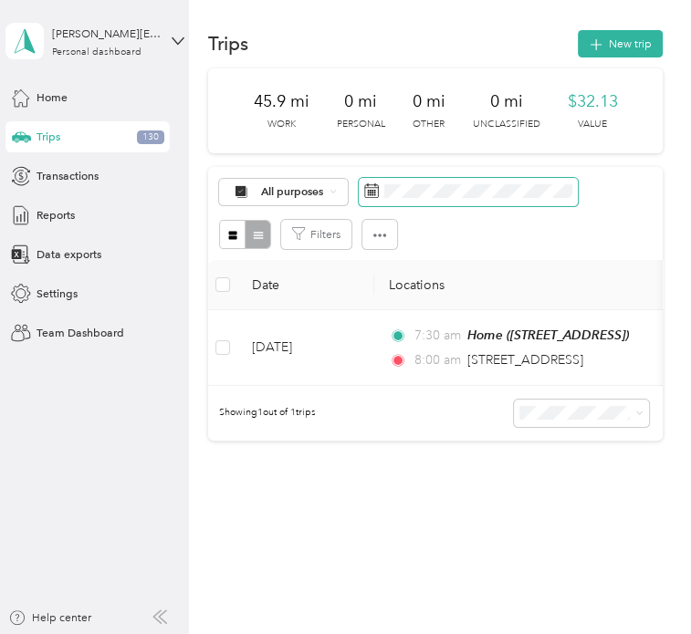
drag, startPoint x: 444, startPoint y: 182, endPoint x: 399, endPoint y: 203, distance: 50.2
click at [399, 203] on span at bounding box center [468, 192] width 219 height 28
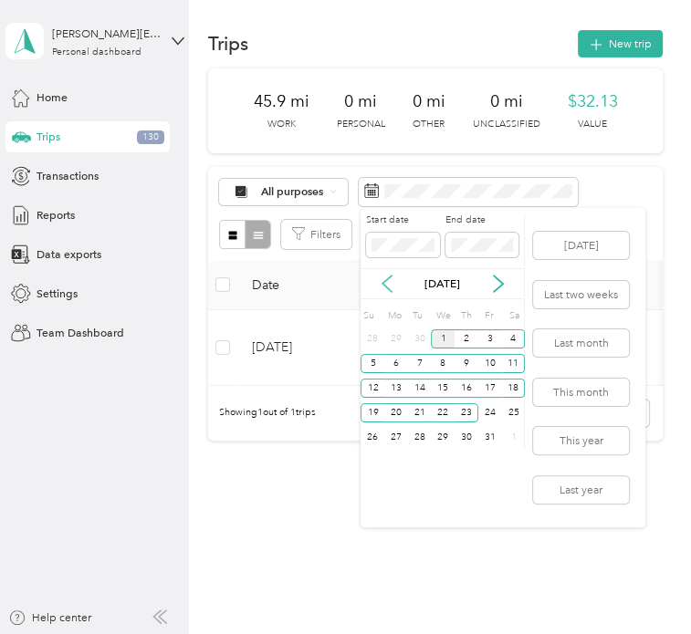
click at [390, 286] on icon at bounding box center [387, 284] width 18 height 18
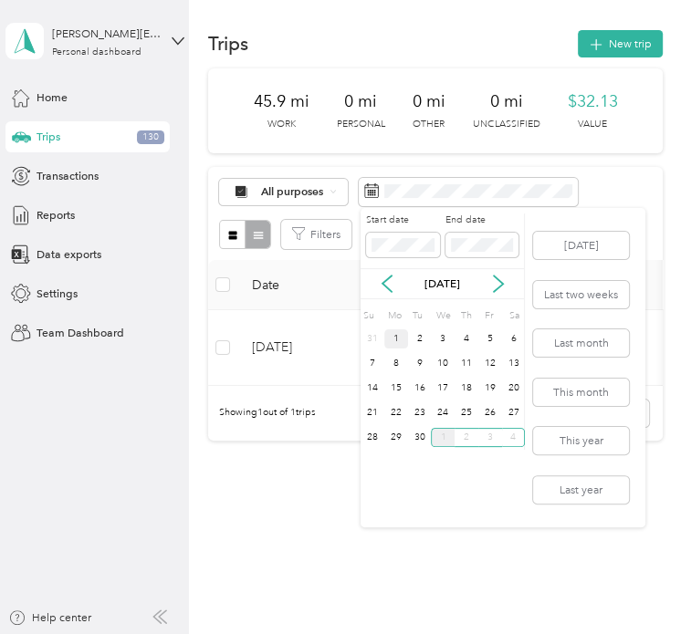
click at [393, 337] on div "1" at bounding box center [396, 338] width 24 height 19
click at [422, 442] on div "30" at bounding box center [420, 437] width 24 height 19
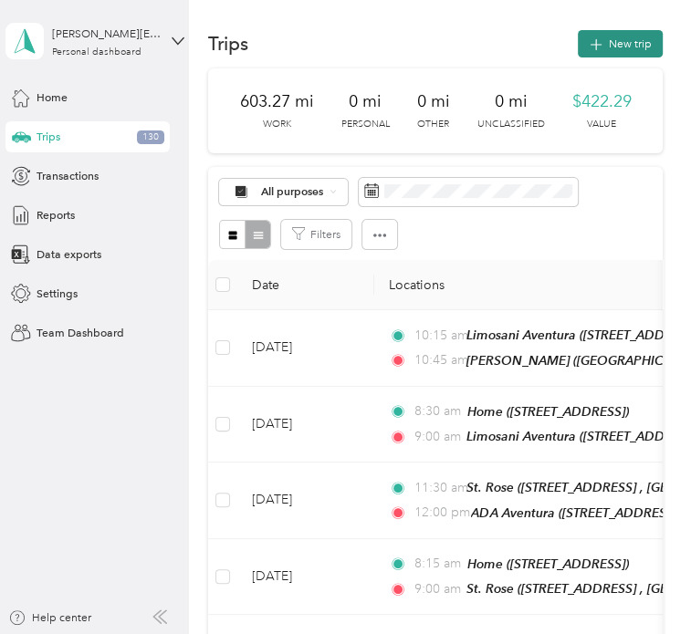
click at [596, 48] on icon "button" at bounding box center [596, 45] width 21 height 21
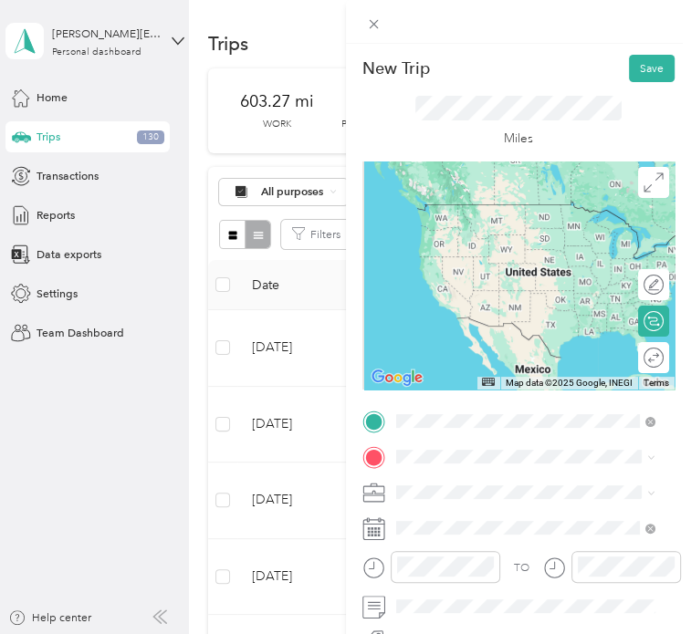
click at [480, 286] on span "[GEOGRAPHIC_DATA][STREET_ADDRESS], [GEOGRAPHIC_DATA], [GEOGRAPHIC_DATA]" at bounding box center [534, 271] width 214 height 47
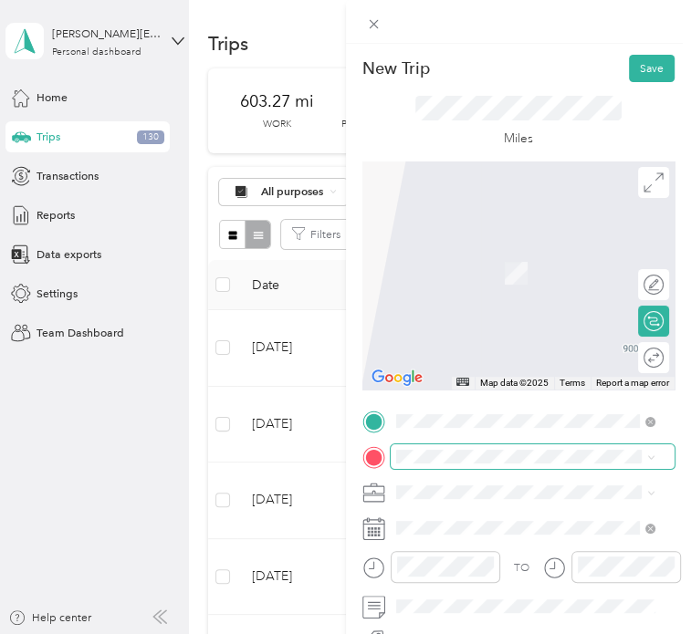
click at [451, 448] on span at bounding box center [533, 456] width 285 height 25
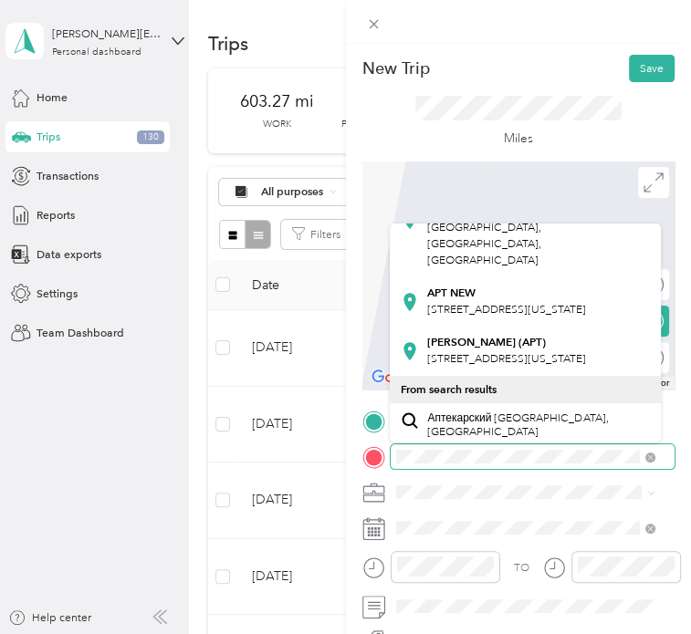
scroll to position [146, 0]
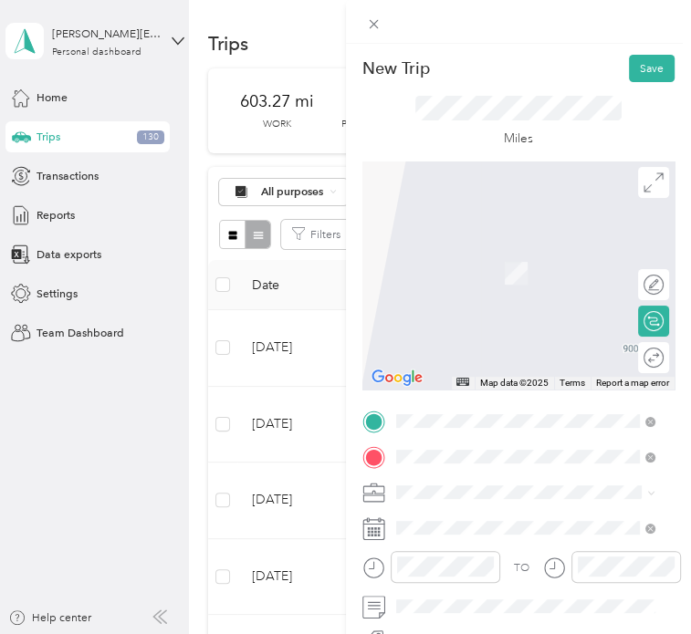
click at [513, 318] on div "APT NEW [STREET_ADDRESS][US_STATE]" at bounding box center [506, 301] width 159 height 33
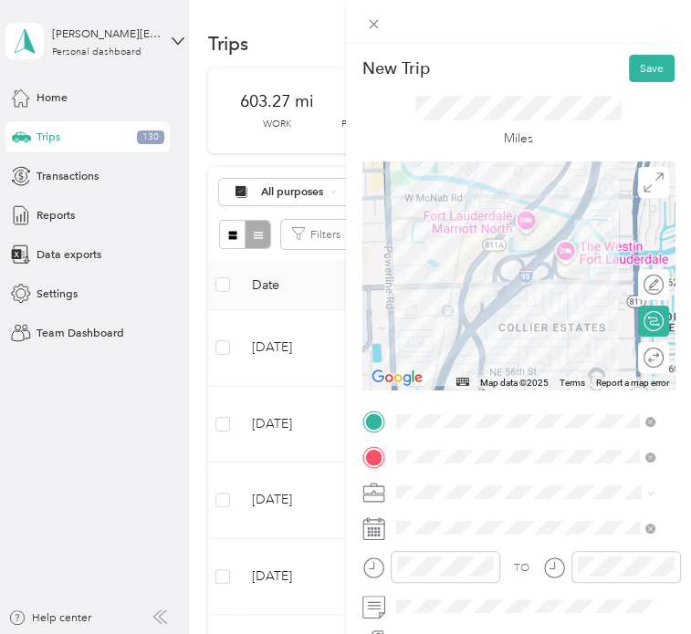
click at [436, 335] on ol "Work Personal Microtech Other Charity Medical Moving Commute" at bounding box center [525, 368] width 270 height 219
click at [447, 332] on ol "Work Personal Microtech Other Charity Medical Moving Commute" at bounding box center [525, 368] width 270 height 219
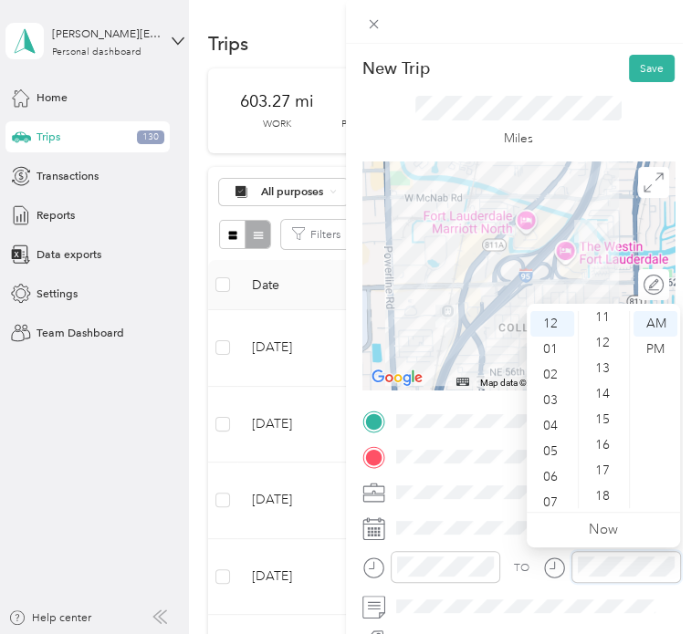
scroll to position [287, 0]
click at [600, 430] on div "15" at bounding box center [604, 421] width 44 height 26
click at [658, 339] on div "PM" at bounding box center [655, 350] width 44 height 26
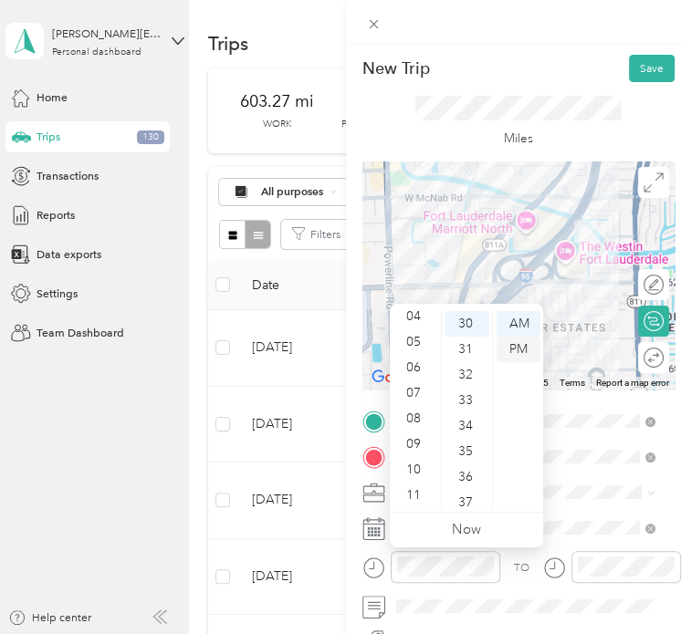
click at [528, 351] on div "PM" at bounding box center [518, 350] width 44 height 26
click at [533, 582] on div "TO" at bounding box center [518, 572] width 313 height 43
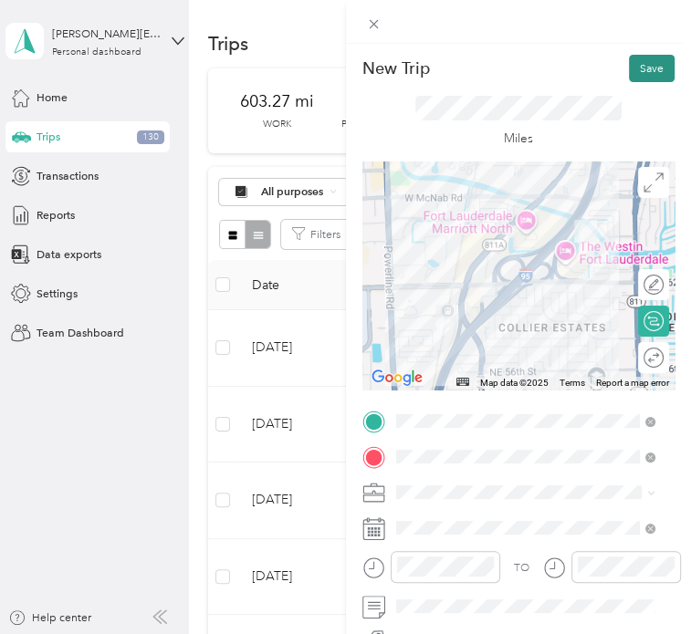
click at [646, 61] on button "Save" at bounding box center [652, 68] width 46 height 27
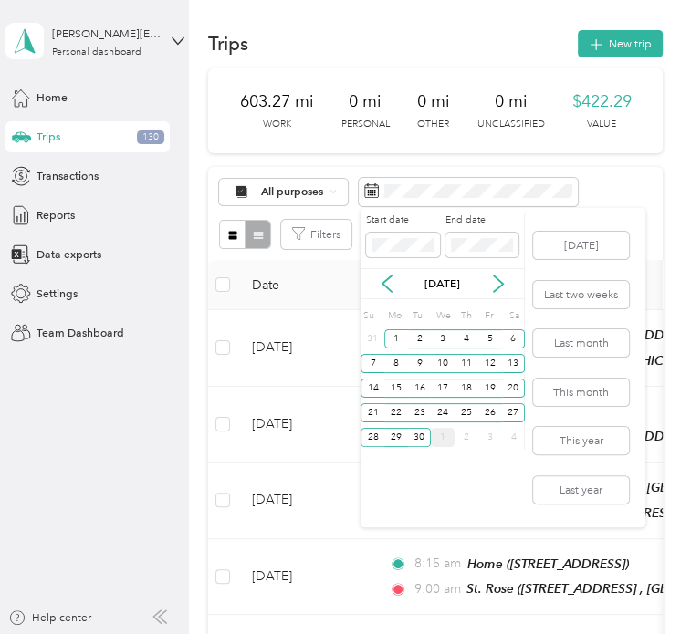
click at [487, 296] on div "[DATE]" at bounding box center [441, 283] width 163 height 31
click at [496, 285] on icon at bounding box center [498, 284] width 18 height 18
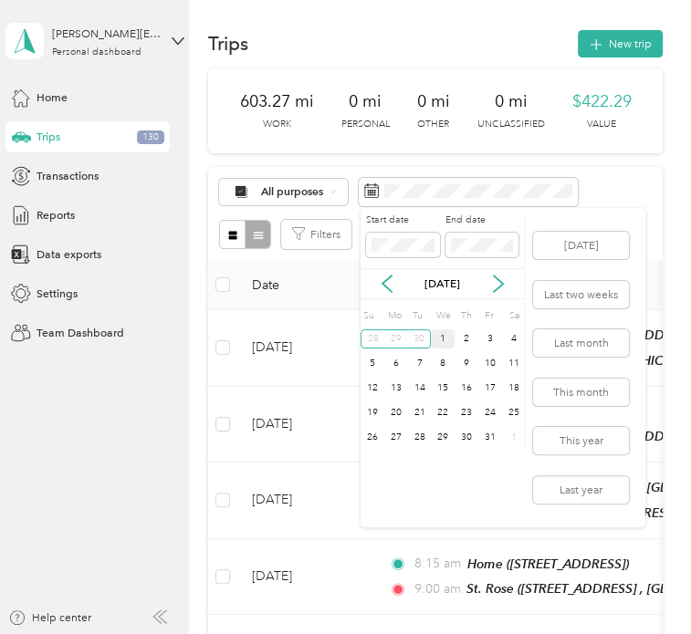
click at [526, 415] on div "Start date End date [DATE] Su Mo Tu We Th Fr Sa 28 29 30 1 2 3 4 5 6 7 8 9 10 1…" at bounding box center [502, 367] width 285 height 319
click at [511, 412] on div "25" at bounding box center [514, 412] width 24 height 19
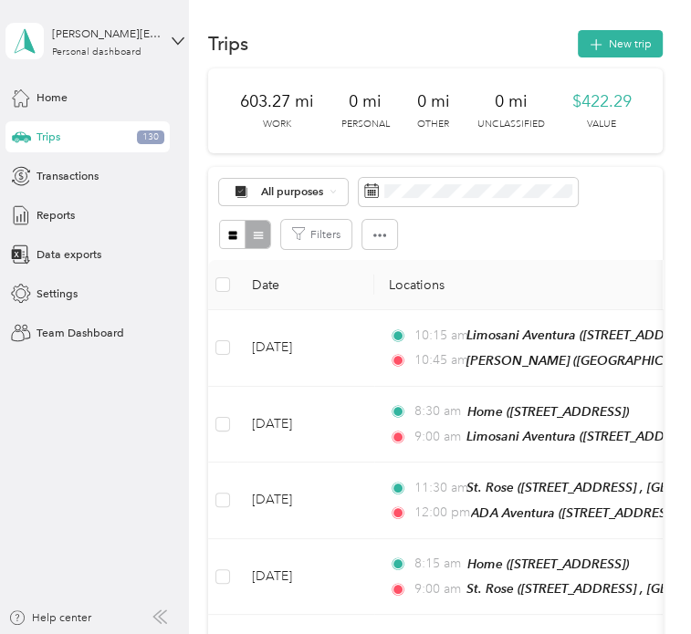
click at [621, 169] on div "All purposes Filters" at bounding box center [435, 213] width 454 height 93
click at [485, 200] on span at bounding box center [468, 192] width 219 height 28
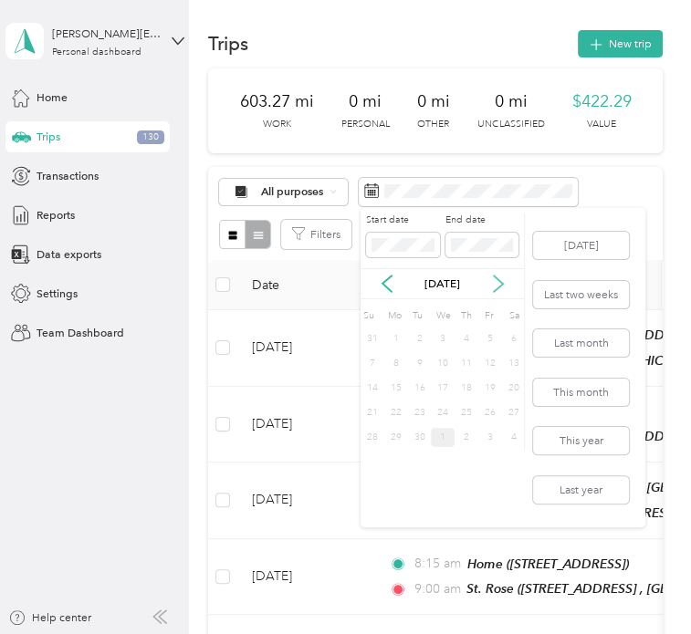
click at [491, 290] on icon at bounding box center [498, 284] width 18 height 18
click at [516, 407] on div "25" at bounding box center [514, 412] width 24 height 19
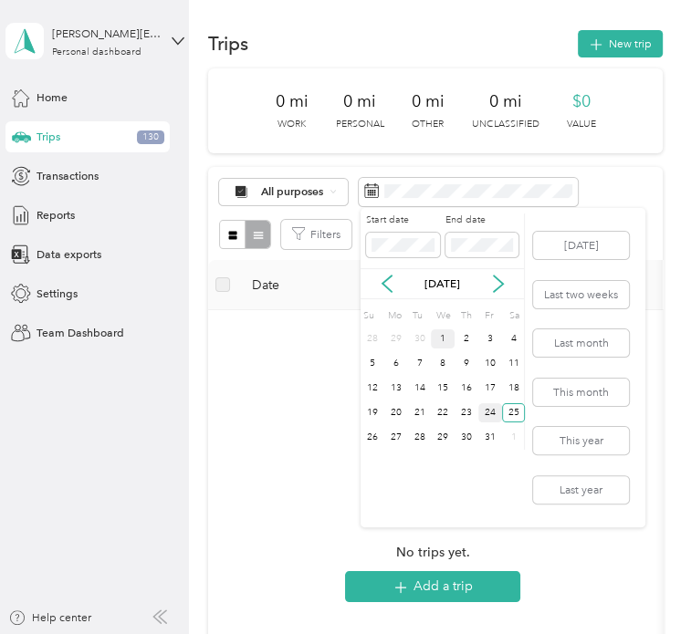
click at [500, 409] on div "24" at bounding box center [490, 412] width 24 height 19
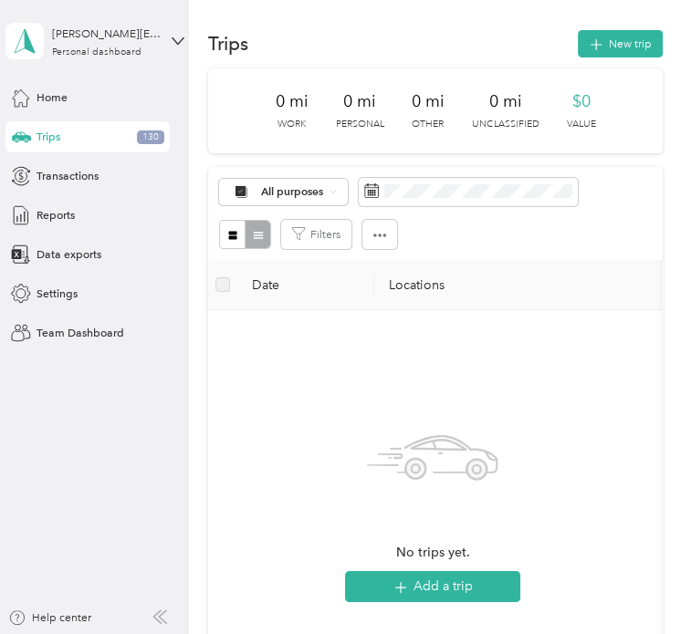
click at [314, 307] on th "Date" at bounding box center [305, 285] width 137 height 50
click at [381, 207] on div "All purposes Filters" at bounding box center [435, 213] width 454 height 93
click at [385, 197] on span at bounding box center [468, 192] width 219 height 28
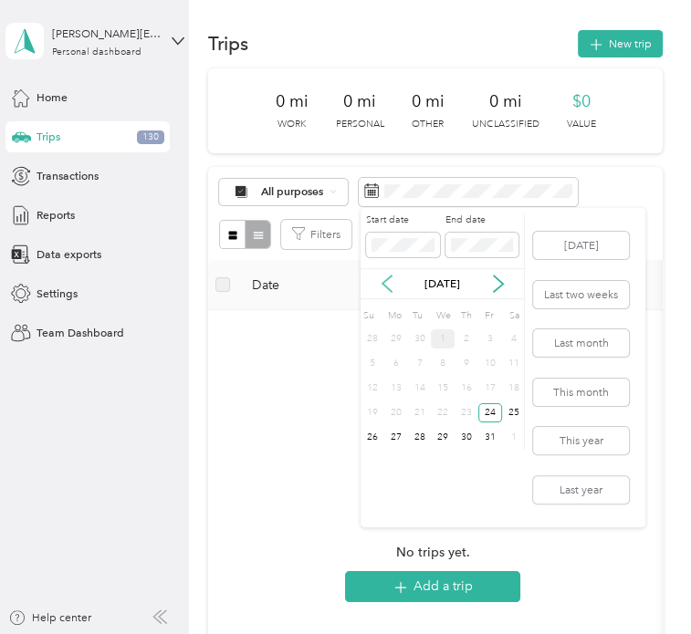
click at [390, 276] on icon at bounding box center [387, 284] width 18 height 18
click at [394, 332] on div "1" at bounding box center [396, 338] width 24 height 19
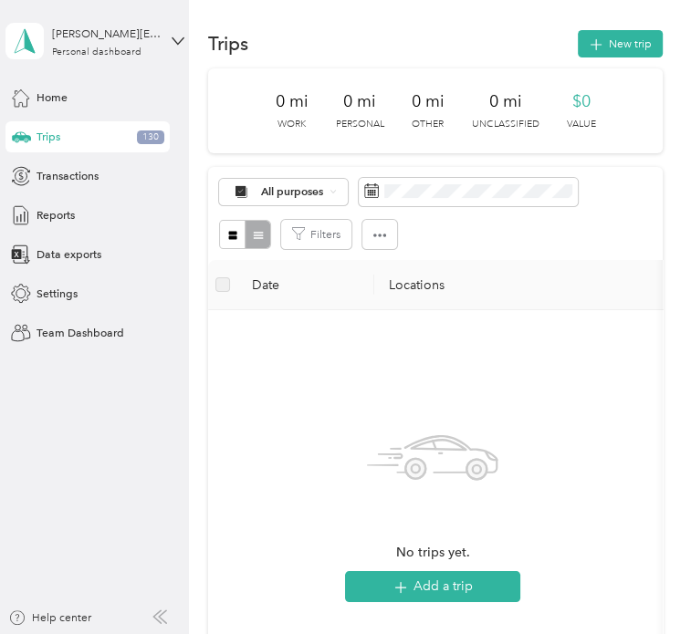
click at [336, 330] on div "No trips yet. Add a trip" at bounding box center [433, 511] width 420 height 372
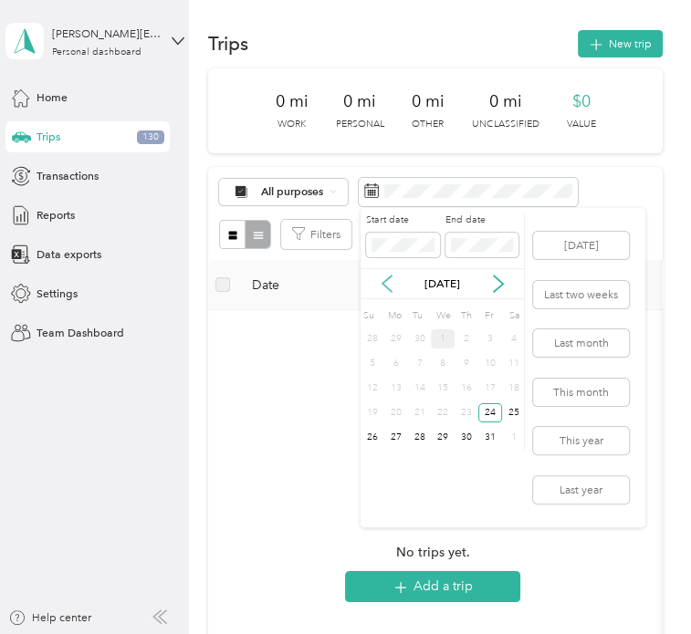
click at [393, 279] on icon at bounding box center [387, 284] width 18 height 18
click at [422, 428] on div "30" at bounding box center [420, 437] width 24 height 19
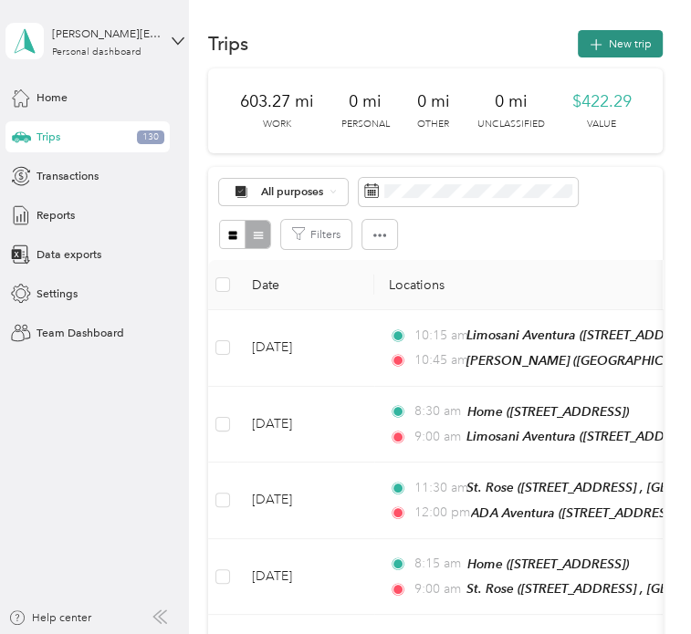
click at [586, 47] on icon "button" at bounding box center [596, 45] width 21 height 21
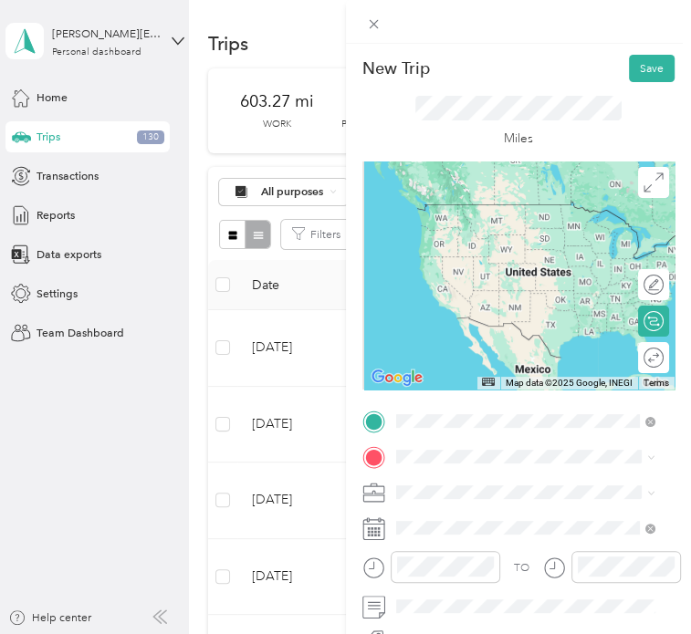
click at [471, 280] on div "[PERSON_NAME][GEOGRAPHIC_DATA][STREET_ADDRESS], [GEOGRAPHIC_DATA], [GEOGRAPHIC_…" at bounding box center [538, 264] width 222 height 66
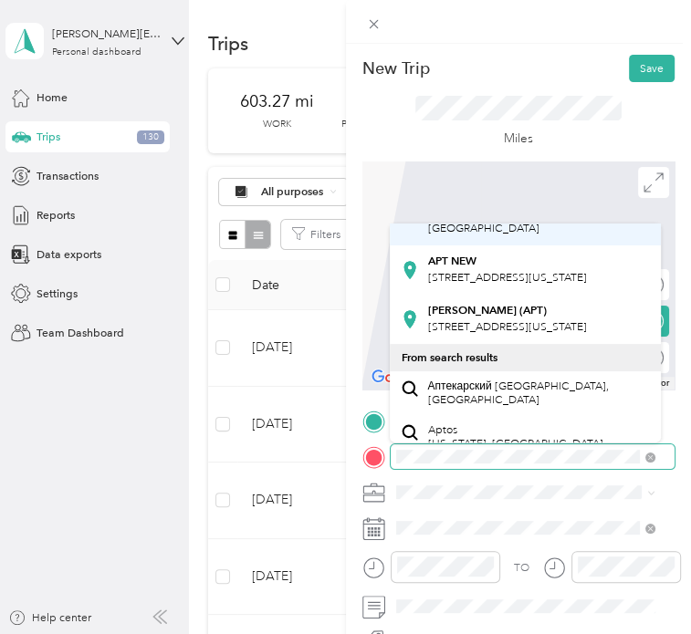
scroll to position [192, 0]
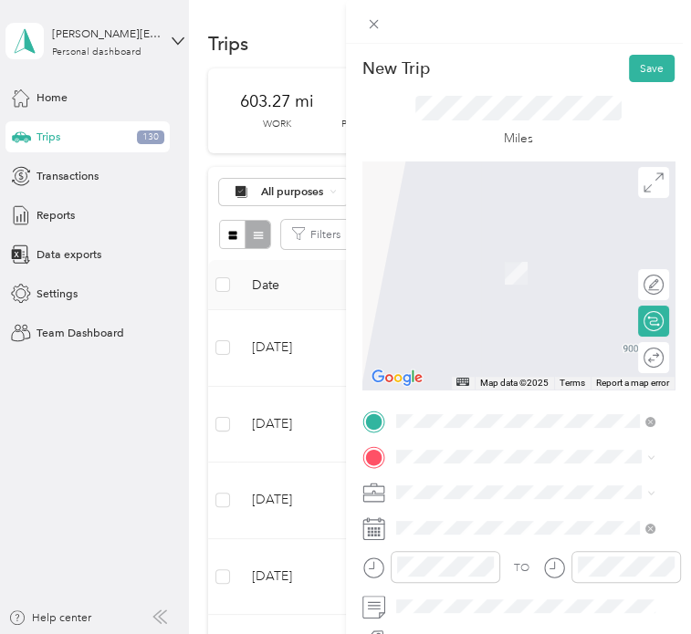
click at [467, 266] on div "APT NEW [STREET_ADDRESS][US_STATE]" at bounding box center [506, 249] width 159 height 33
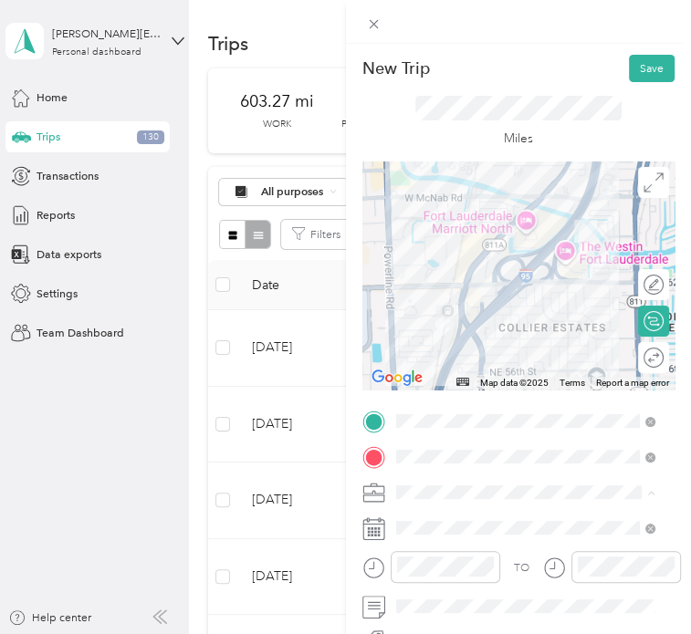
click at [446, 326] on li "Microtech" at bounding box center [525, 327] width 270 height 27
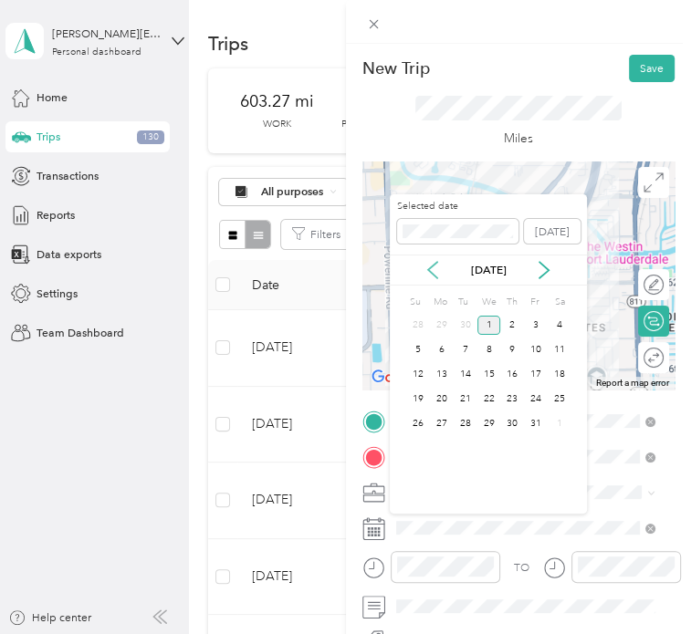
click at [431, 266] on icon at bounding box center [432, 270] width 9 height 16
click at [507, 393] on div "25" at bounding box center [512, 399] width 24 height 19
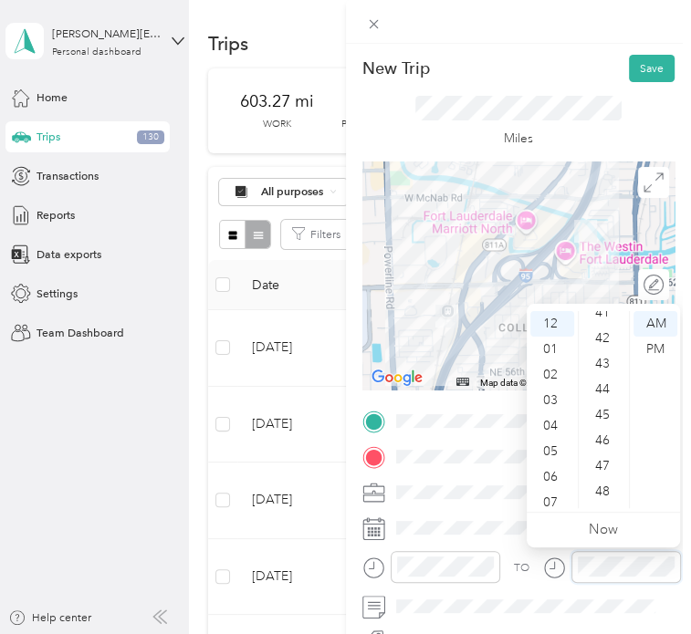
scroll to position [1069, 0]
click at [601, 408] on div "45" at bounding box center [604, 404] width 44 height 26
click at [658, 353] on div "PM" at bounding box center [655, 350] width 44 height 26
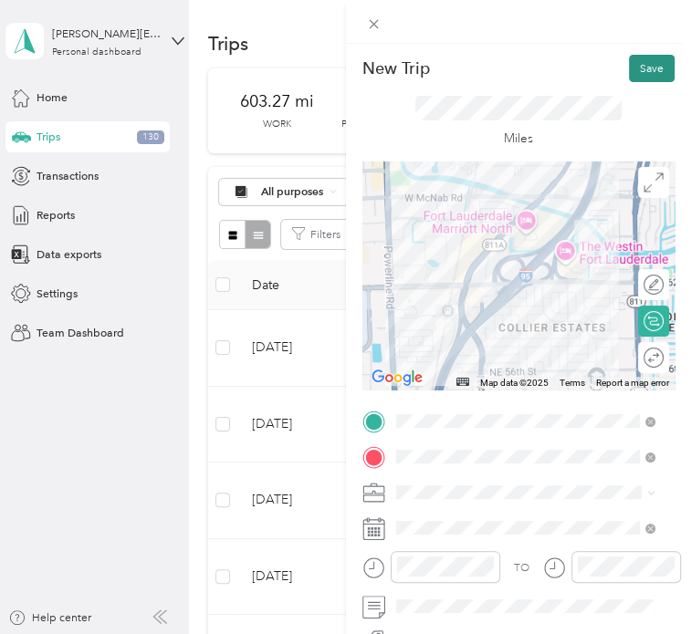
click at [634, 79] on button "Save" at bounding box center [652, 68] width 46 height 27
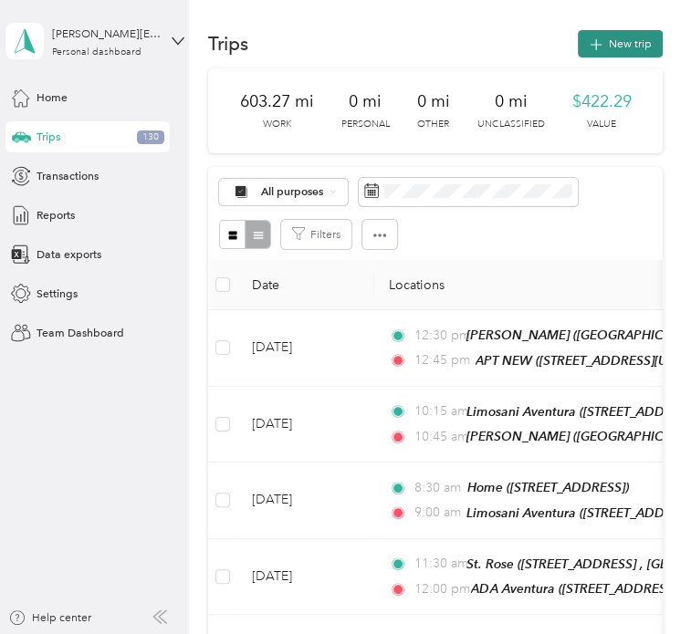
click at [610, 50] on button "New trip" at bounding box center [620, 43] width 85 height 27
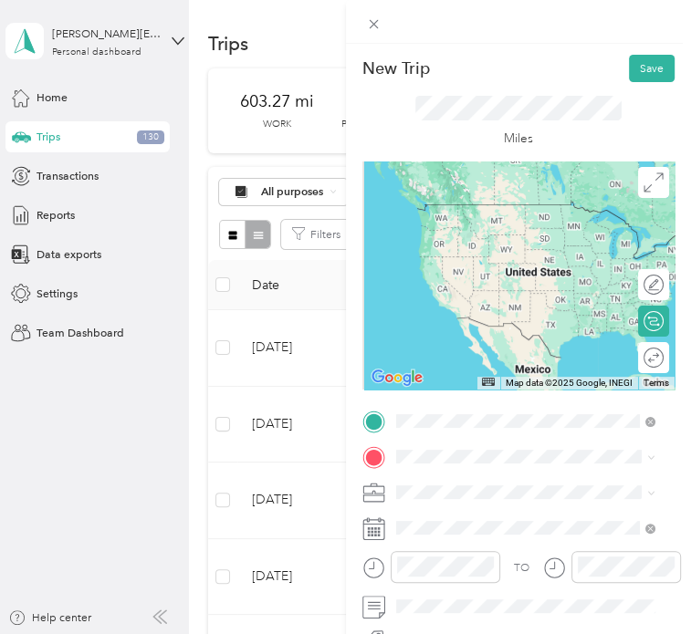
click at [486, 339] on div "APT [PERSON_NAME] ATY [PERSON_NAME] [PERSON_NAME], P.A., [STREET_ADDRESS][GEOGR…" at bounding box center [538, 329] width 222 height 99
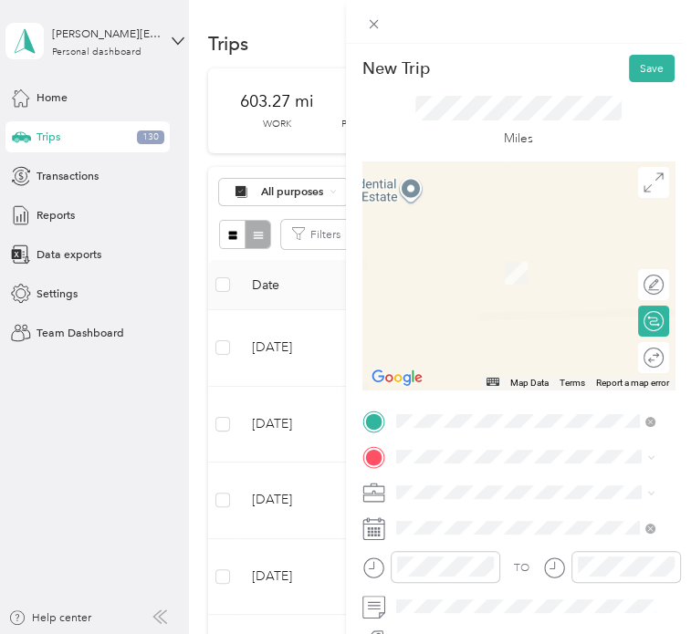
click at [511, 284] on span "[STREET_ADDRESS][GEOGRAPHIC_DATA], [GEOGRAPHIC_DATA], [GEOGRAPHIC_DATA]" at bounding box center [534, 300] width 214 height 47
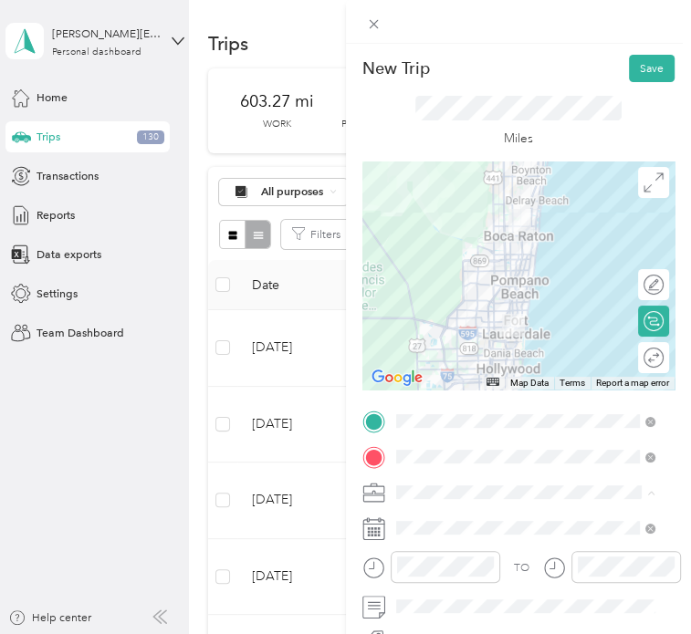
click at [444, 322] on span "Microtech" at bounding box center [426, 327] width 50 height 14
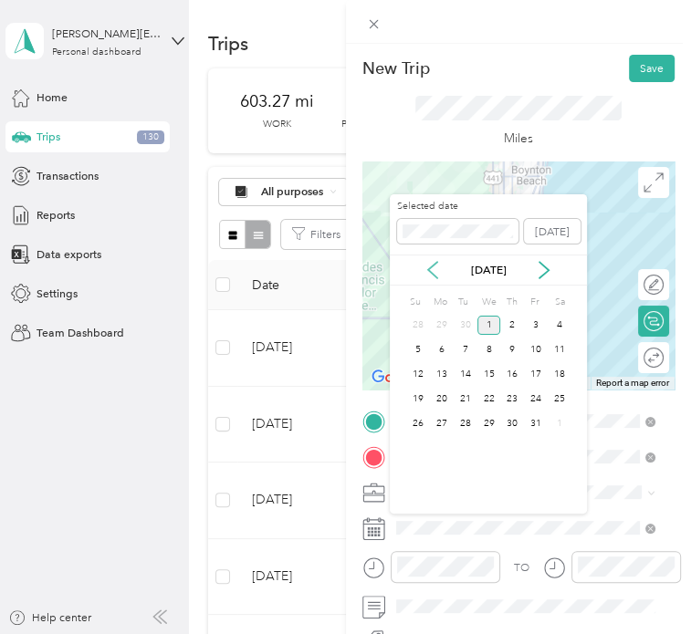
click at [432, 274] on icon at bounding box center [432, 270] width 9 height 16
click at [509, 396] on div "25" at bounding box center [512, 399] width 24 height 19
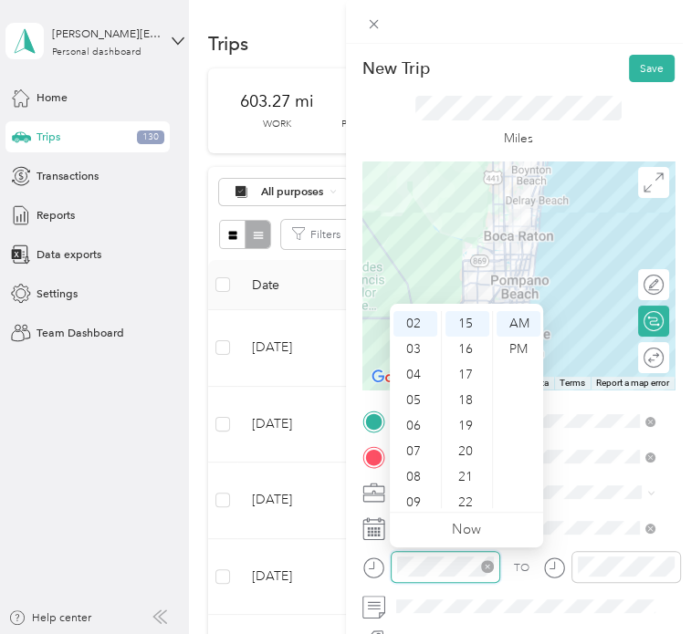
scroll to position [383, 0]
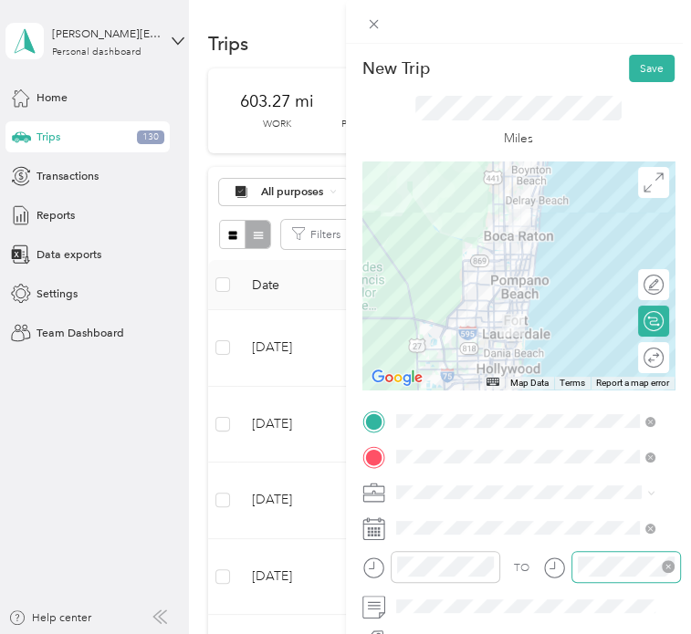
click at [574, 569] on div at bounding box center [625, 567] width 109 height 32
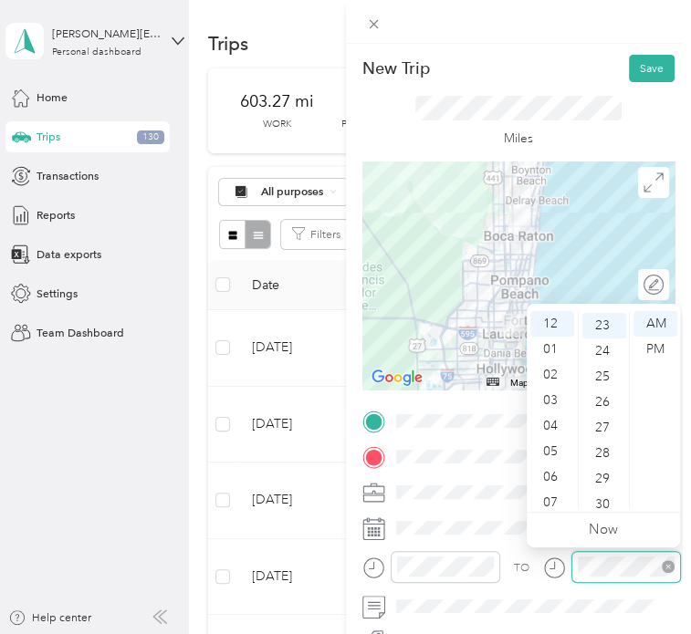
scroll to position [588, 0]
click at [553, 408] on div "03" at bounding box center [552, 401] width 44 height 26
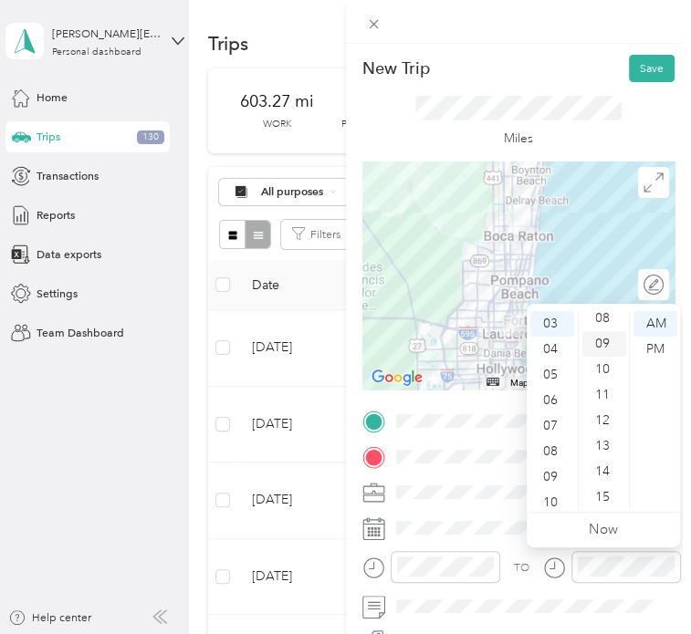
scroll to position [0, 0]
click at [606, 320] on div "00" at bounding box center [604, 324] width 44 height 26
click at [660, 349] on div "PM" at bounding box center [655, 350] width 44 height 26
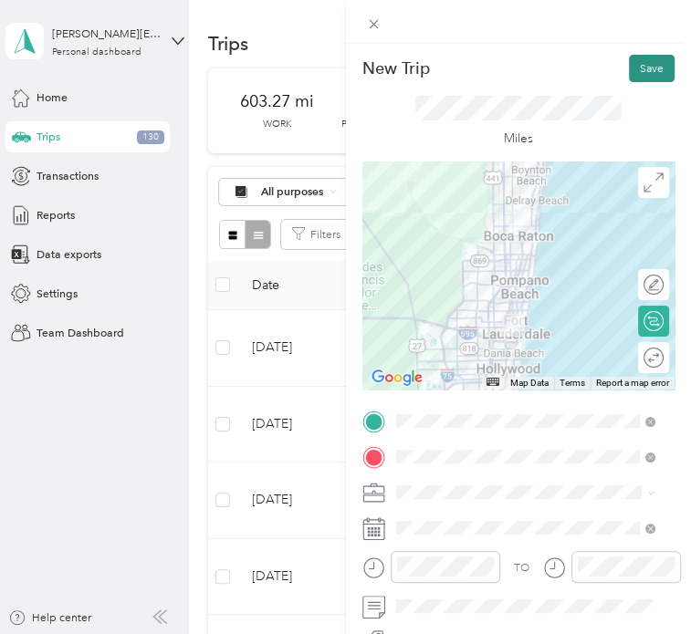
click at [642, 68] on button "Save" at bounding box center [652, 68] width 46 height 27
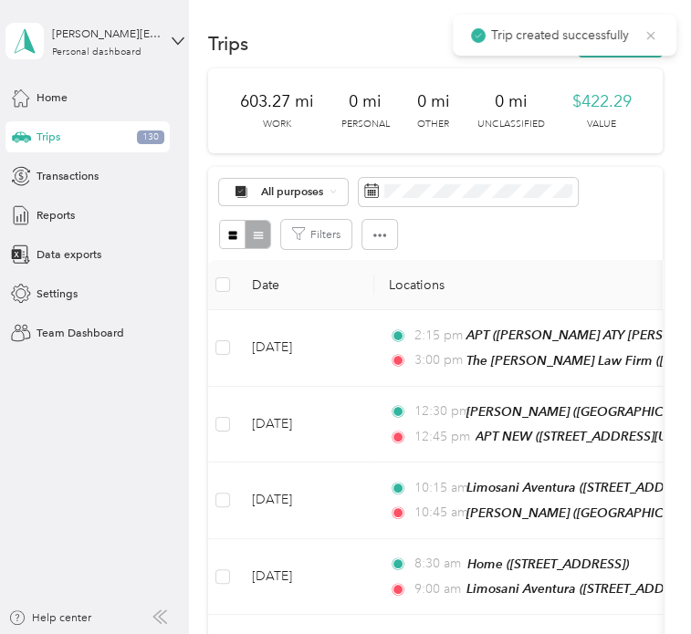
click at [647, 39] on icon at bounding box center [650, 35] width 15 height 16
click at [626, 35] on button "New trip" at bounding box center [620, 43] width 85 height 27
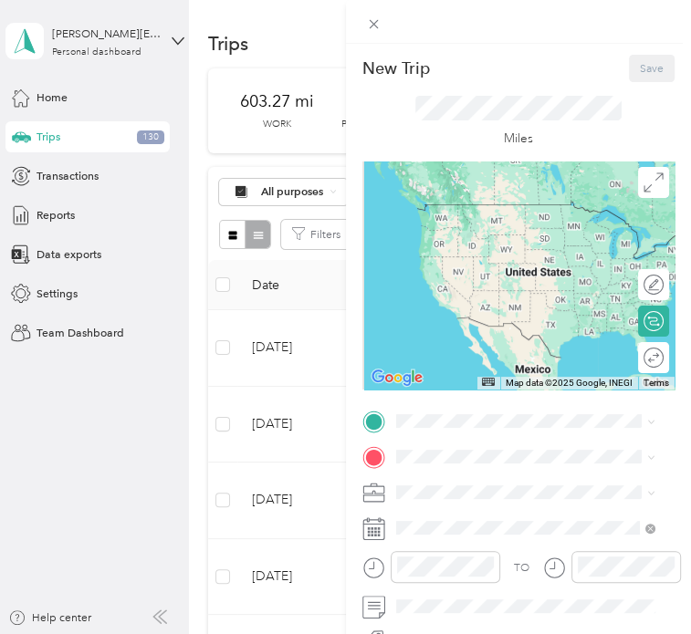
click at [414, 436] on div "TO Add photo" at bounding box center [518, 583] width 313 height 349
click at [476, 264] on div "The [PERSON_NAME] Law Firm [STREET_ADDRESS][GEOGRAPHIC_DATA], [GEOGRAPHIC_DATA]…" at bounding box center [538, 264] width 222 height 66
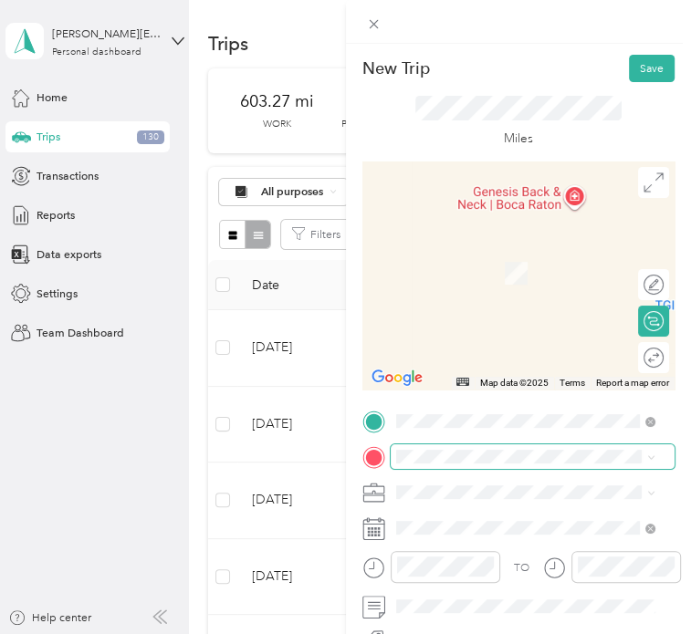
click at [434, 446] on span at bounding box center [533, 456] width 285 height 25
click at [471, 307] on li "Home [STREET_ADDRESS]" at bounding box center [525, 282] width 270 height 49
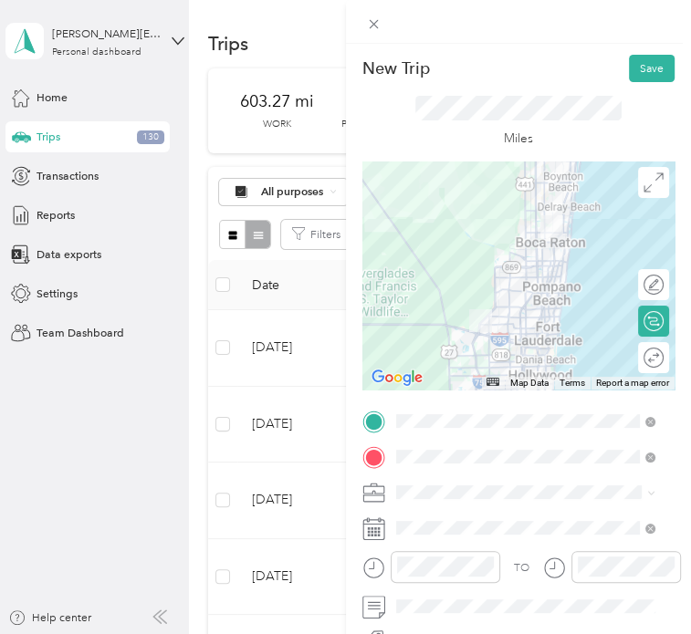
click at [425, 484] on span at bounding box center [533, 492] width 285 height 25
click at [426, 324] on span "Microtech" at bounding box center [426, 324] width 50 height 14
click at [420, 536] on span at bounding box center [533, 528] width 285 height 25
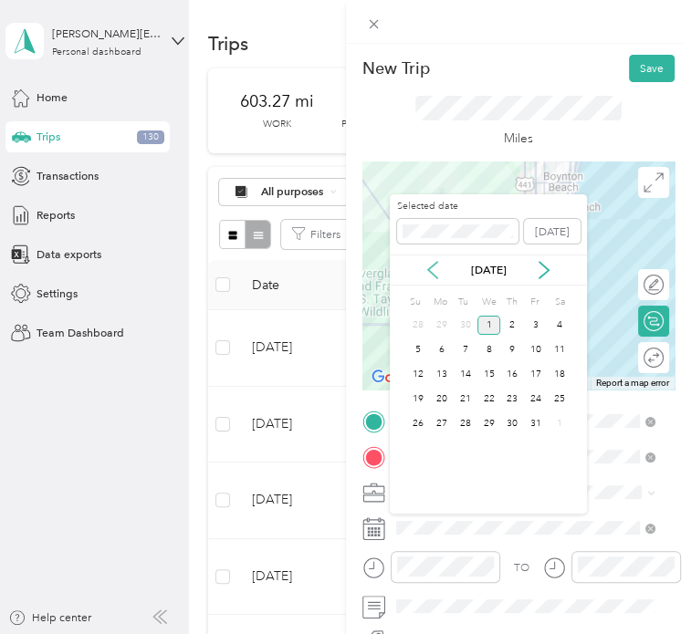
click at [433, 265] on icon at bounding box center [432, 270] width 9 height 16
click at [518, 403] on div "25" at bounding box center [512, 399] width 24 height 19
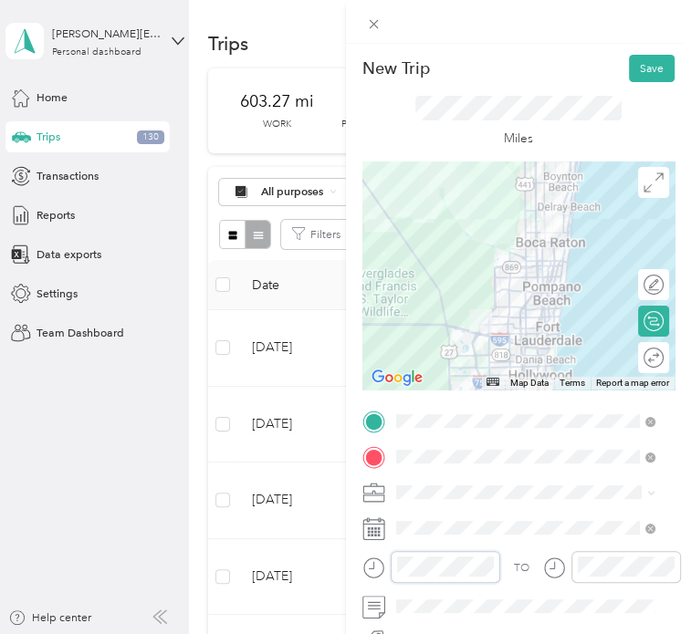
scroll to position [639, 0]
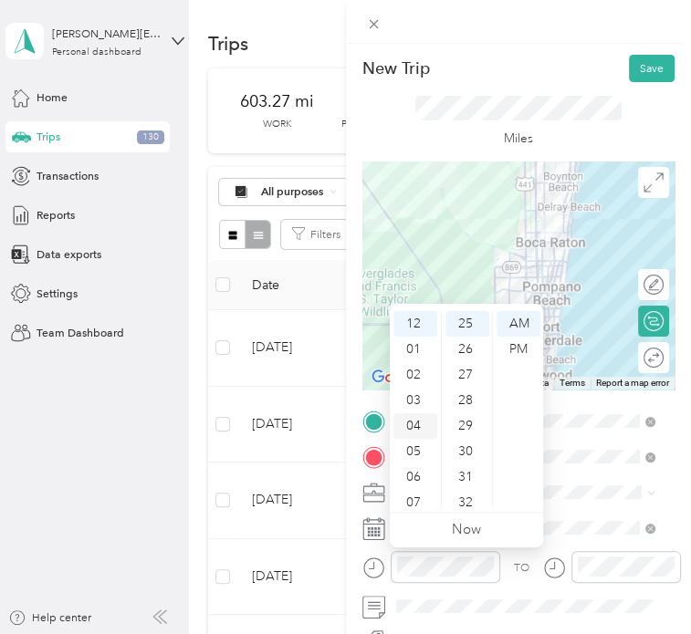
click at [421, 422] on div "04" at bounding box center [415, 426] width 44 height 26
click at [473, 452] on div "30" at bounding box center [467, 452] width 44 height 26
click at [520, 352] on div "PM" at bounding box center [518, 350] width 44 height 26
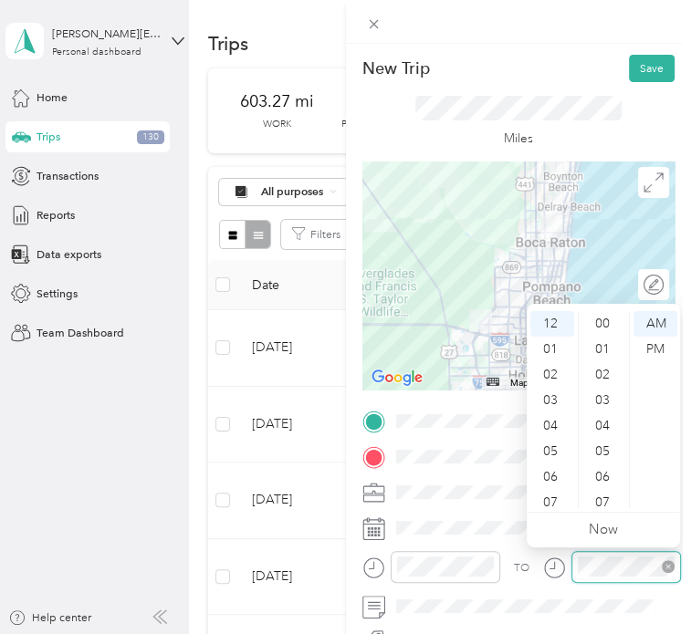
scroll to position [639, 0]
click at [555, 443] on div "05" at bounding box center [552, 452] width 44 height 26
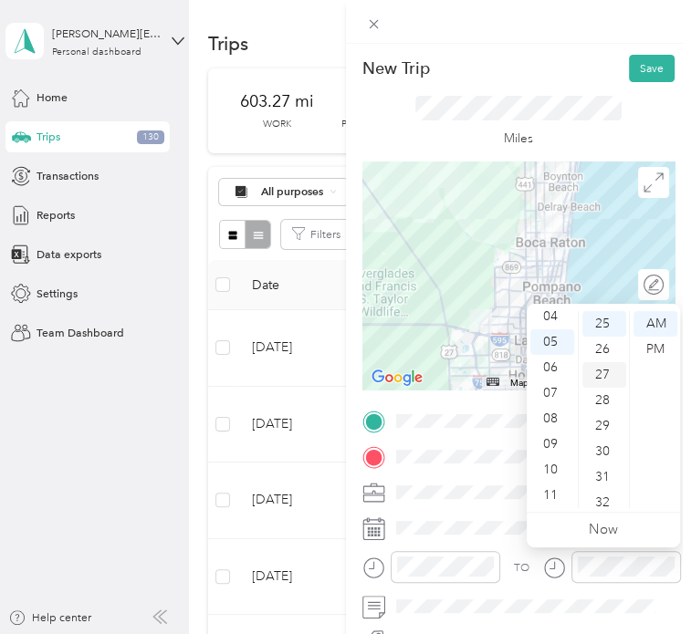
scroll to position [0, 0]
click at [608, 328] on div "00" at bounding box center [604, 324] width 44 height 26
click at [659, 341] on div "PM" at bounding box center [655, 350] width 44 height 26
click at [526, 576] on div "TO" at bounding box center [522, 568] width 16 height 16
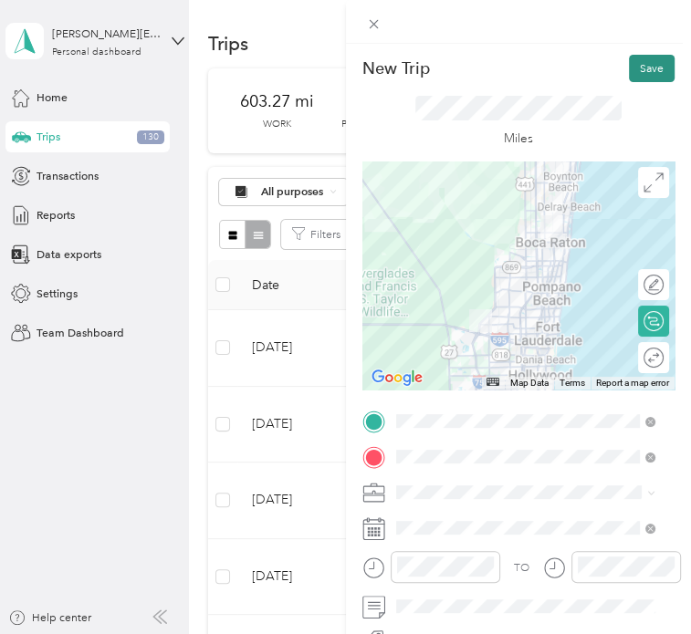
click at [639, 74] on button "Save" at bounding box center [652, 68] width 46 height 27
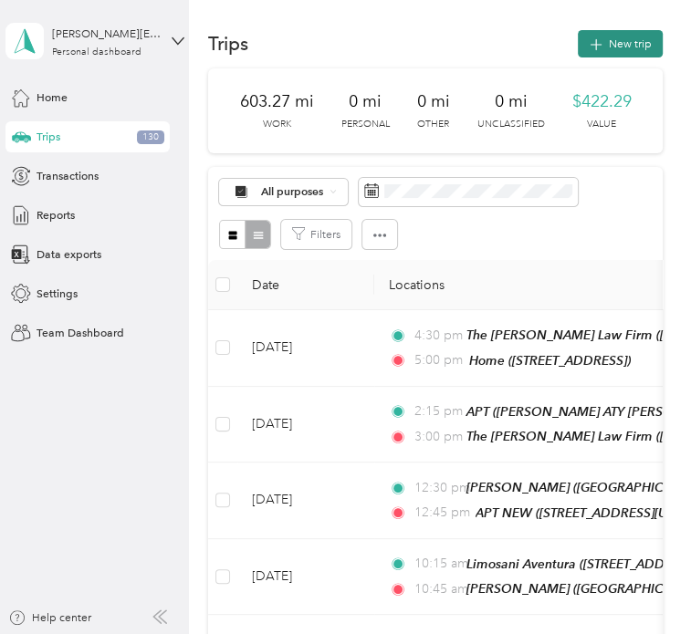
click at [617, 41] on button "New trip" at bounding box center [620, 43] width 85 height 27
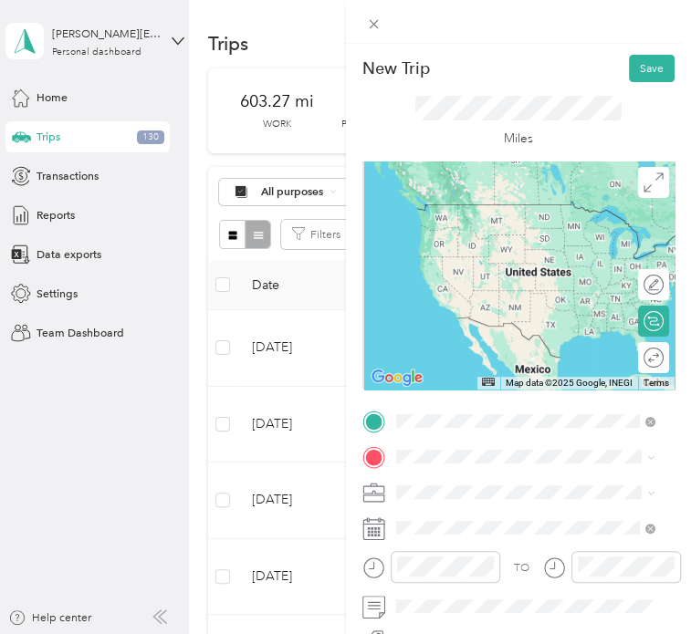
click at [477, 243] on div "Home [STREET_ADDRESS]" at bounding box center [477, 247] width 100 height 33
